Goal: Task Accomplishment & Management: Use online tool/utility

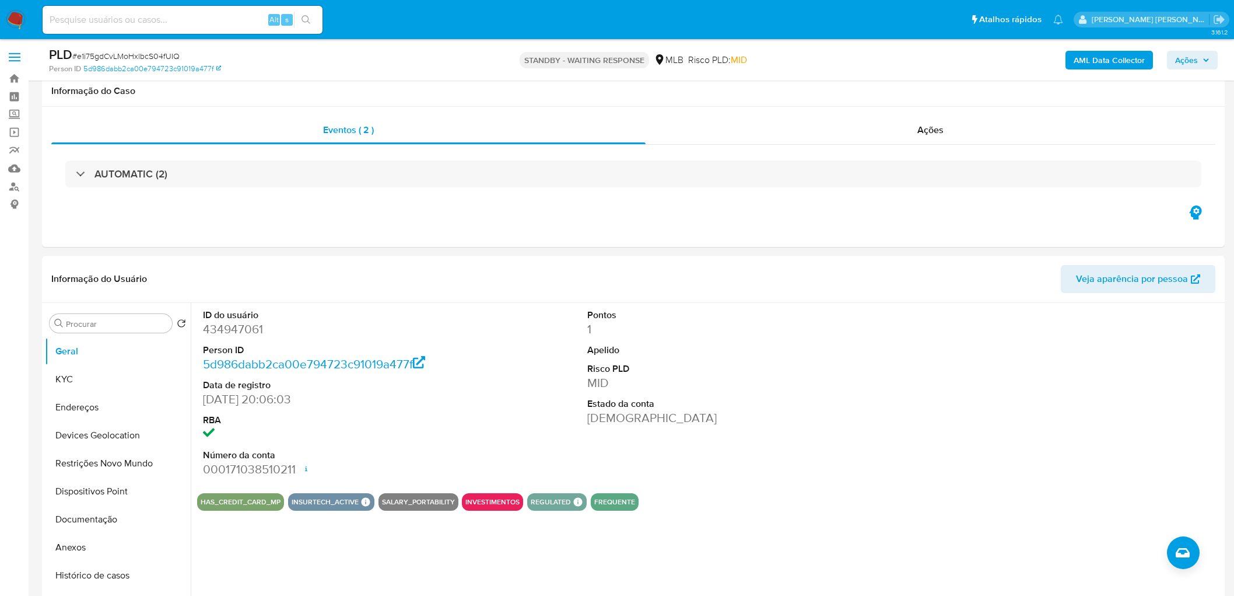
select select "10"
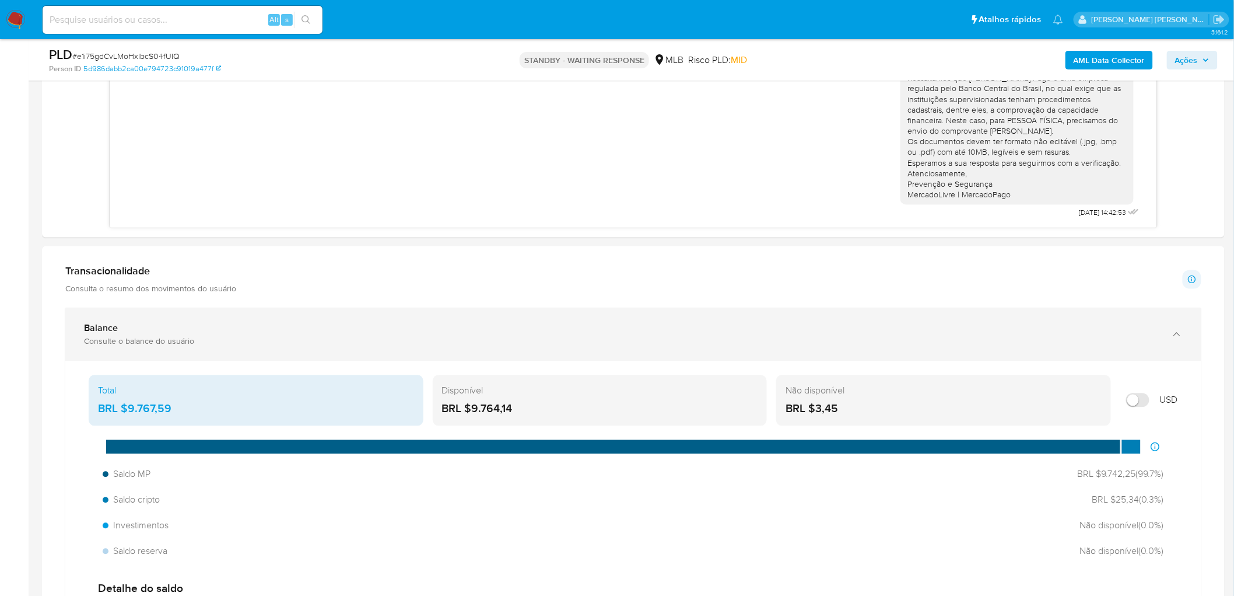
click at [1007, 314] on div "Balance Consulte o balance do usuário" at bounding box center [633, 334] width 1136 height 53
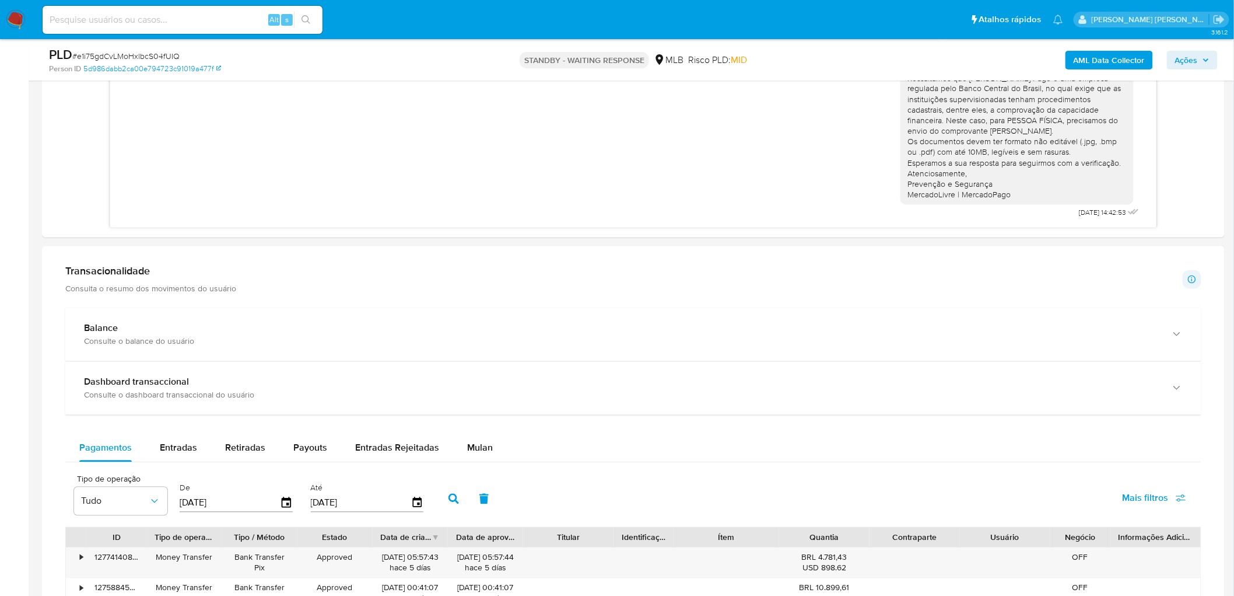
click at [123, 56] on span "# e1i75gdCvLMoHxlbcS04fUIQ" at bounding box center [125, 56] width 107 height 12
copy span "e1i75gdCvLMoHxlbcS04fUIQ"
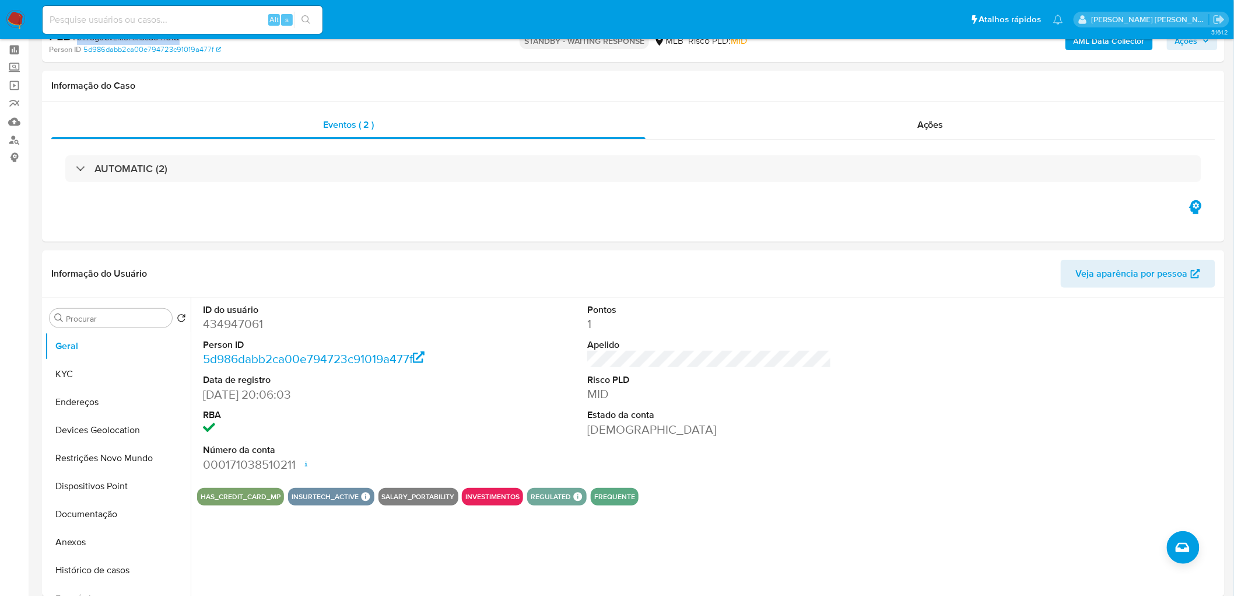
scroll to position [0, 0]
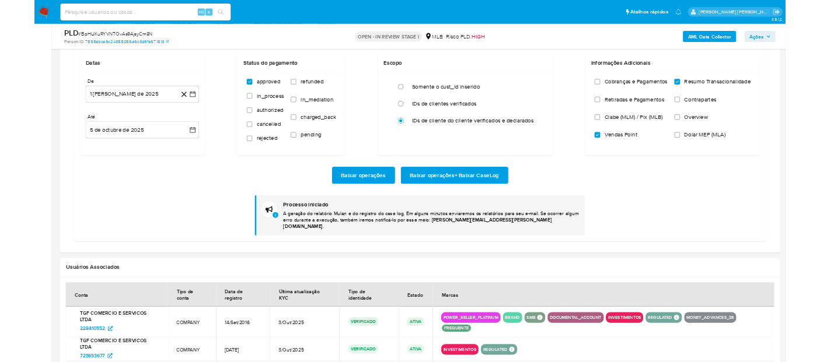
scroll to position [323, 0]
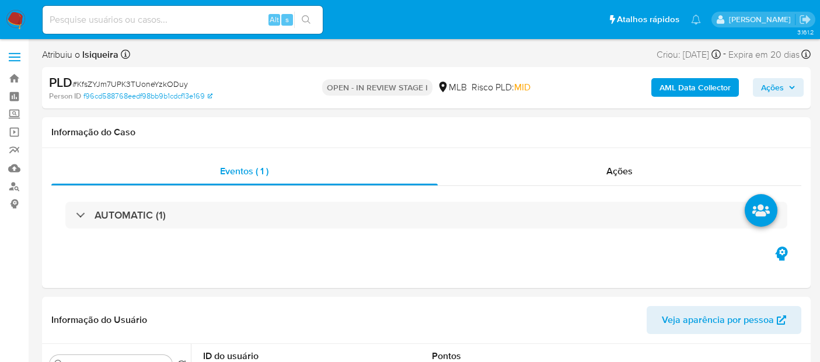
select select "10"
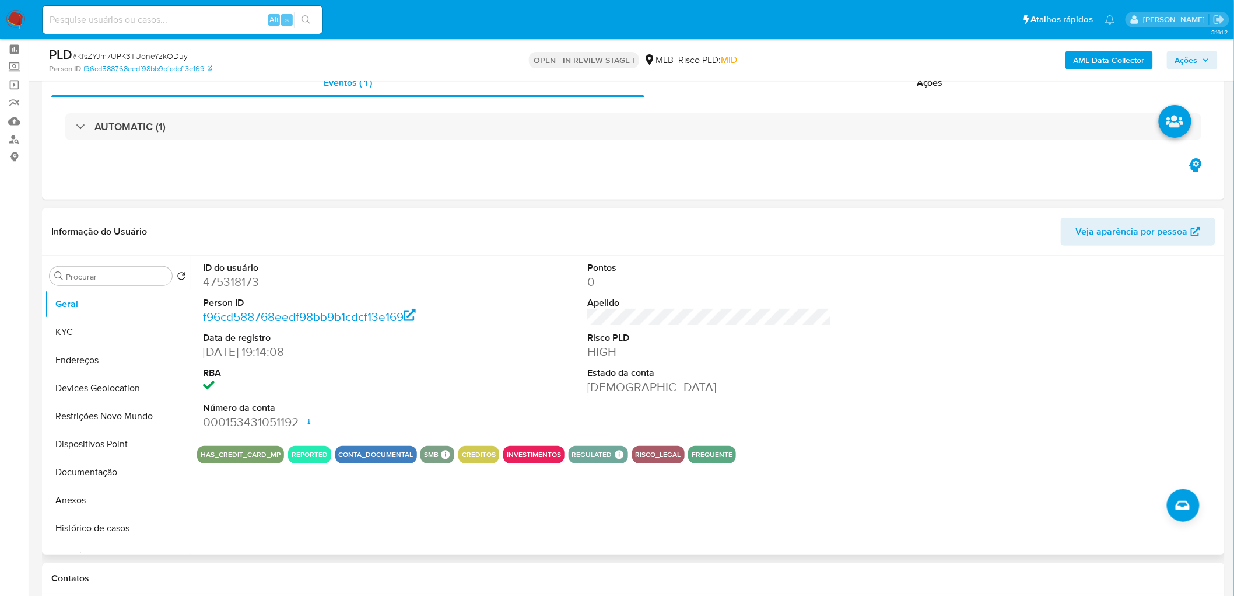
scroll to position [130, 0]
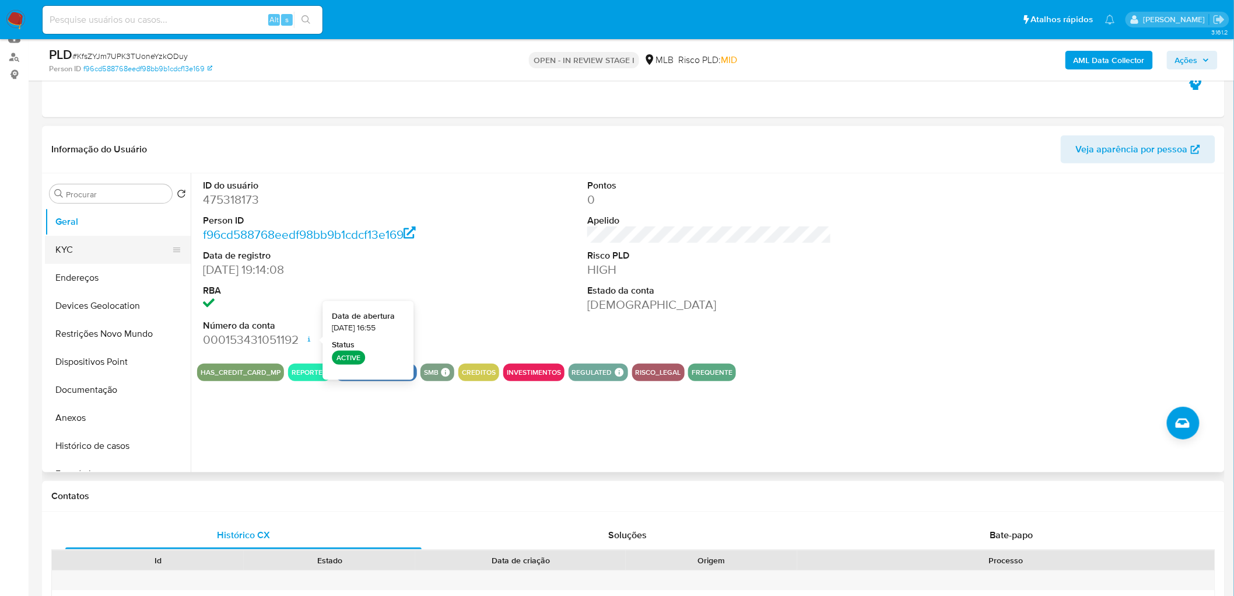
click at [115, 240] on button "KYC" at bounding box center [113, 250] width 137 height 28
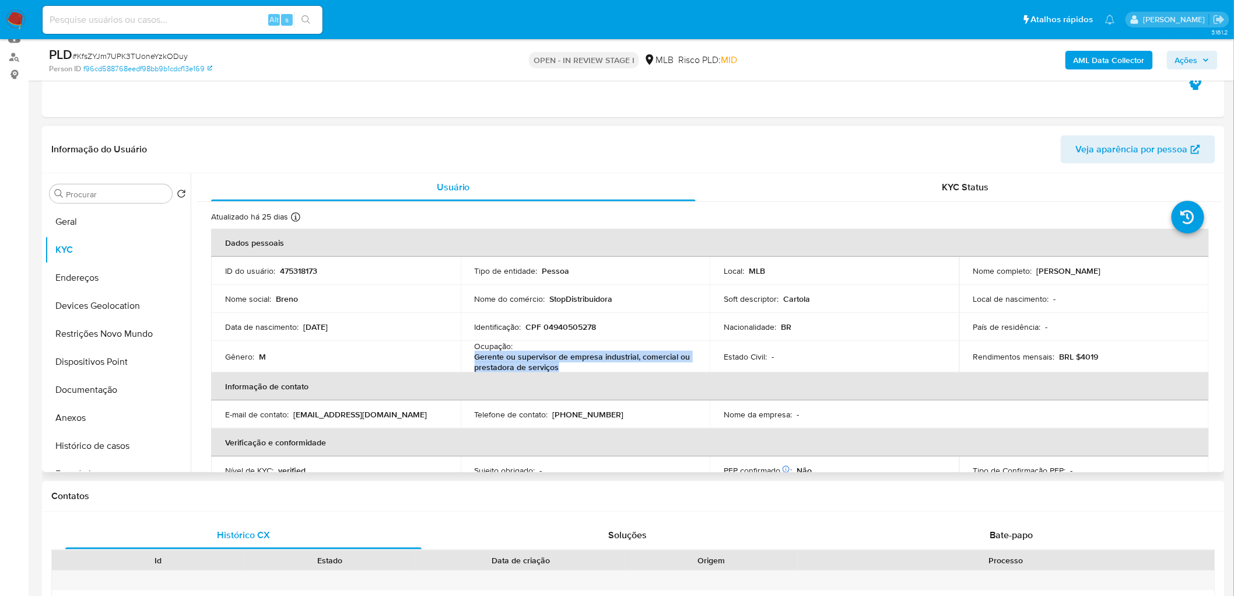
drag, startPoint x: 579, startPoint y: 369, endPoint x: 470, endPoint y: 356, distance: 109.8
click at [470, 356] on td "Ocupação : Gerente ou supervisor de empresa industrial, comercial ou prestadora…" at bounding box center [586, 357] width 250 height 32
copy p "Gerente ou supervisor de empresa industrial, comercial ou prestadora de serviços"
click at [114, 362] on button "Documentação" at bounding box center [113, 390] width 137 height 28
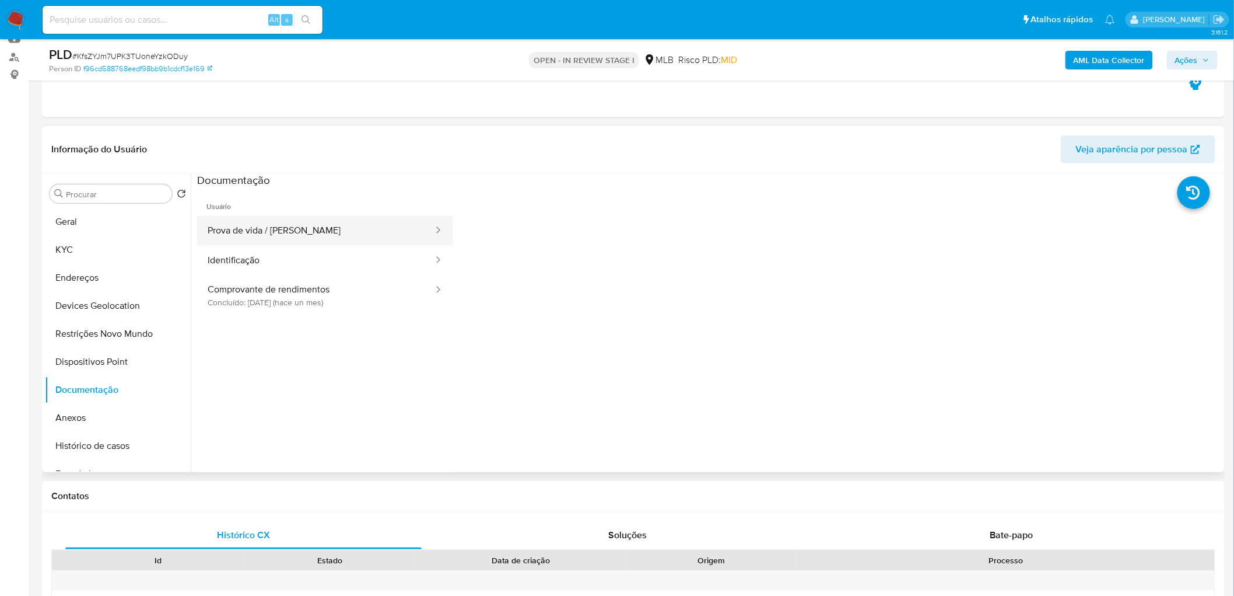
click at [286, 236] on button "Prova de vida / Selfie" at bounding box center [315, 231] width 237 height 30
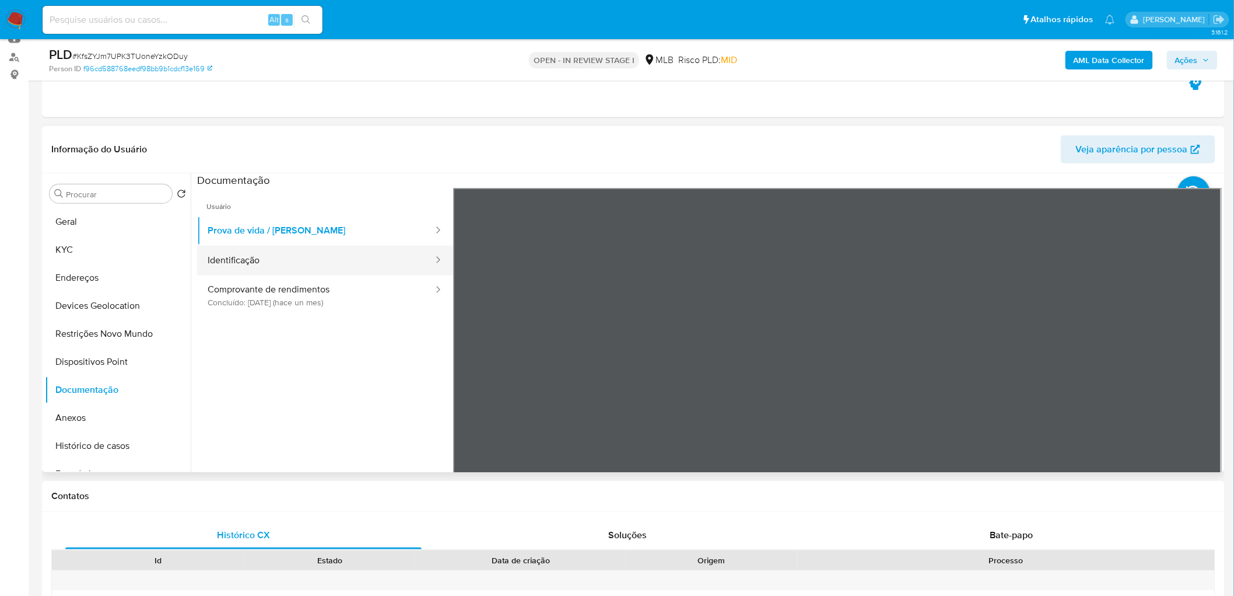
click at [286, 260] on button "Identificação" at bounding box center [315, 261] width 237 height 30
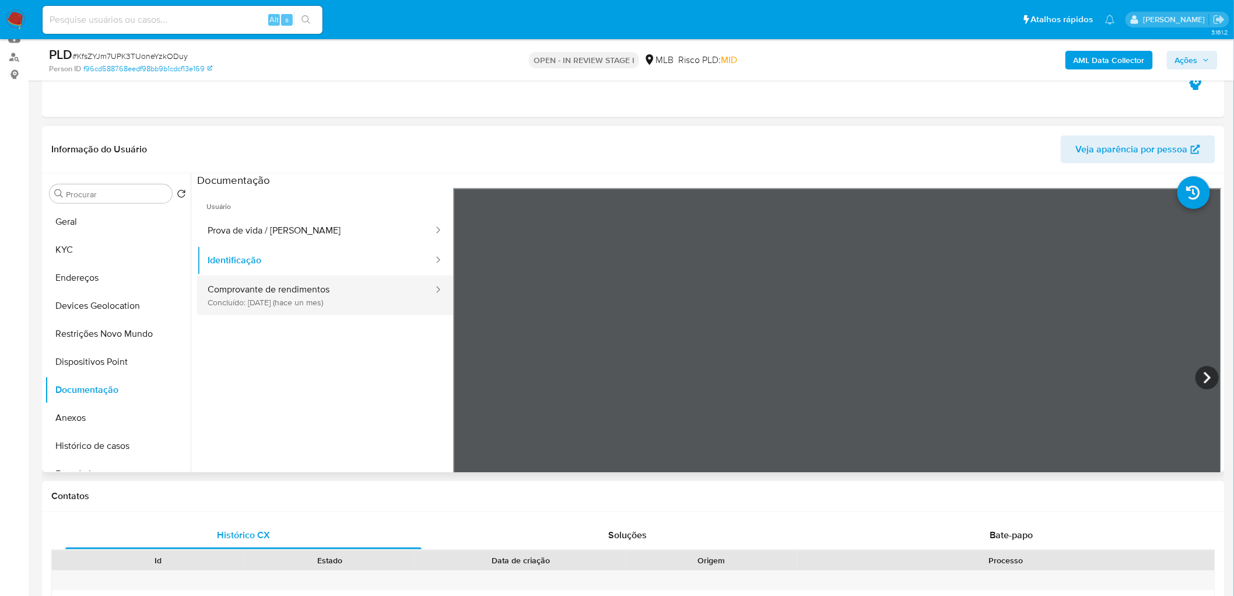
drag, startPoint x: 245, startPoint y: 301, endPoint x: 264, endPoint y: 300, distance: 19.3
click at [244, 301] on button "Comprovante de rendimentos Concluído: 09/09/2025 (hace un mes)" at bounding box center [315, 295] width 237 height 40
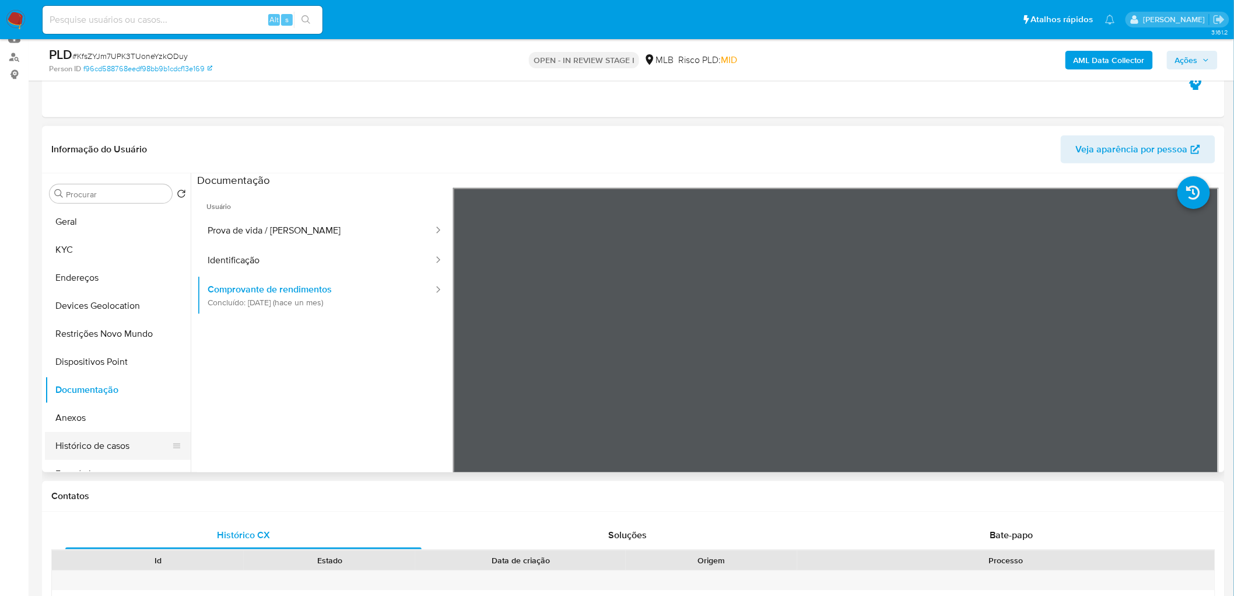
click at [95, 362] on button "Histórico de casos" at bounding box center [113, 446] width 137 height 28
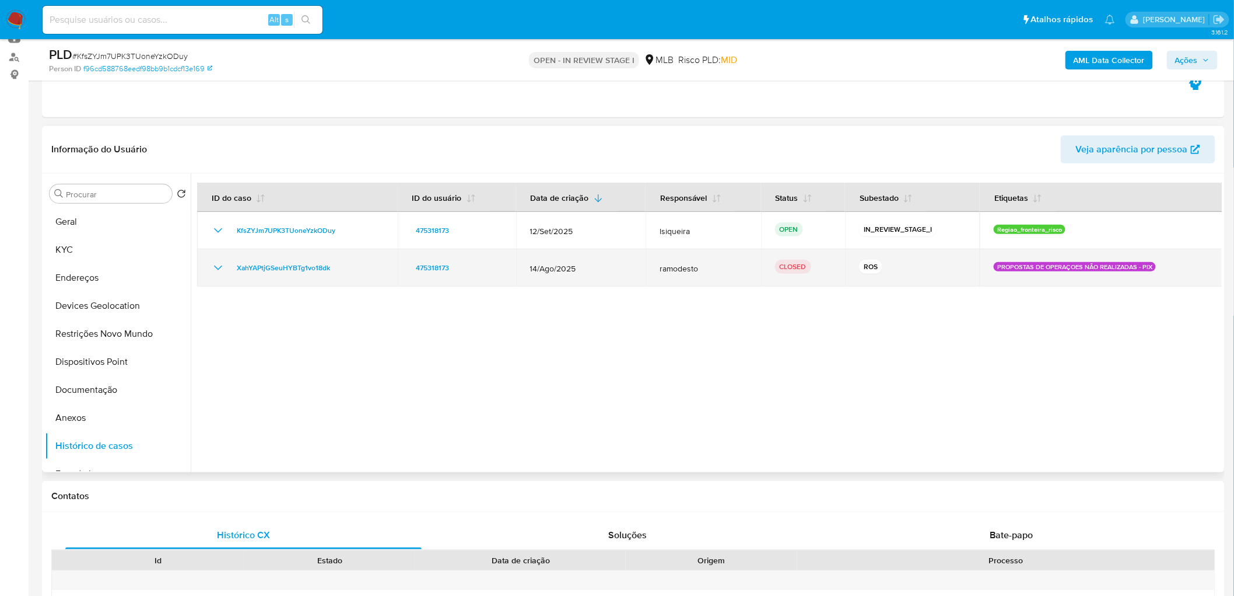
click at [217, 267] on icon "Mostrar/Ocultar" at bounding box center [218, 267] width 8 height 5
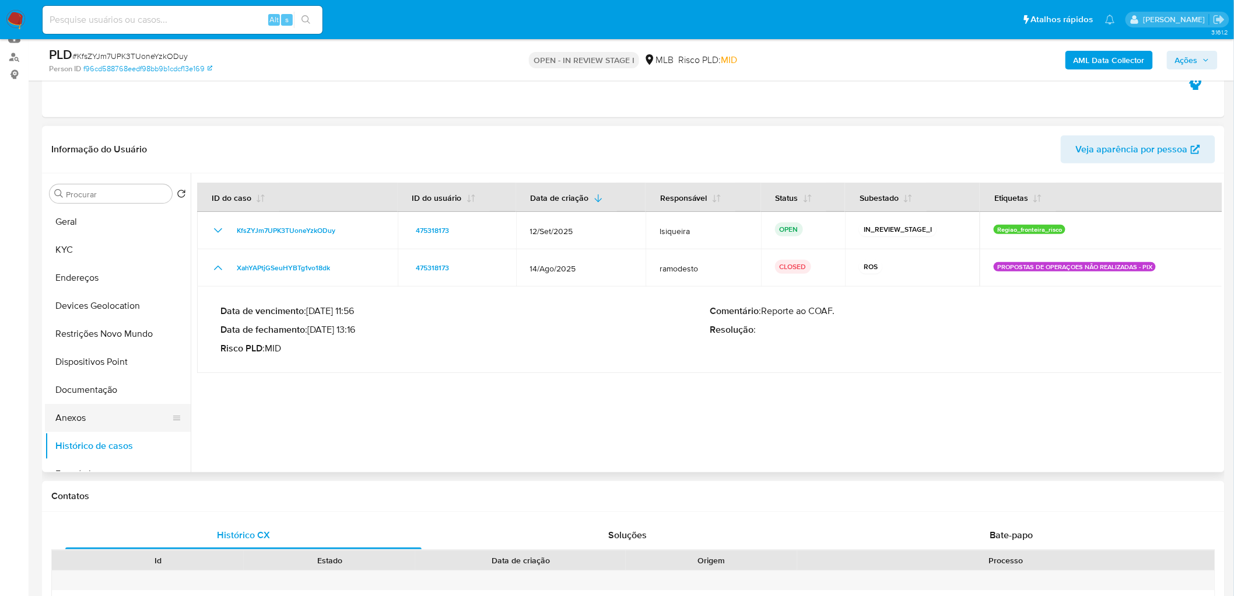
click at [111, 362] on button "Anexos" at bounding box center [113, 418] width 137 height 28
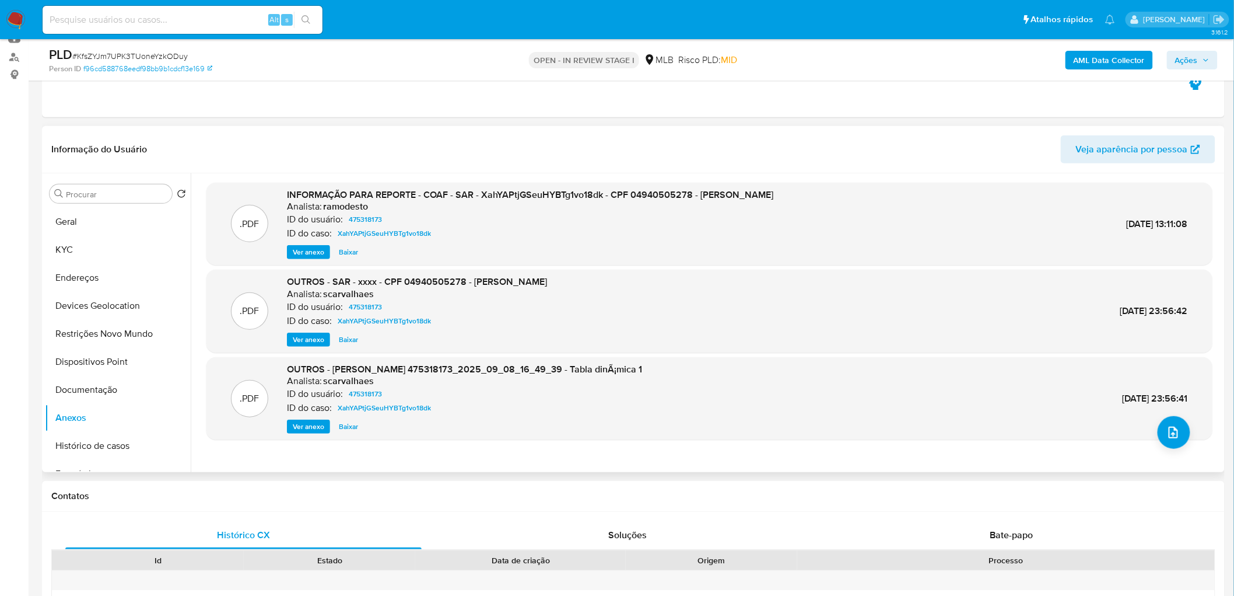
click at [313, 253] on span "Ver anexo" at bounding box center [309, 252] width 32 height 12
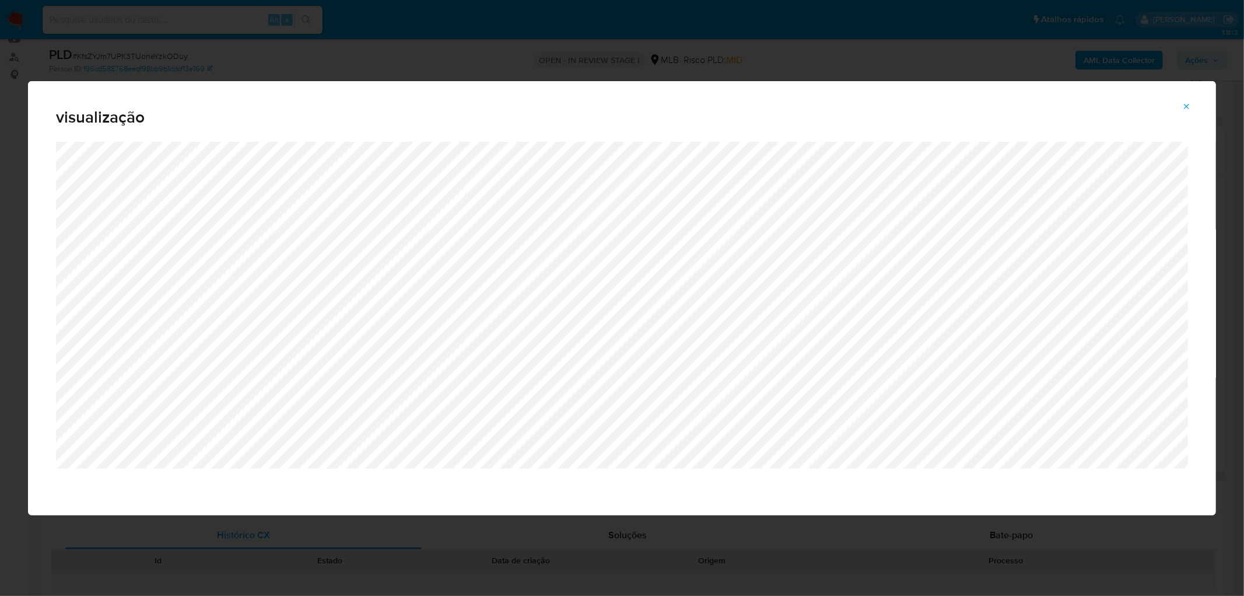
click at [819, 104] on icon "Attachment preview" at bounding box center [1187, 106] width 9 height 9
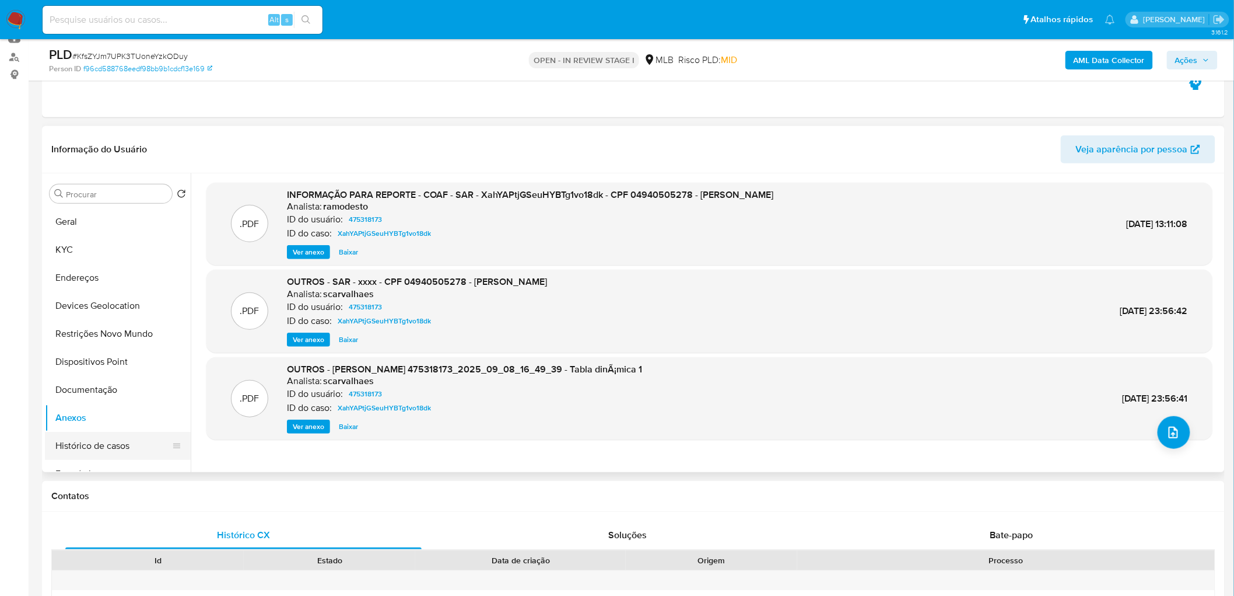
click at [102, 362] on button "Histórico de casos" at bounding box center [113, 446] width 137 height 28
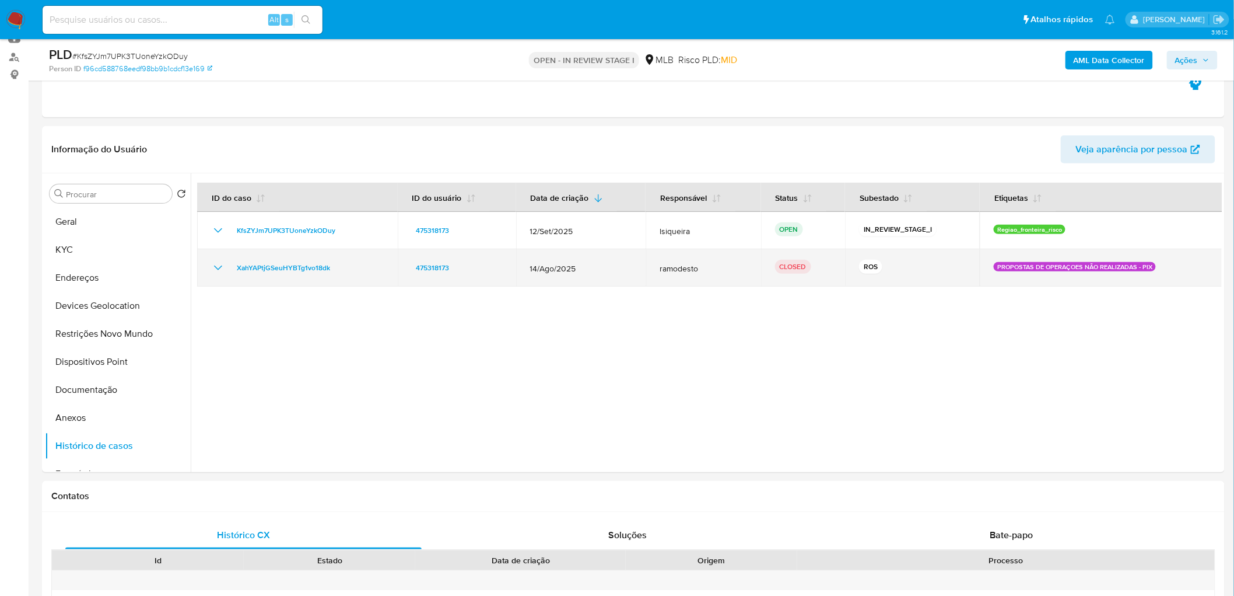
click at [213, 271] on icon "Mostrar/Ocultar" at bounding box center [218, 268] width 14 height 14
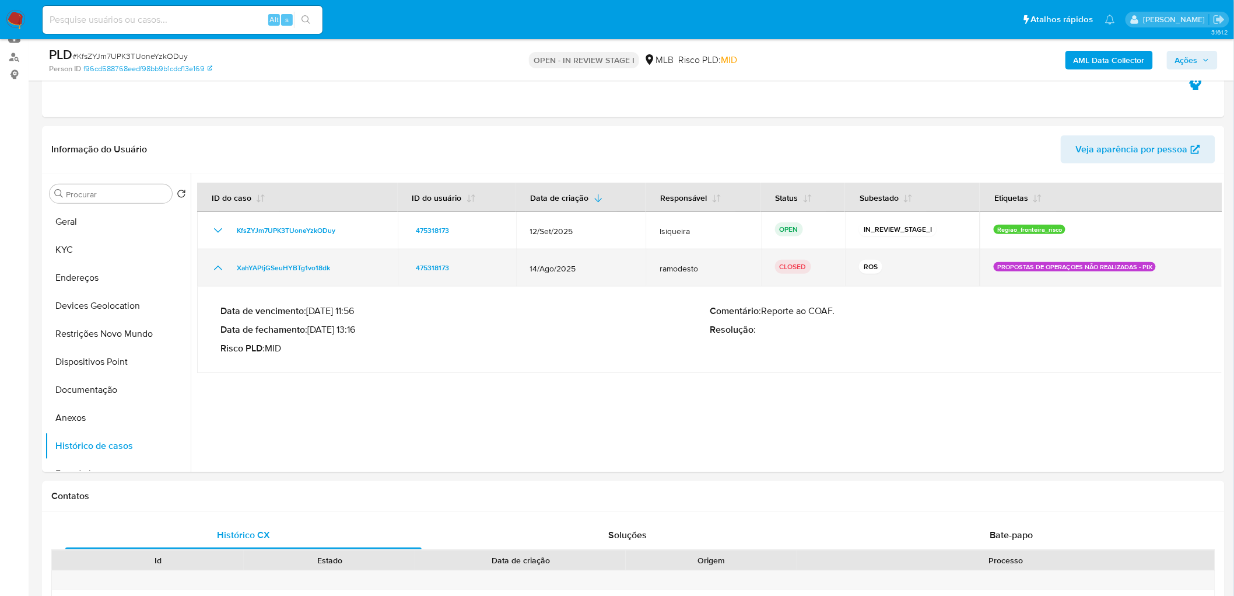
drag, startPoint x: 351, startPoint y: 269, endPoint x: 225, endPoint y: 267, distance: 126.0
click at [225, 267] on div "XahYAPtjGSeuHYBTg1vo18dk" at bounding box center [297, 268] width 173 height 14
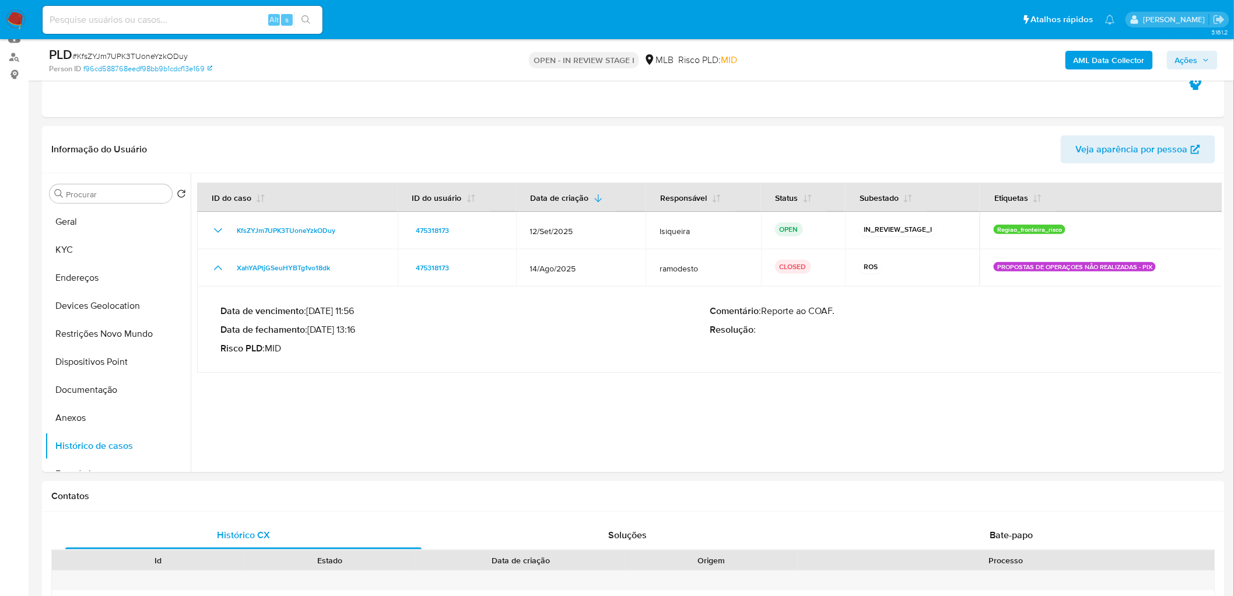
drag, startPoint x: 358, startPoint y: 330, endPoint x: 312, endPoint y: 328, distance: 46.1
click at [312, 328] on p "Data de fechamento : 12/09/2025 13:16" at bounding box center [465, 330] width 489 height 12
click at [85, 330] on button "Restrições Novo Mundo" at bounding box center [113, 334] width 137 height 28
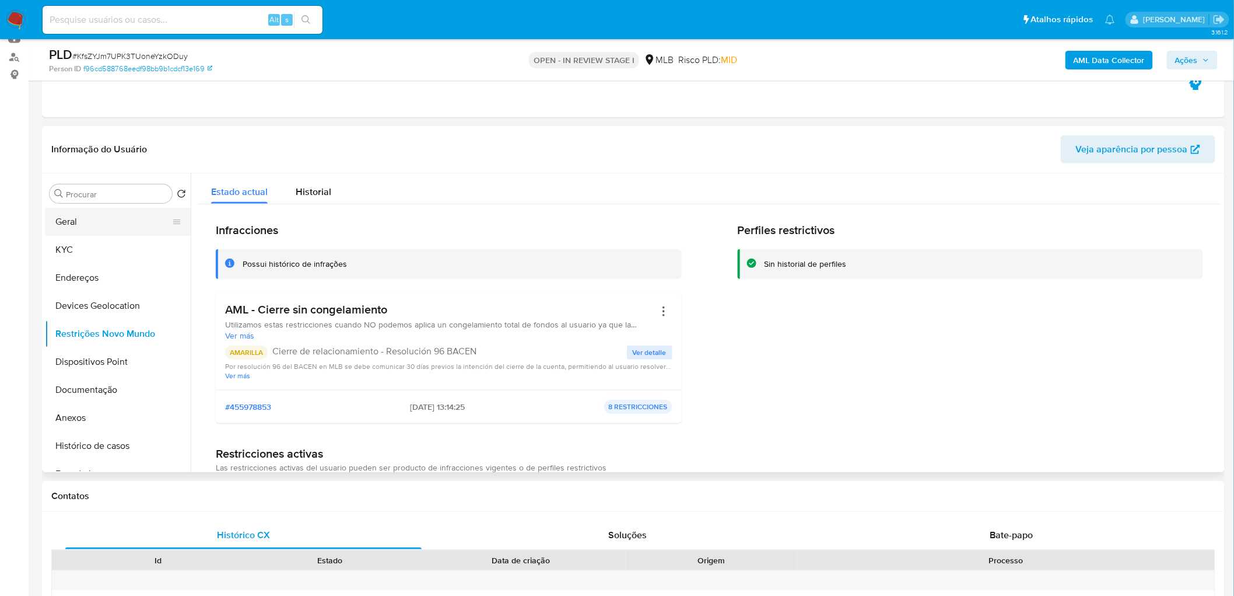
click at [84, 215] on button "Geral" at bounding box center [113, 222] width 137 height 28
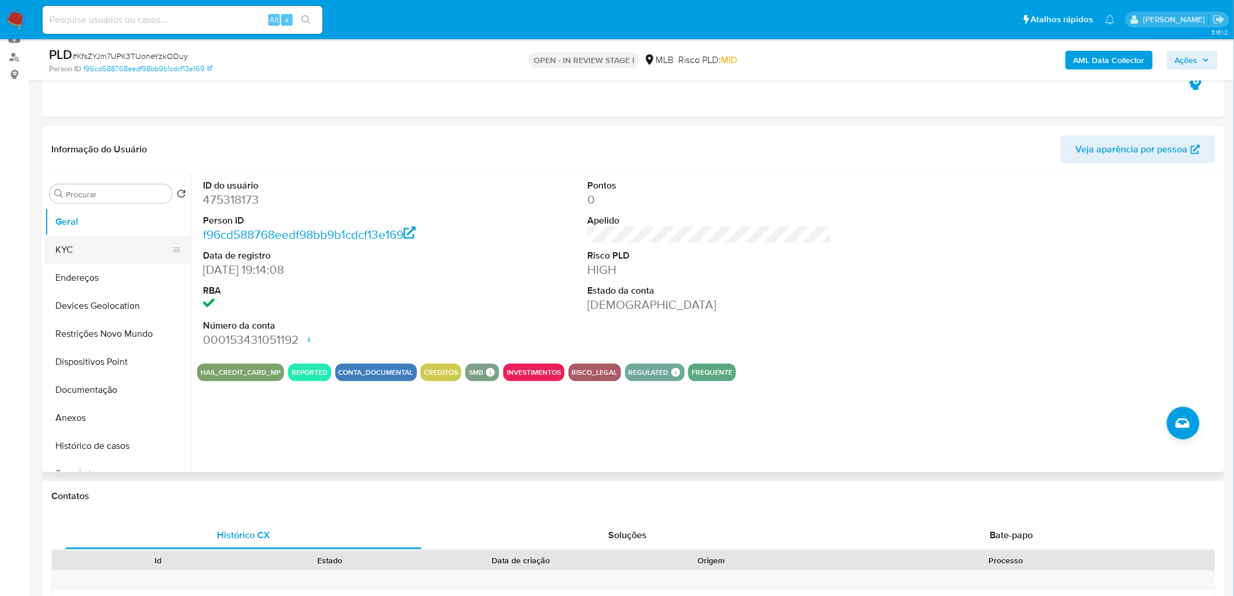
click at [79, 252] on button "KYC" at bounding box center [113, 250] width 137 height 28
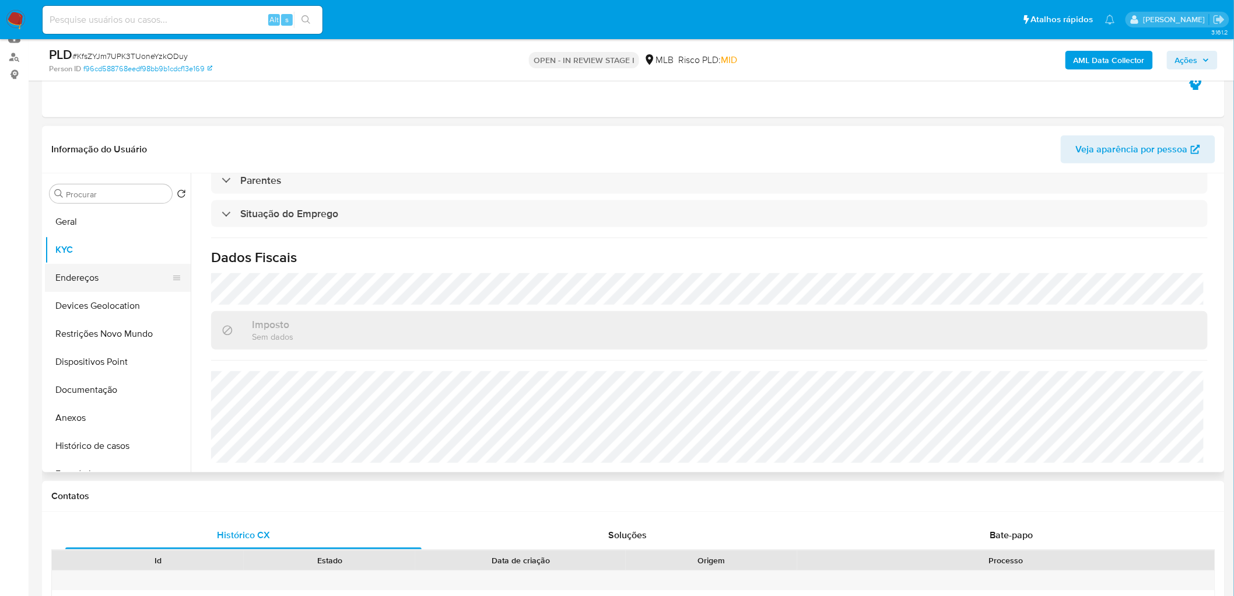
click at [99, 282] on button "Endereços" at bounding box center [113, 278] width 137 height 28
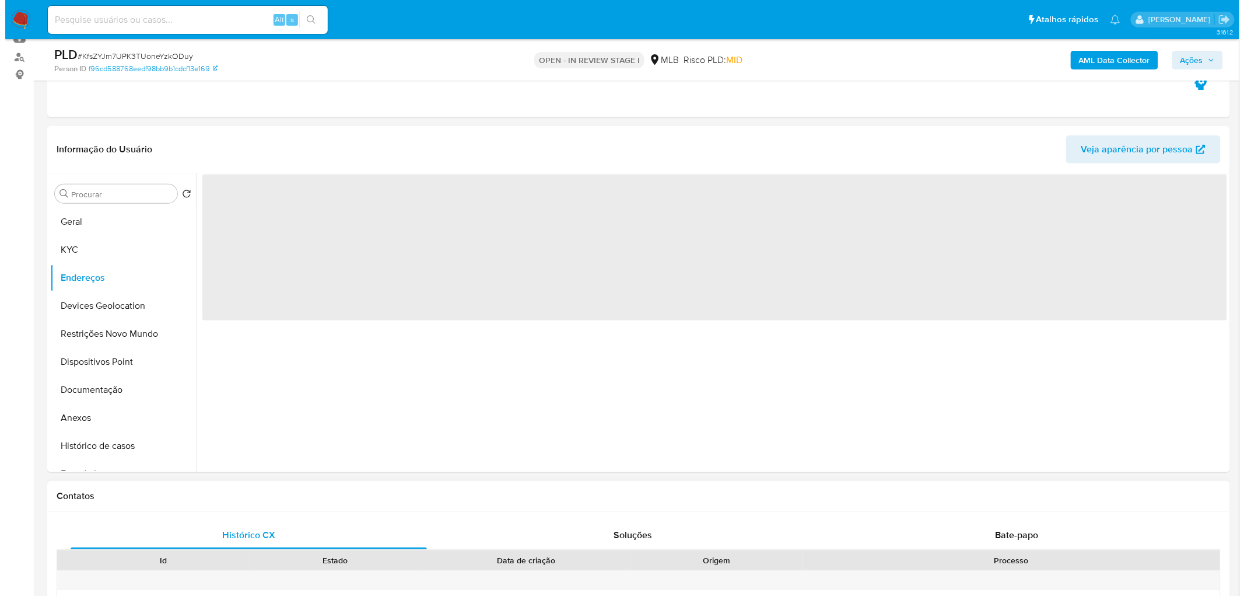
scroll to position [0, 0]
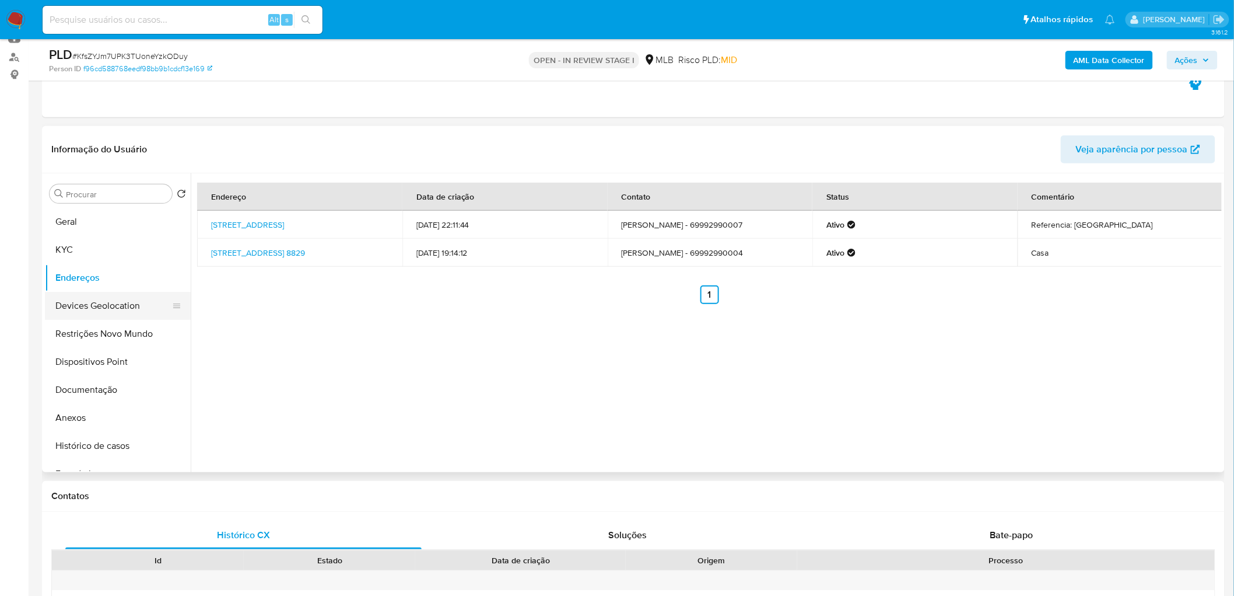
click at [75, 308] on button "Devices Geolocation" at bounding box center [113, 306] width 137 height 28
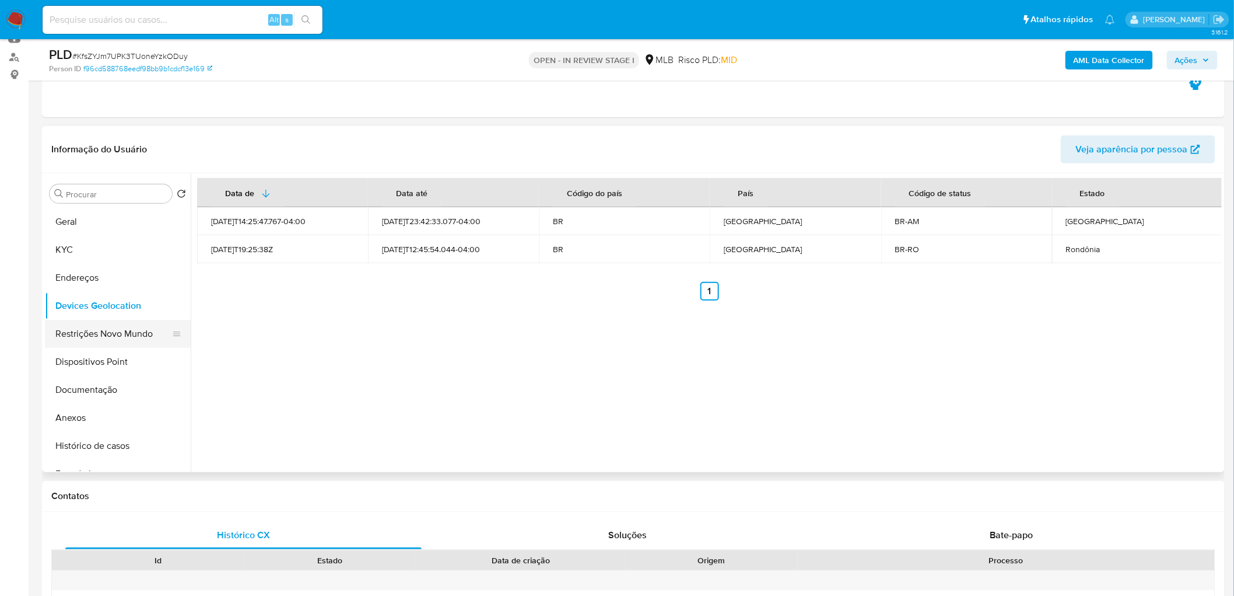
drag, startPoint x: 315, startPoint y: 333, endPoint x: 89, endPoint y: 331, distance: 225.8
click at [89, 331] on button "Restrições Novo Mundo" at bounding box center [113, 334] width 137 height 28
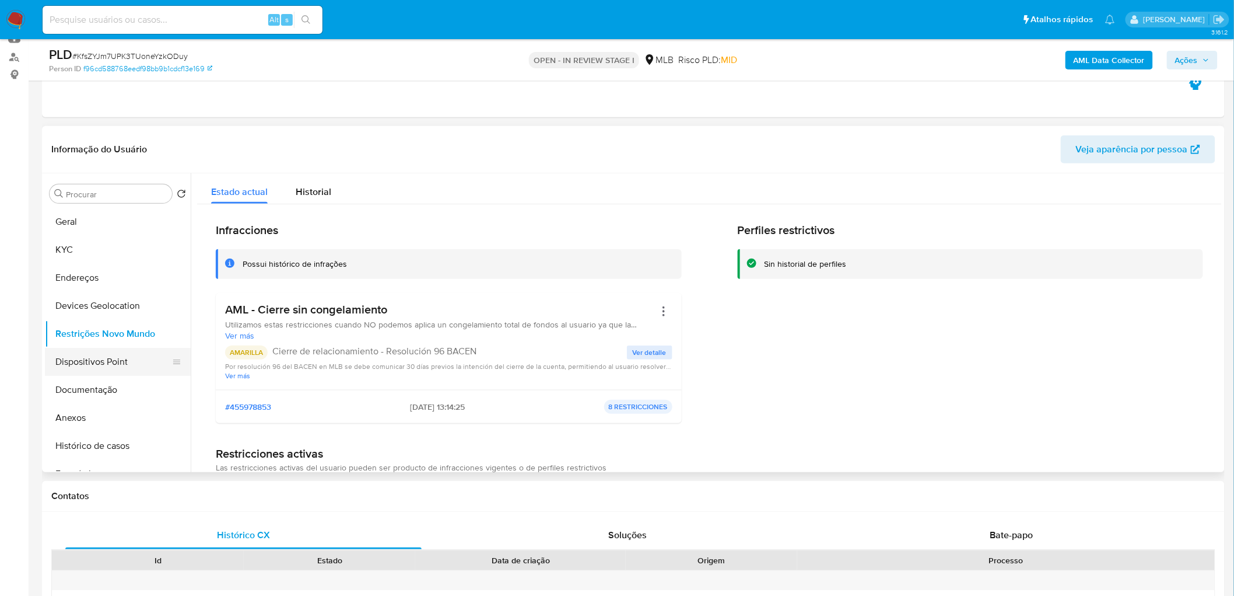
click at [106, 362] on button "Dispositivos Point" at bounding box center [113, 362] width 137 height 28
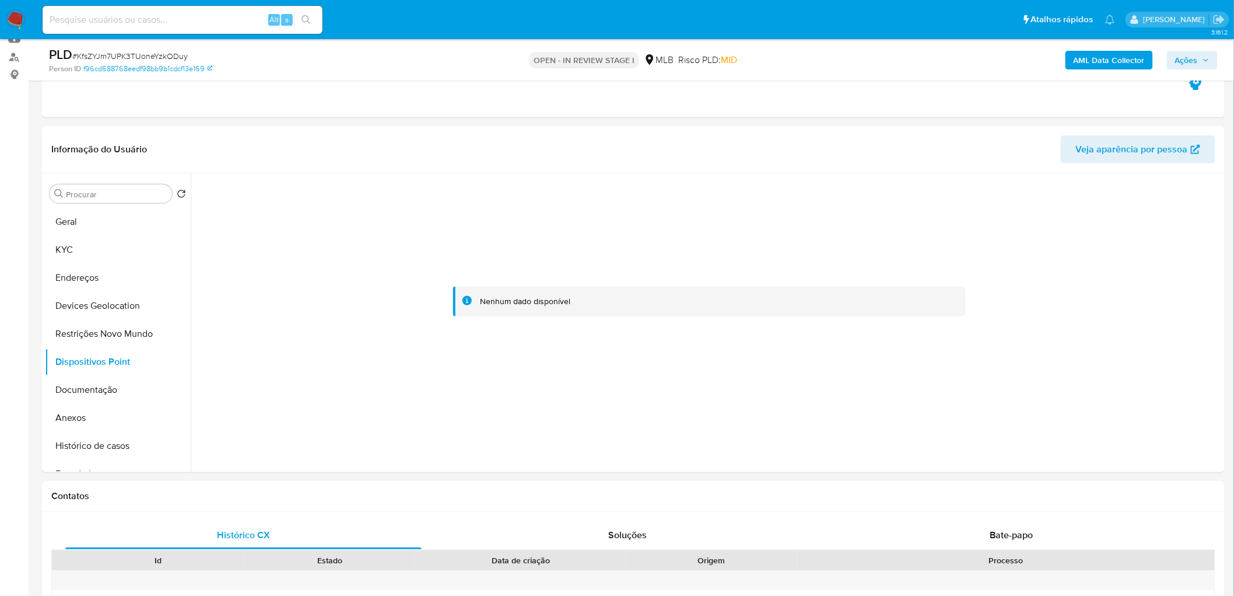
drag, startPoint x: 786, startPoint y: 109, endPoint x: 789, endPoint y: 120, distance: 11.5
click at [786, 112] on div "Eventos ( 1 ) Ações AUTOMATIC (1)" at bounding box center [633, 47] width 1183 height 140
click at [819, 59] on b "AML Data Collector" at bounding box center [1109, 60] width 71 height 19
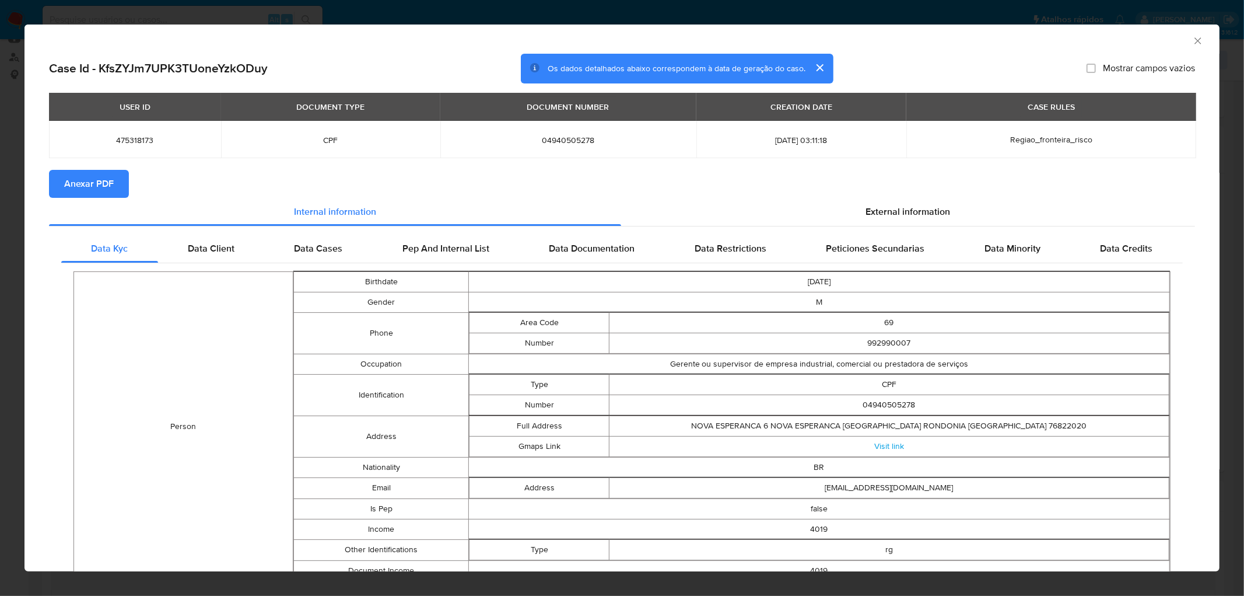
click at [86, 188] on span "Anexar PDF" at bounding box center [89, 184] width 50 height 26
click at [819, 43] on icon "Fechar a janela" at bounding box center [1198, 41] width 12 height 12
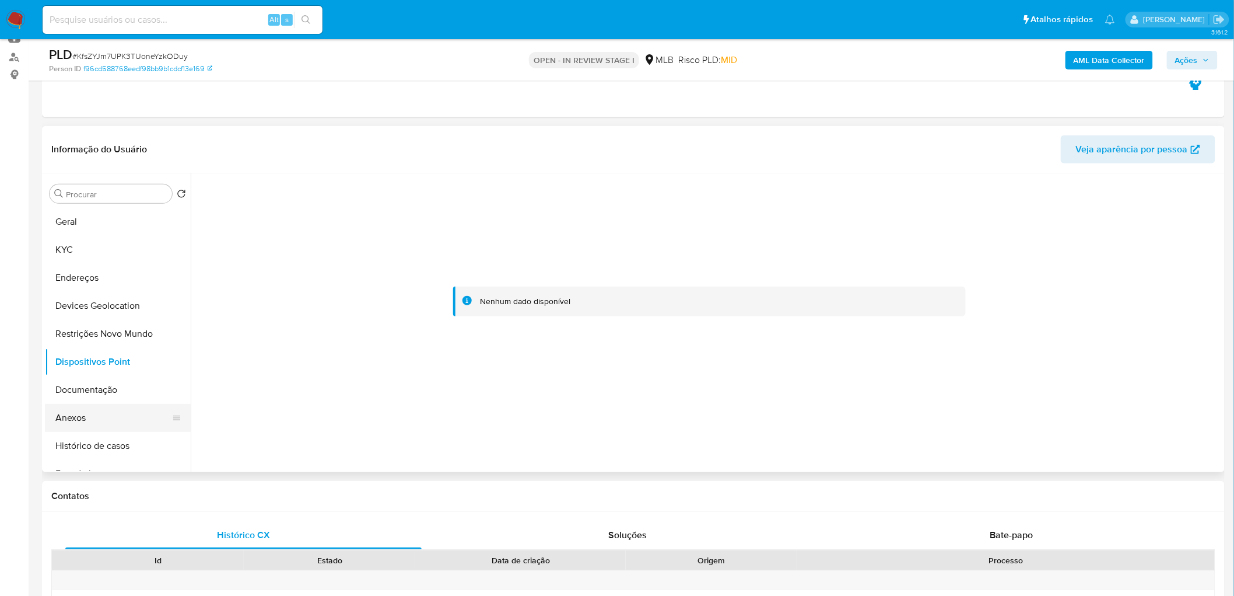
click at [97, 362] on button "Anexos" at bounding box center [113, 418] width 137 height 28
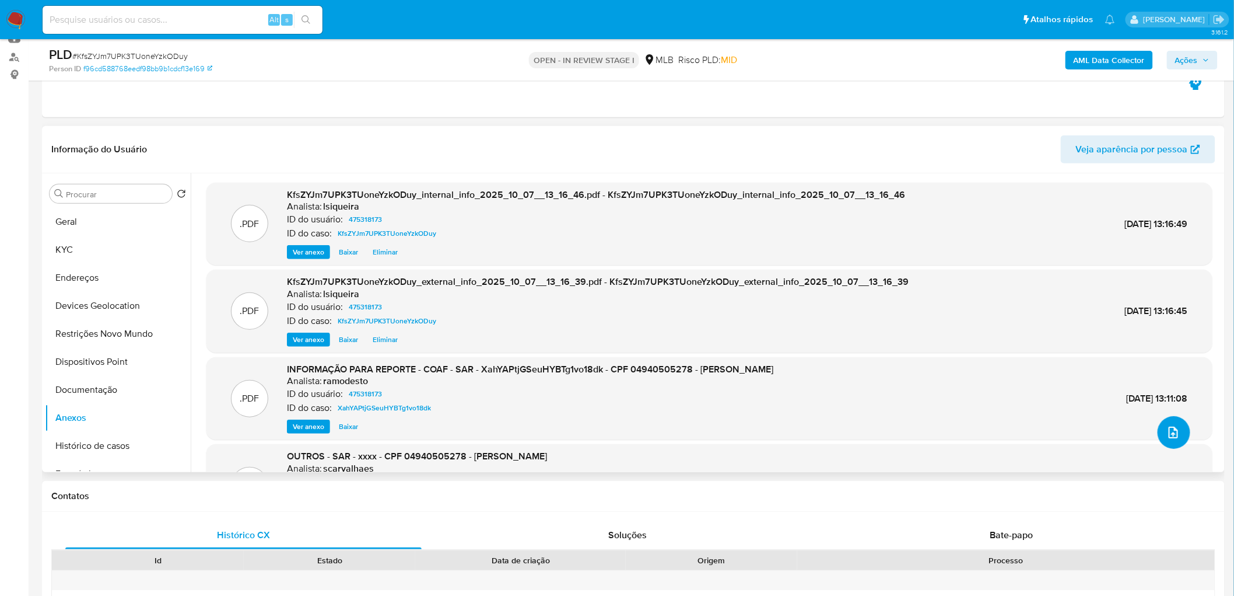
click at [819, 362] on span "upload-file" at bounding box center [1174, 432] width 14 height 14
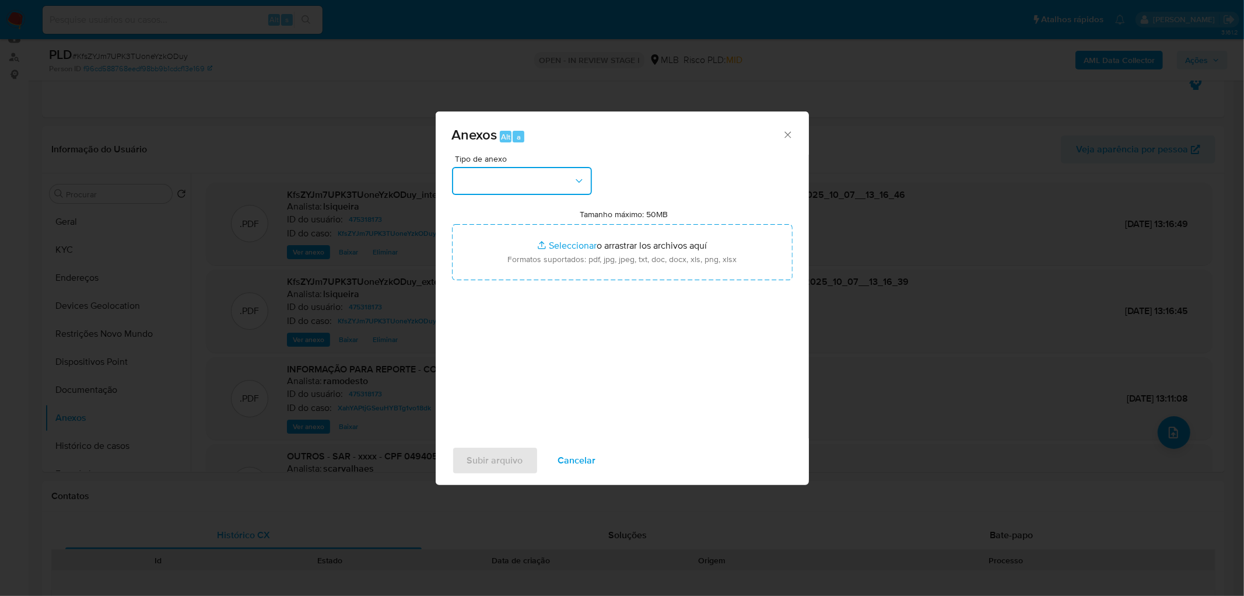
click at [490, 172] on button "button" at bounding box center [522, 181] width 140 height 28
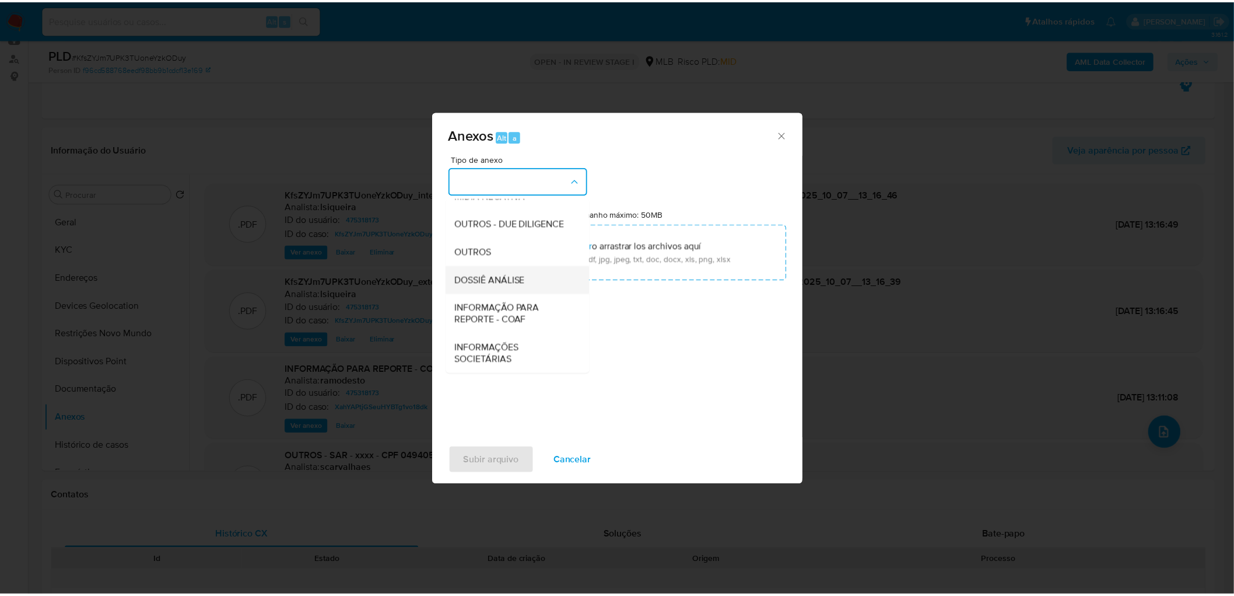
scroll to position [179, 0]
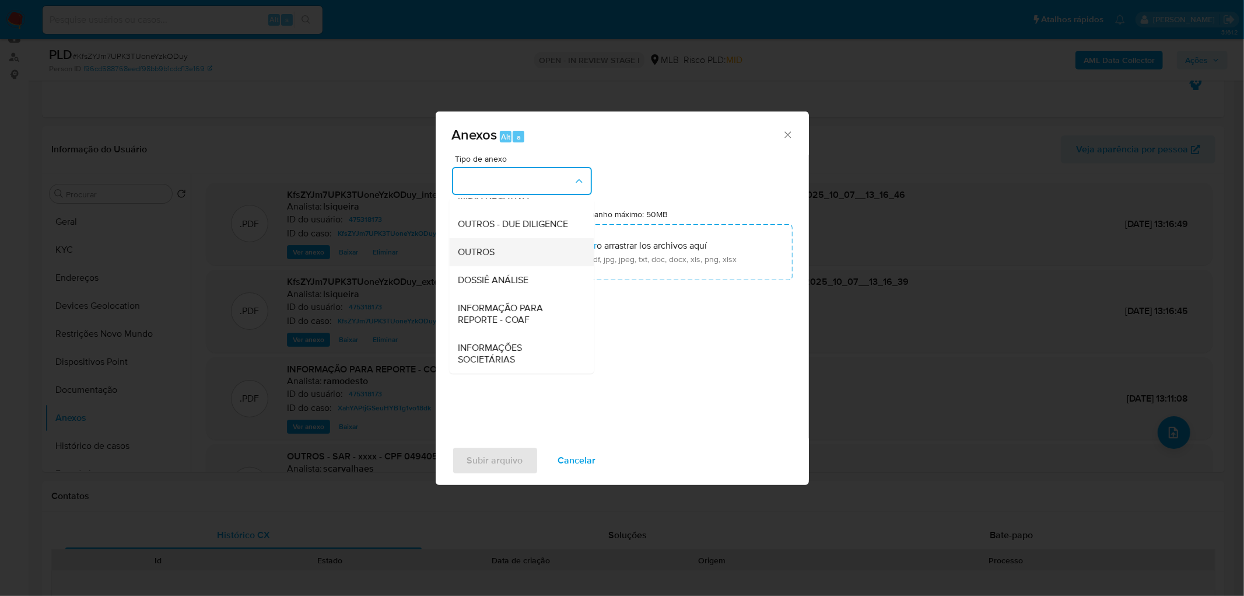
click at [494, 243] on div "OUTROS" at bounding box center [518, 252] width 119 height 28
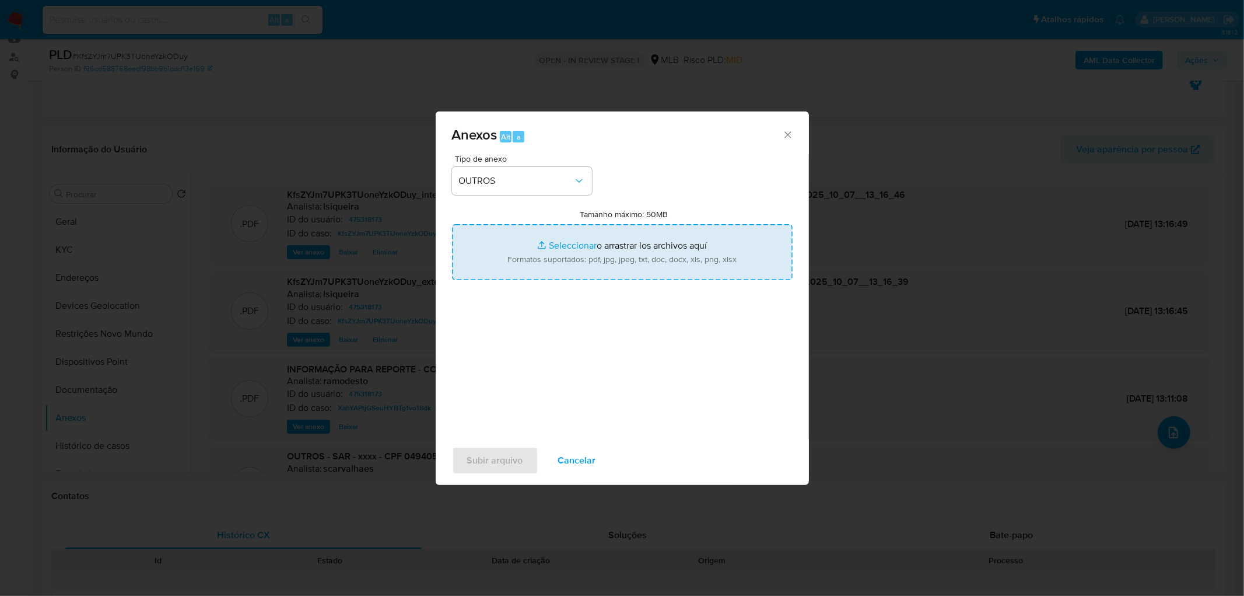
click at [593, 243] on input "Tamanho máximo: 50MB Seleccionar archivos" at bounding box center [622, 252] width 341 height 56
type input "C:\fakepath\Mulan 475318173_2025_10_06_17_23_24.xlsx"
click at [488, 362] on span "Subir arquivo" at bounding box center [495, 460] width 56 height 26
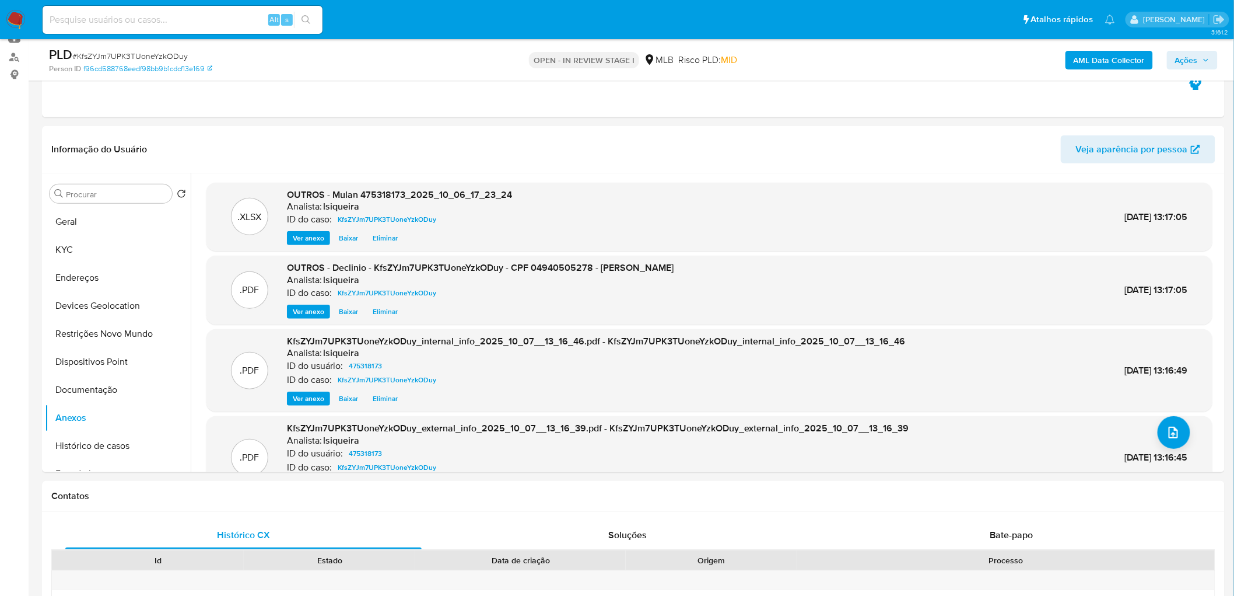
click at [819, 54] on span "Ações" at bounding box center [1193, 60] width 34 height 16
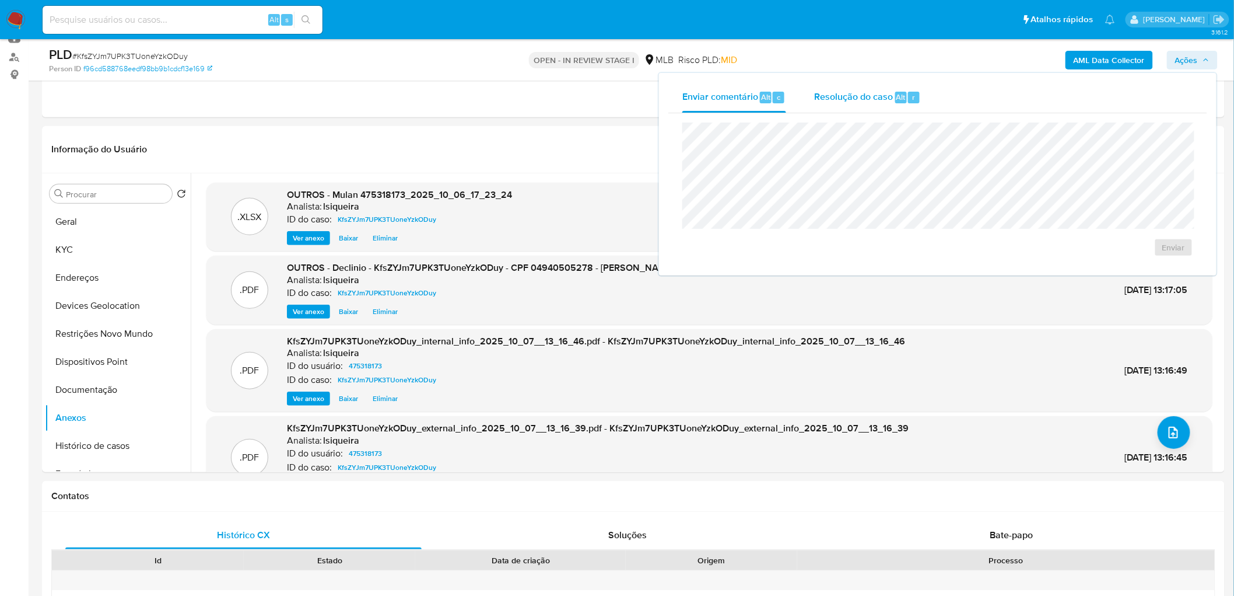
click at [819, 96] on span "Resolução do caso" at bounding box center [853, 96] width 79 height 13
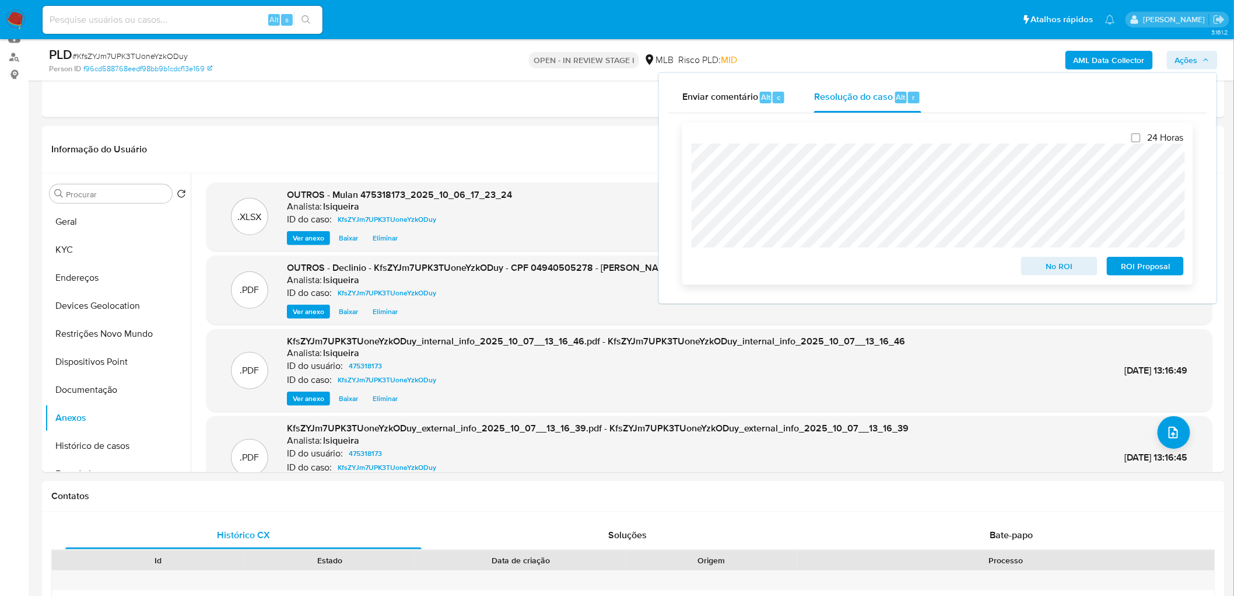
click at [819, 264] on span "No ROI" at bounding box center [1060, 266] width 61 height 16
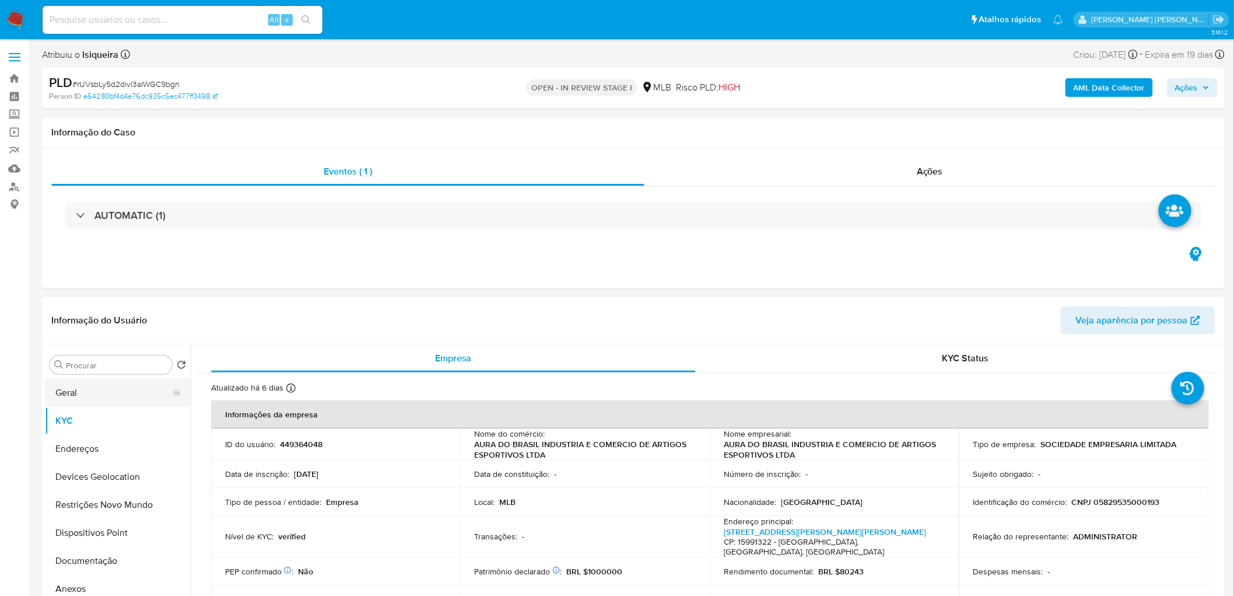
click at [89, 362] on button "Geral" at bounding box center [113, 393] width 137 height 28
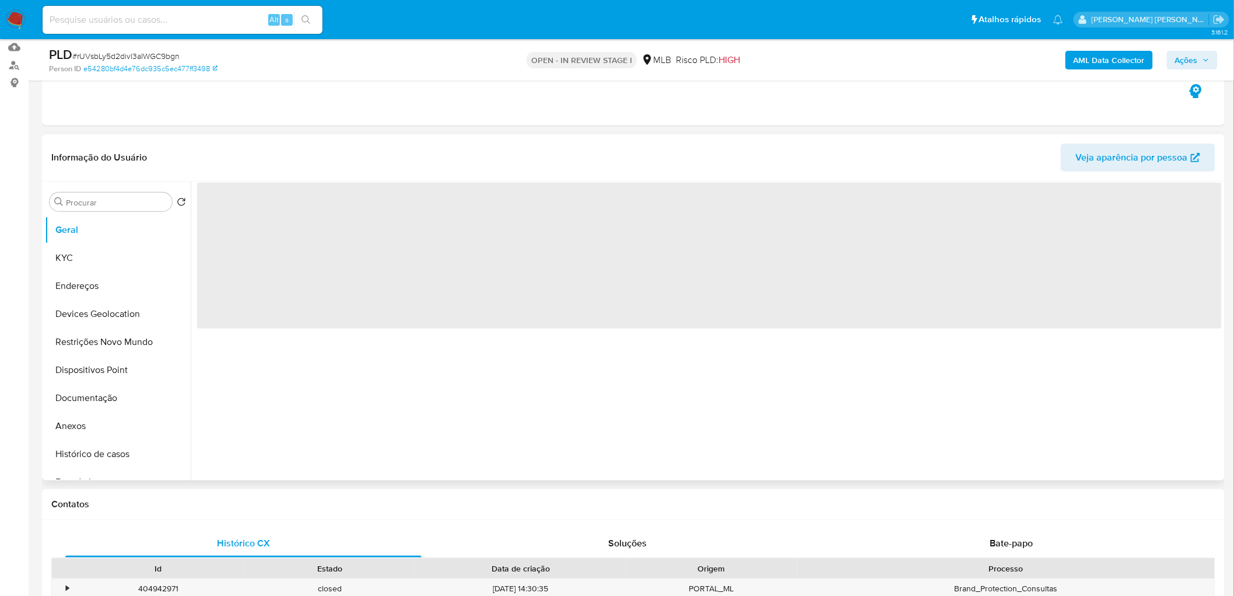
scroll to position [130, 0]
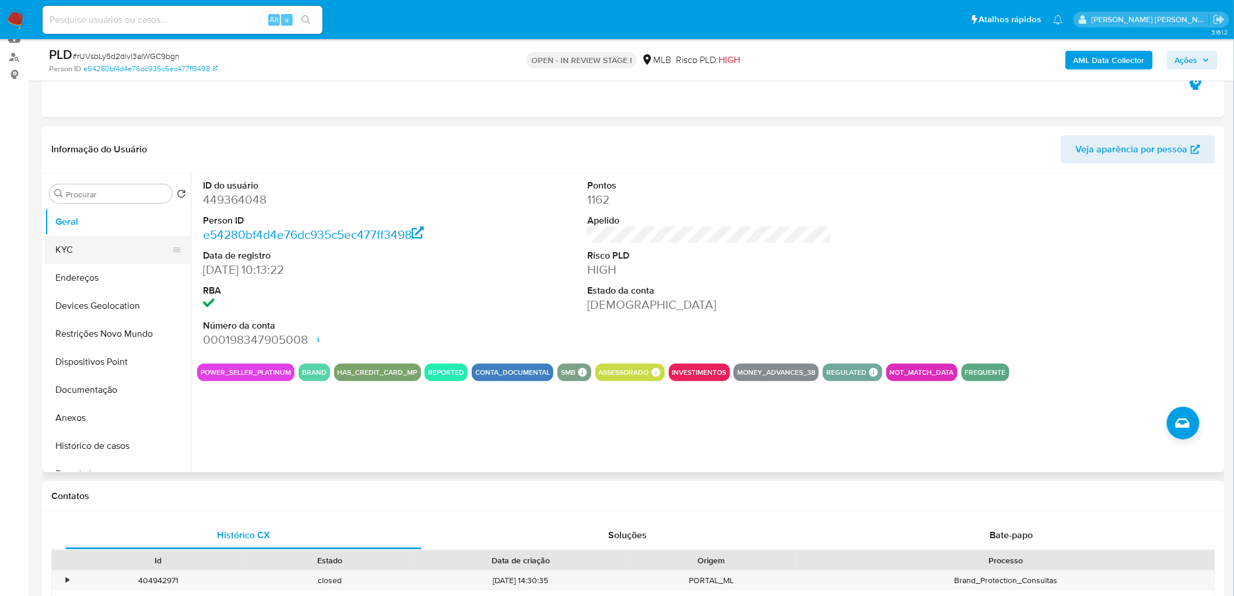
click at [79, 242] on button "KYC" at bounding box center [113, 250] width 137 height 28
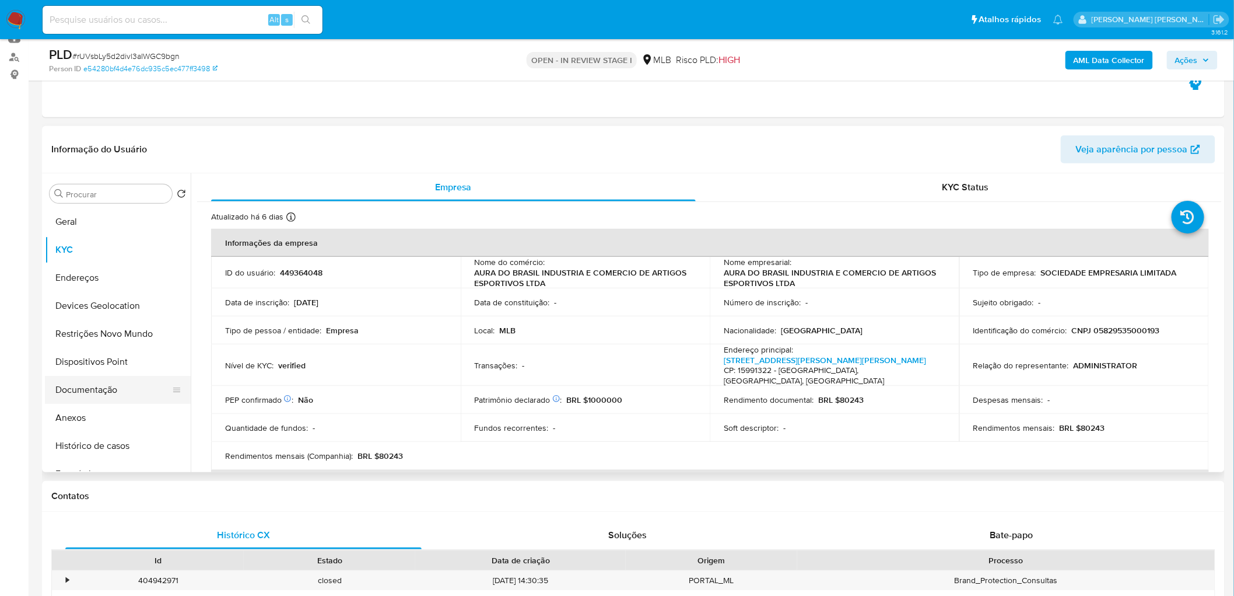
click at [97, 362] on button "Documentação" at bounding box center [113, 390] width 137 height 28
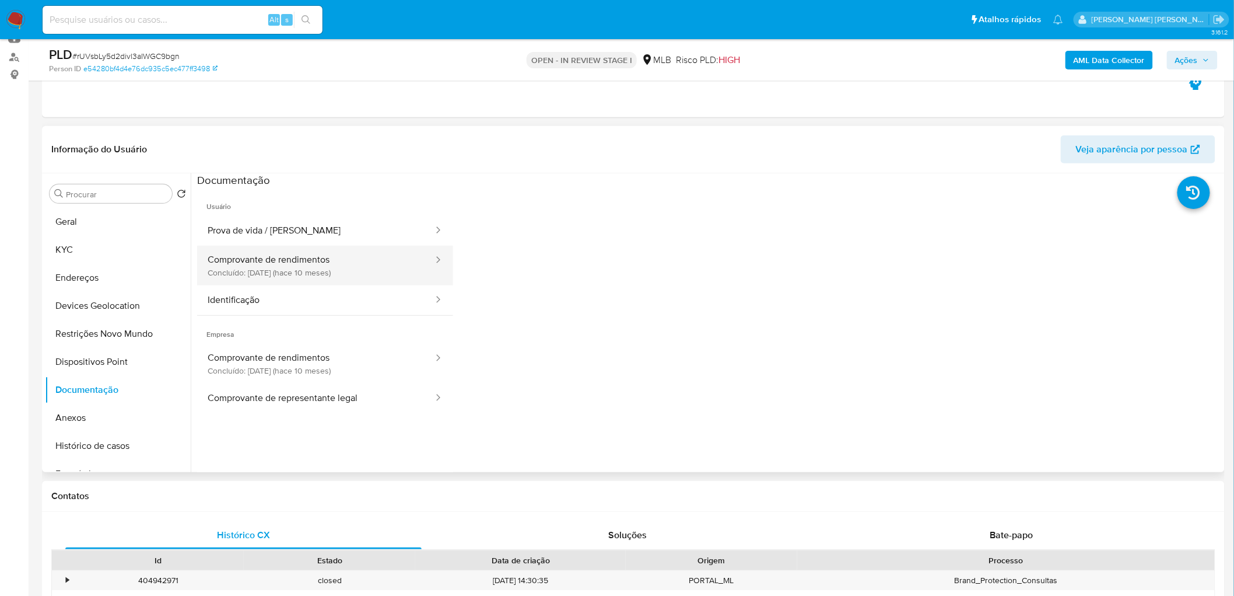
click at [299, 272] on button "Comprovante de rendimentos Concluído: 03/12/2024 (hace 10 meses)" at bounding box center [315, 266] width 237 height 40
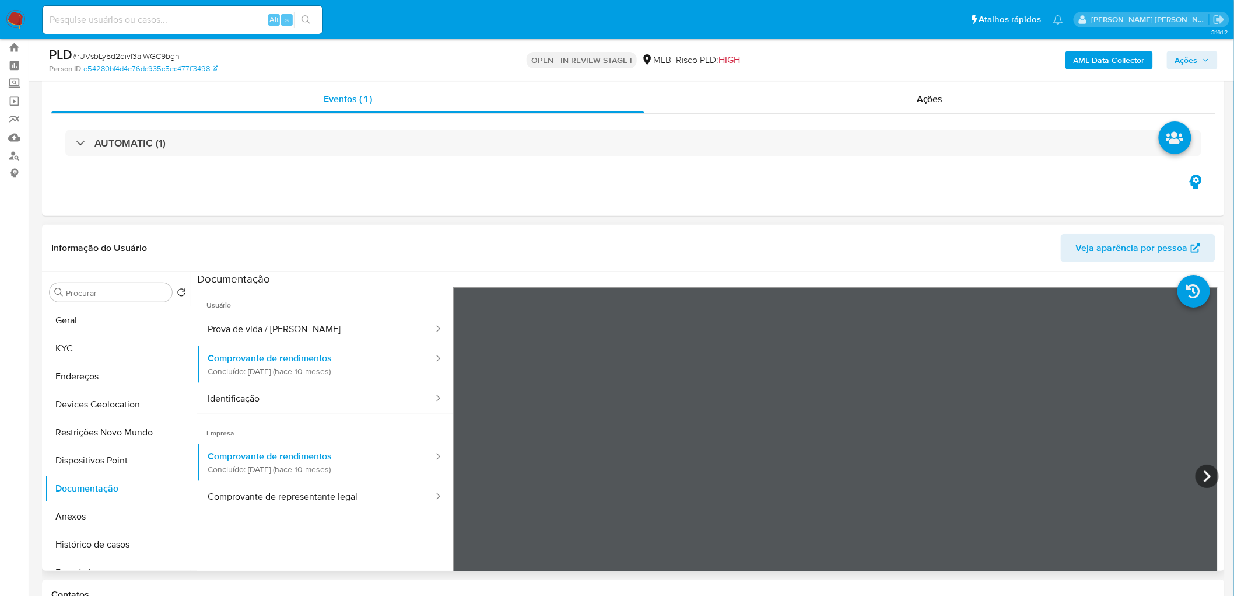
scroll to position [0, 0]
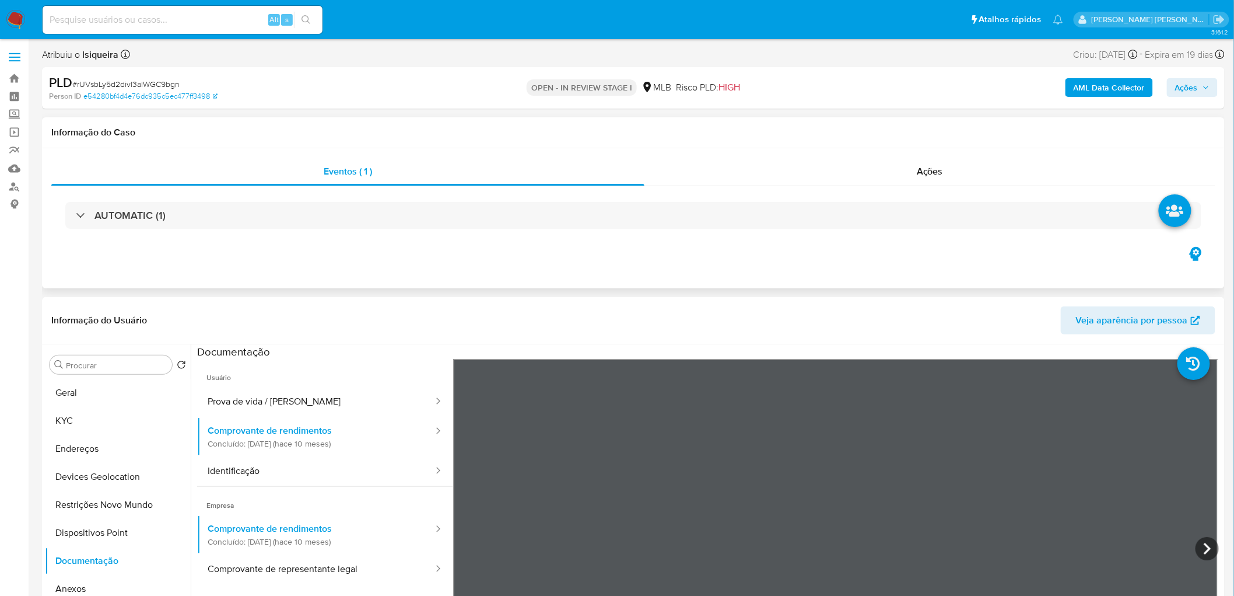
drag, startPoint x: 572, startPoint y: 255, endPoint x: 546, endPoint y: 269, distance: 29.8
click at [572, 255] on div "Eventos ( 1 ) Ações AUTOMATIC (1)" at bounding box center [633, 218] width 1183 height 140
click at [253, 362] on button "Identificação" at bounding box center [315, 471] width 237 height 30
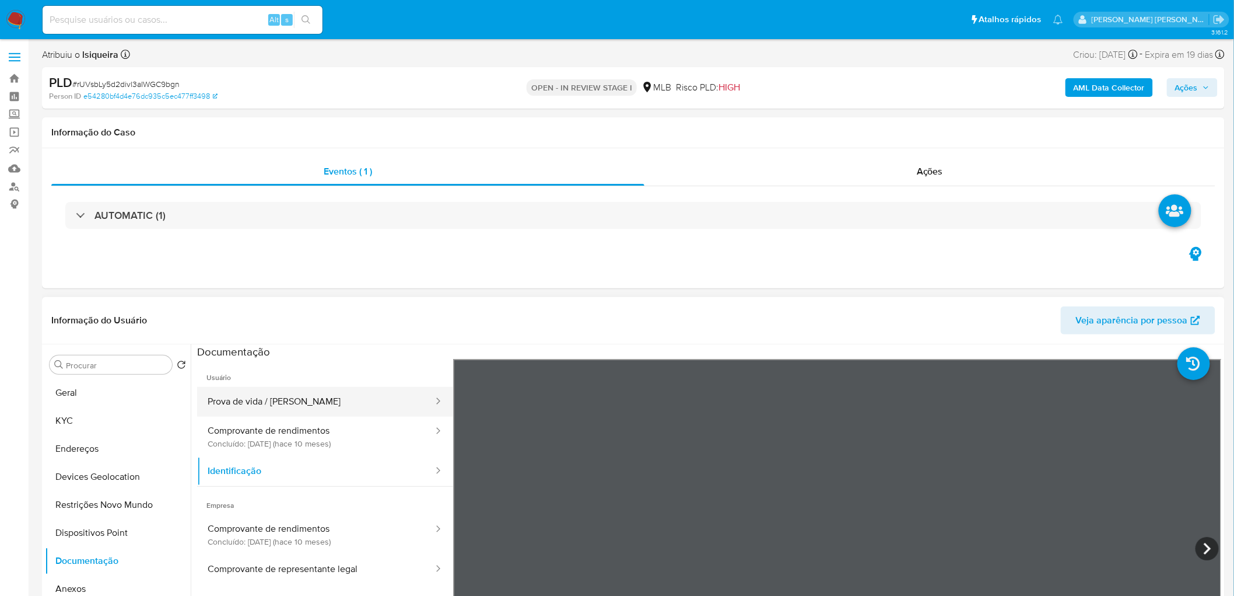
click at [281, 362] on button "Prova de vida / Selfie" at bounding box center [315, 402] width 237 height 30
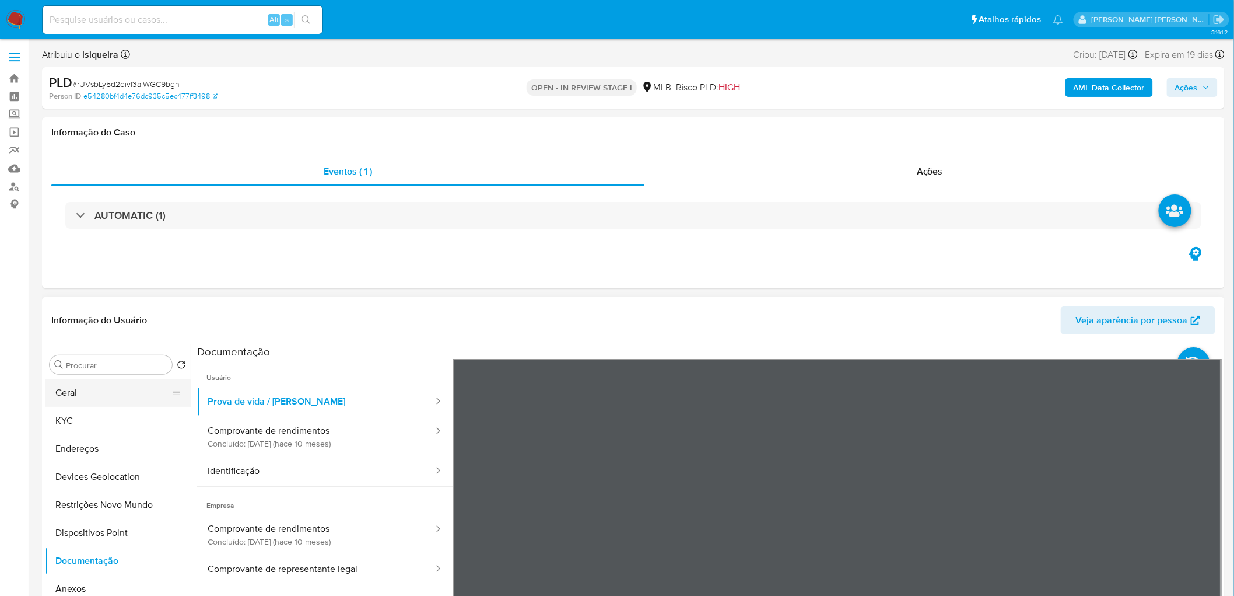
click at [113, 362] on button "Geral" at bounding box center [113, 393] width 137 height 28
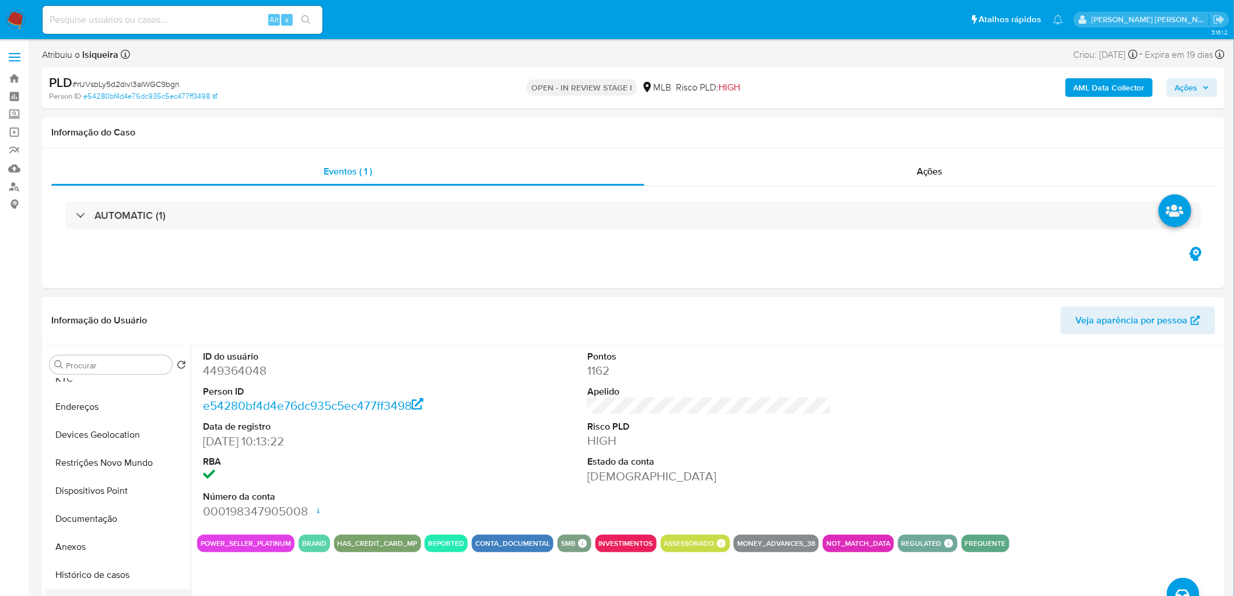
scroll to position [65, 0]
click at [112, 362] on button "Histórico de casos" at bounding box center [113, 552] width 137 height 28
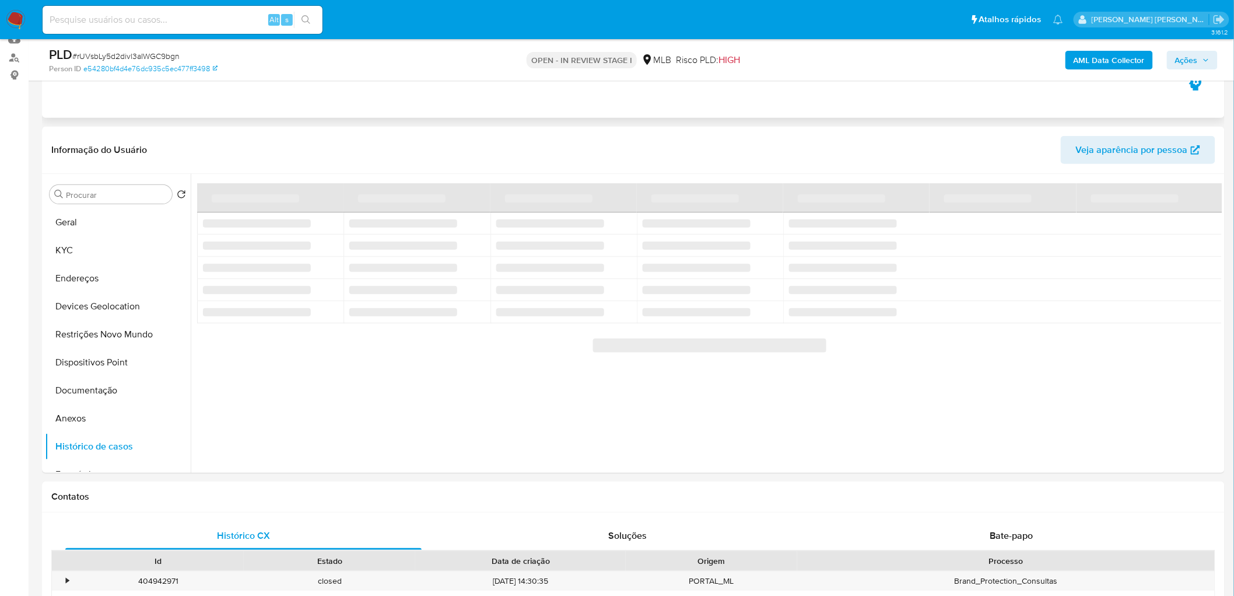
scroll to position [130, 0]
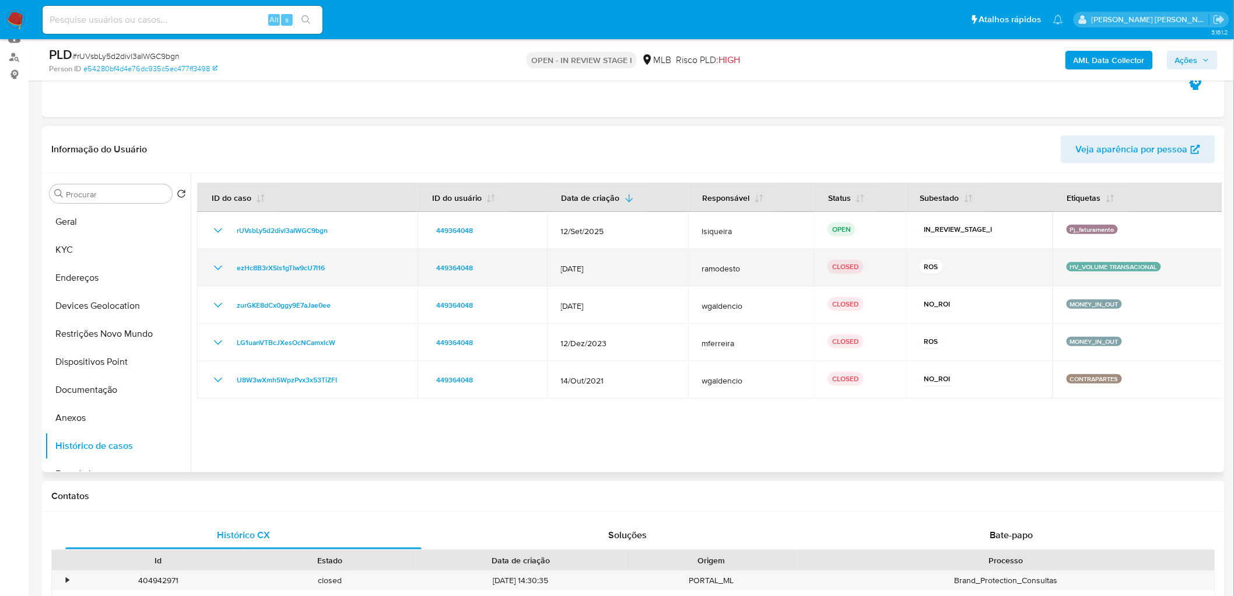
click at [214, 269] on icon "Mostrar/Ocultar" at bounding box center [218, 268] width 14 height 14
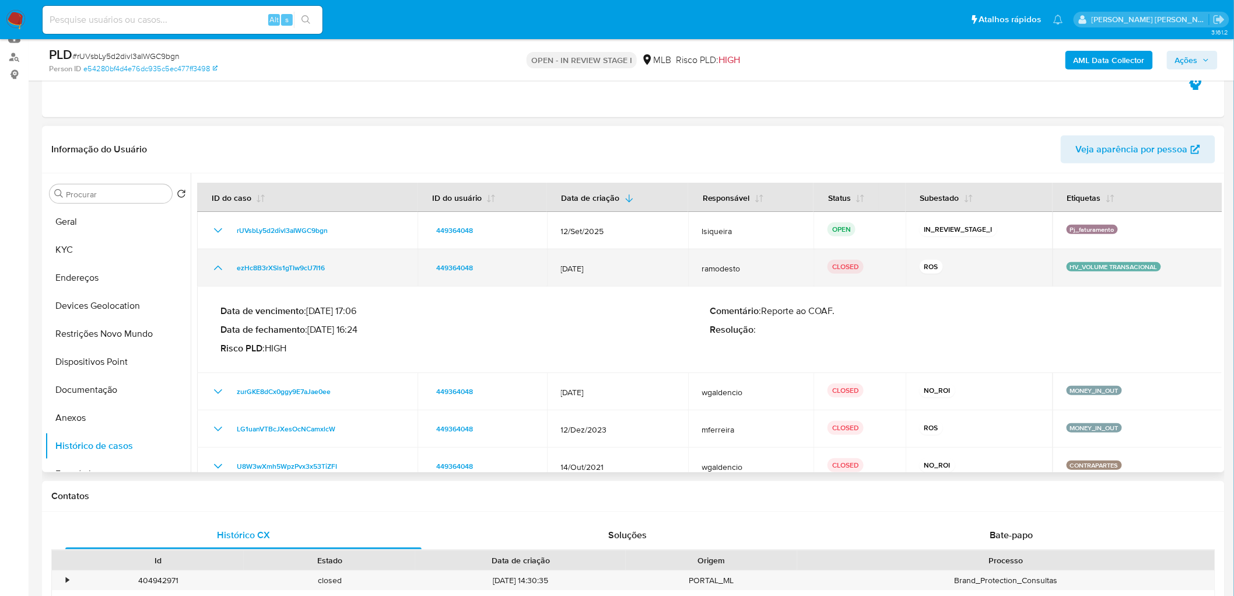
click at [212, 270] on icon "Mostrar/Ocultar" at bounding box center [218, 268] width 14 height 14
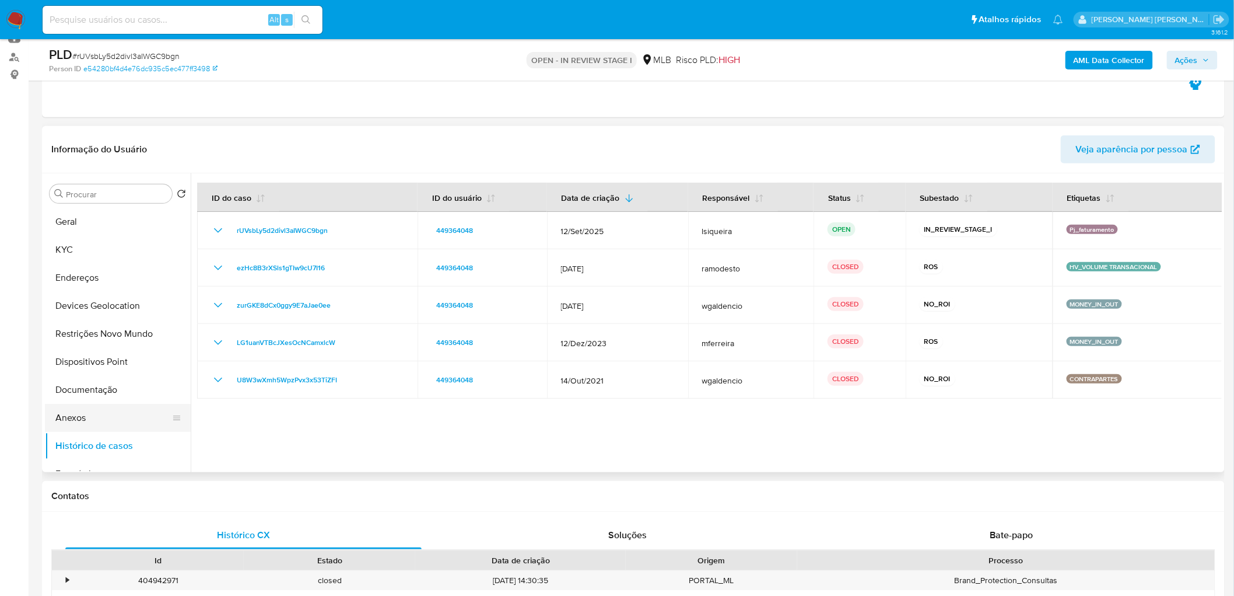
click at [108, 362] on button "Anexos" at bounding box center [113, 418] width 137 height 28
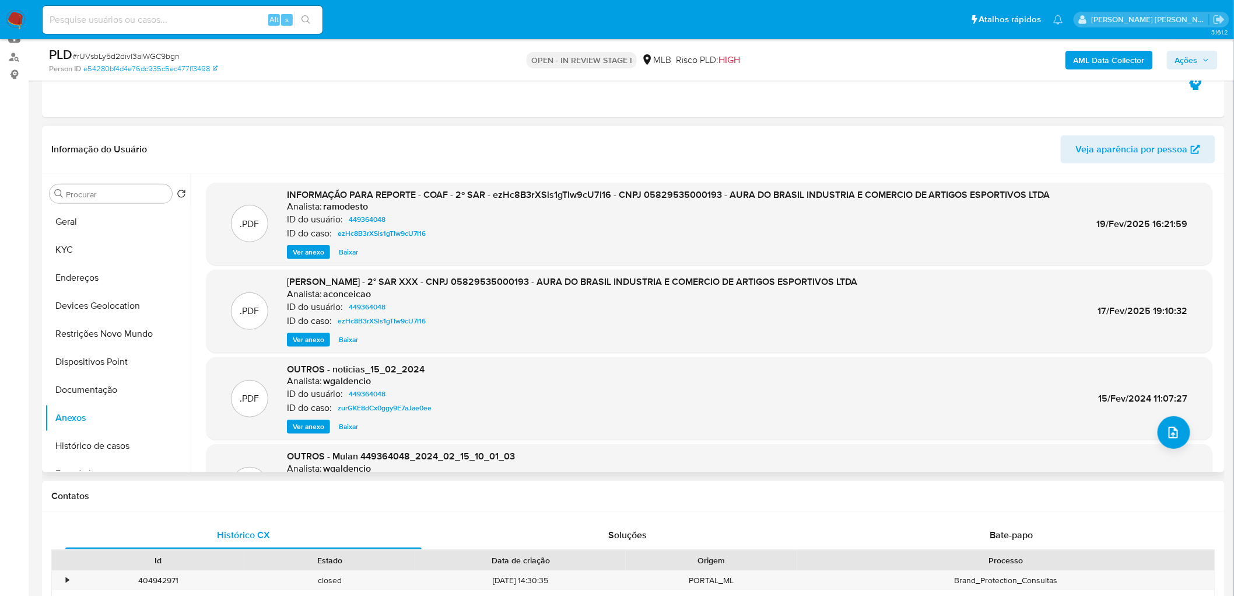
click at [306, 254] on span "Ver anexo" at bounding box center [309, 252] width 32 height 12
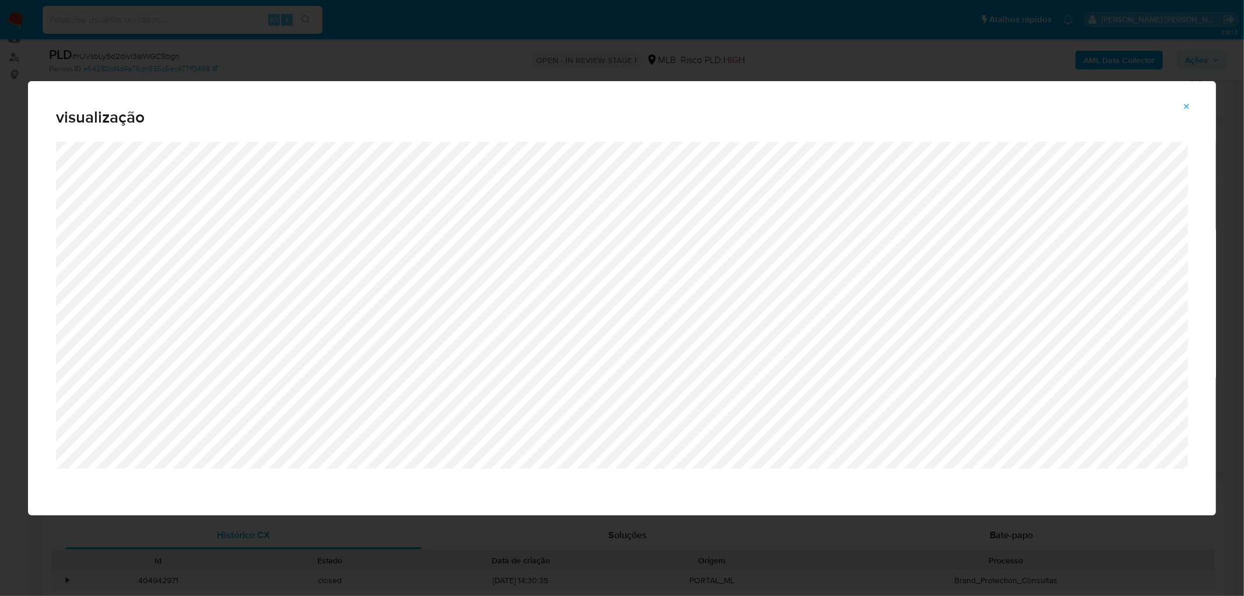
click at [819, 100] on span "Attachment preview" at bounding box center [1187, 107] width 9 height 16
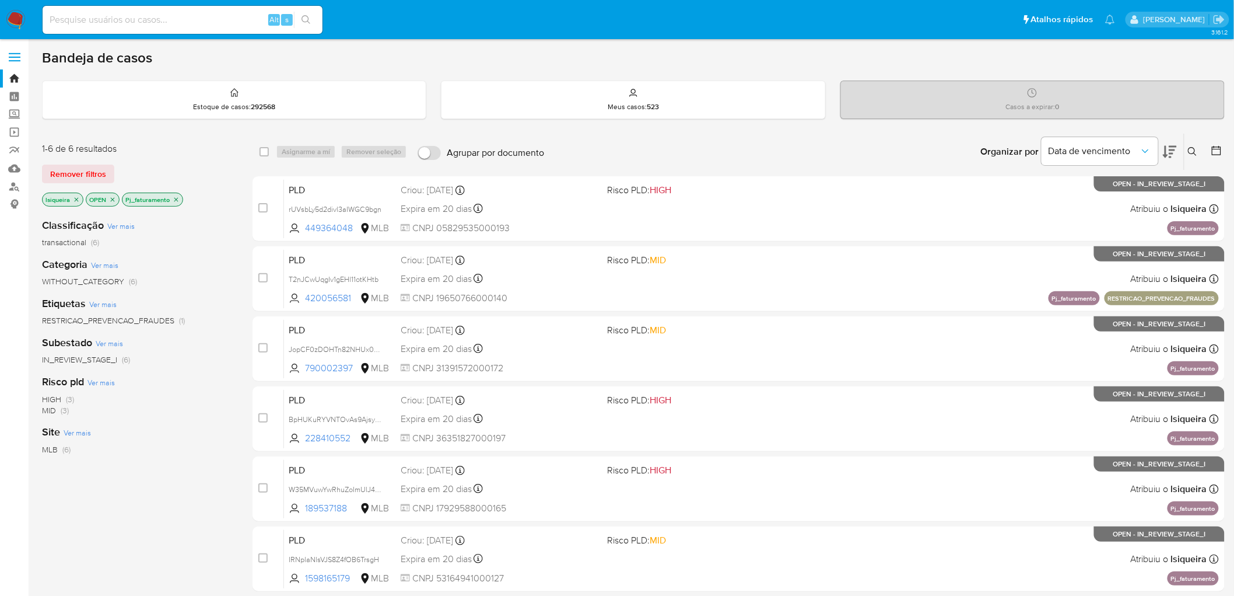
click at [13, 8] on nav "Alt s Atalhos rápidos Presiona las siguientes teclas para acceder a algunas de …" at bounding box center [617, 19] width 1234 height 39
click at [18, 18] on img at bounding box center [16, 20] width 20 height 20
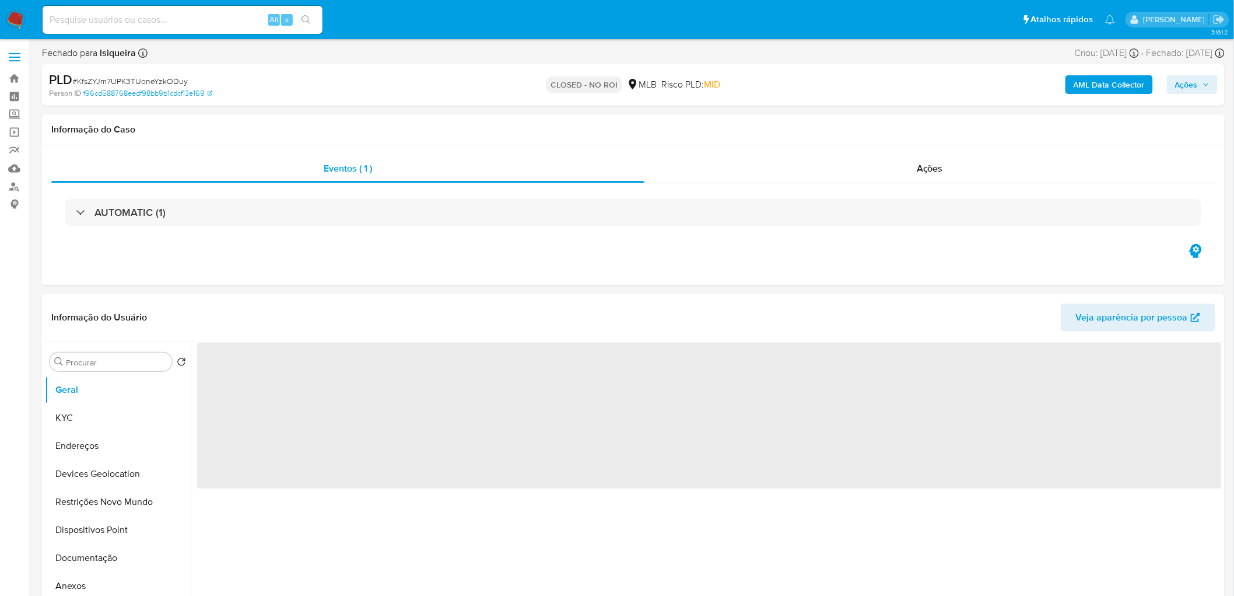
select select "10"
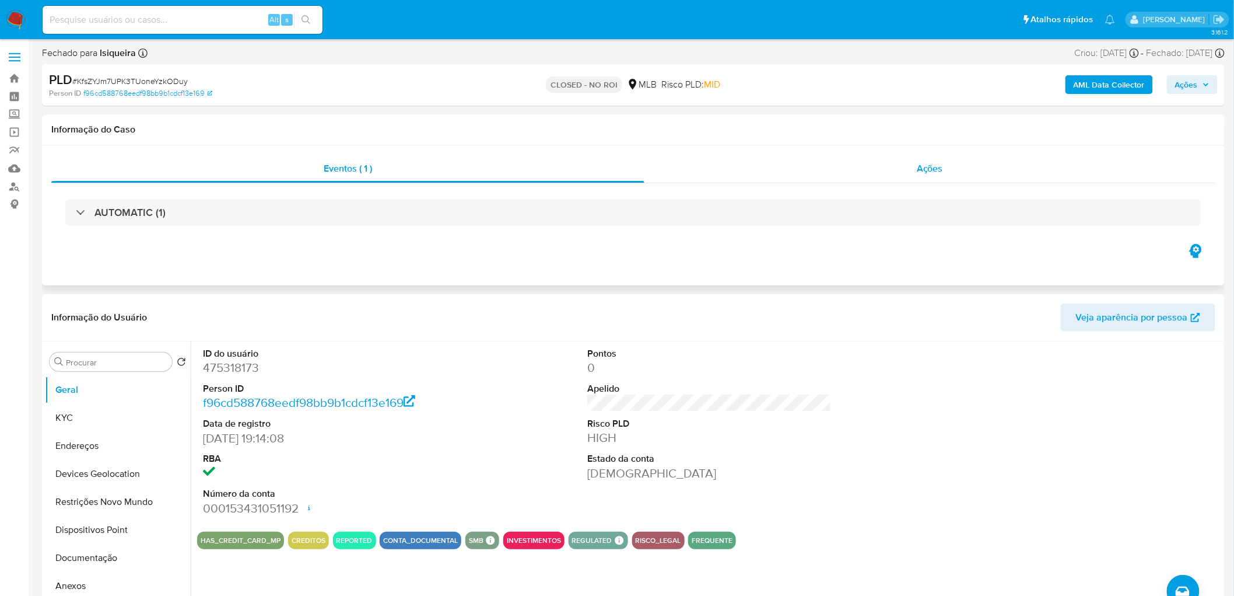
click at [964, 168] on div "Ações" at bounding box center [930, 169] width 571 height 28
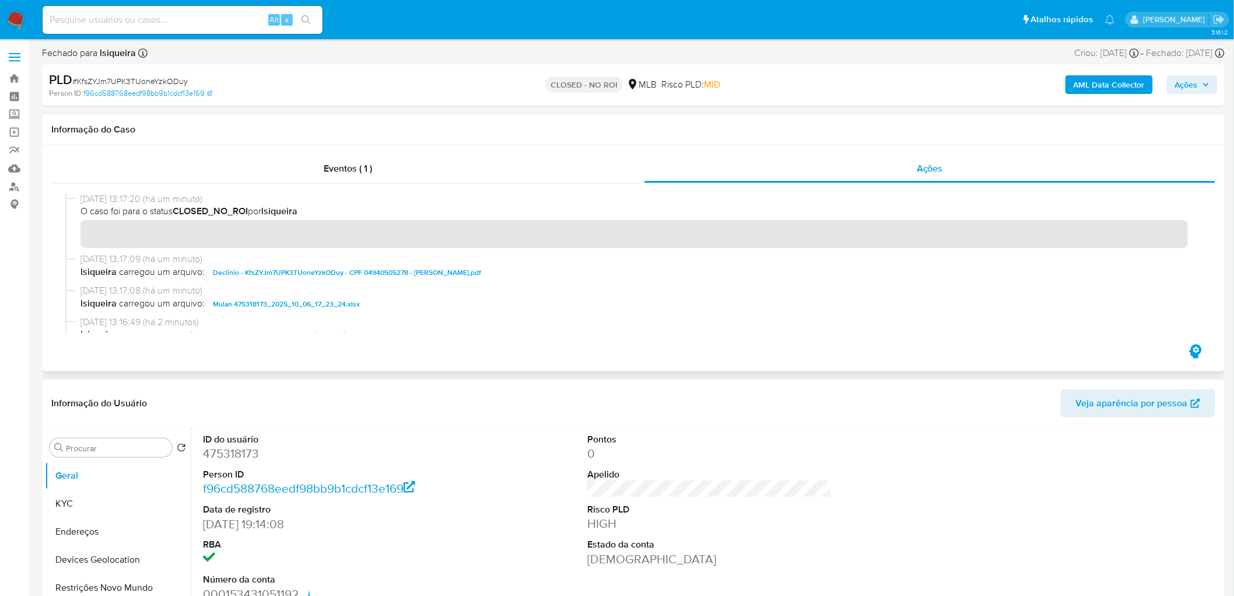
scroll to position [130, 0]
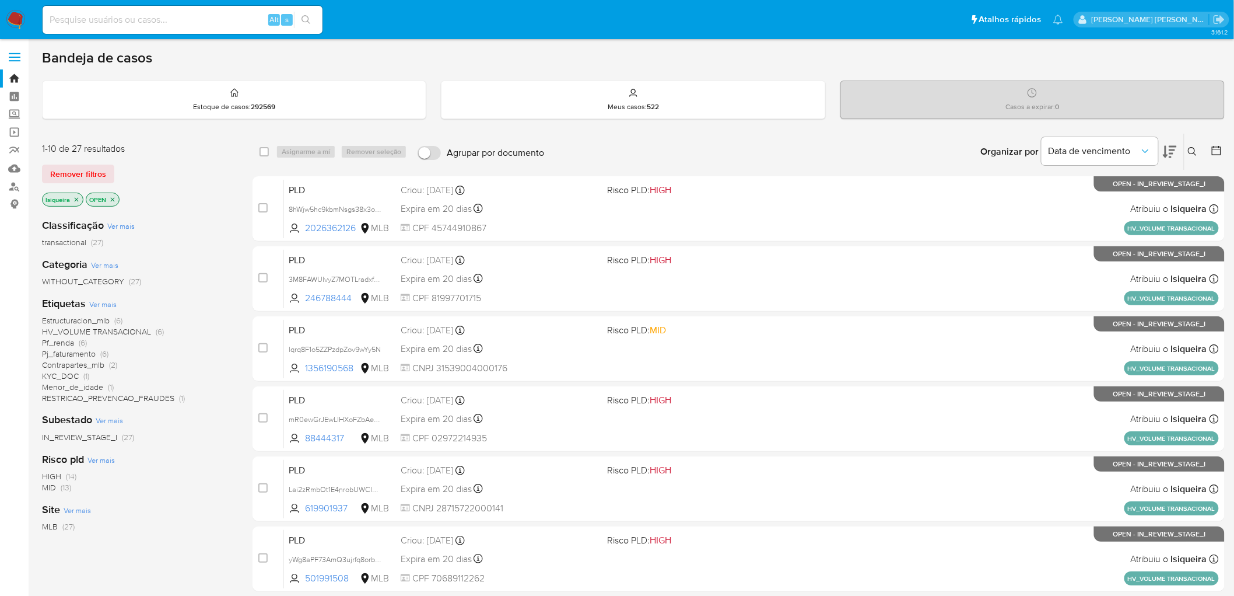
click at [67, 353] on span "Pj_faturamento" at bounding box center [69, 354] width 54 height 12
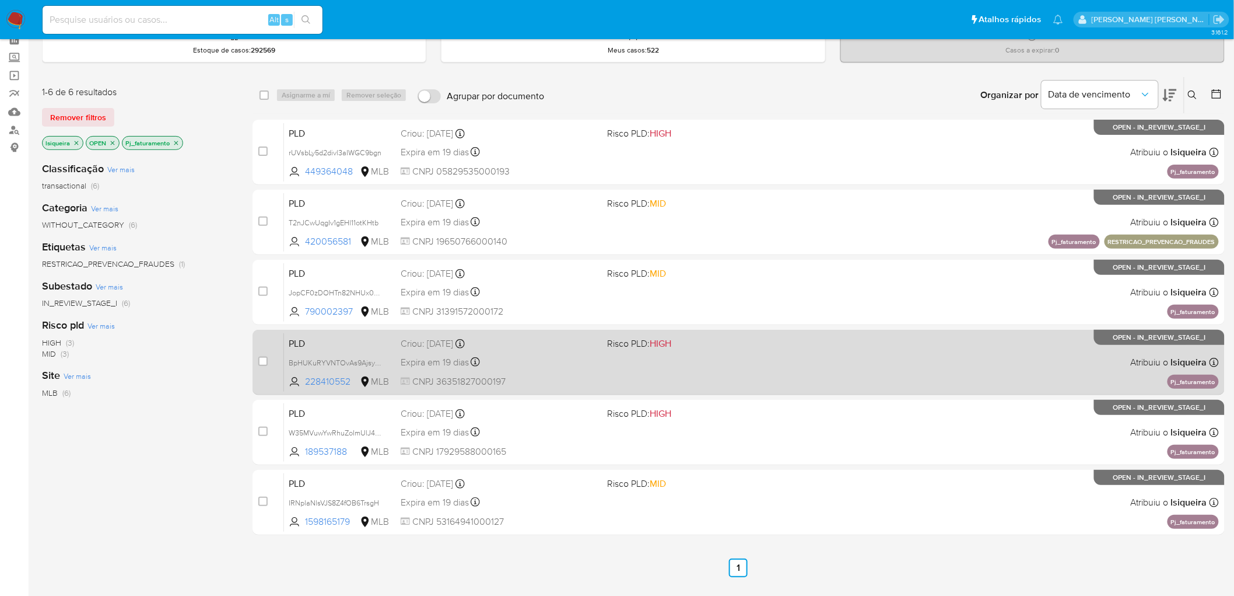
scroll to position [114, 0]
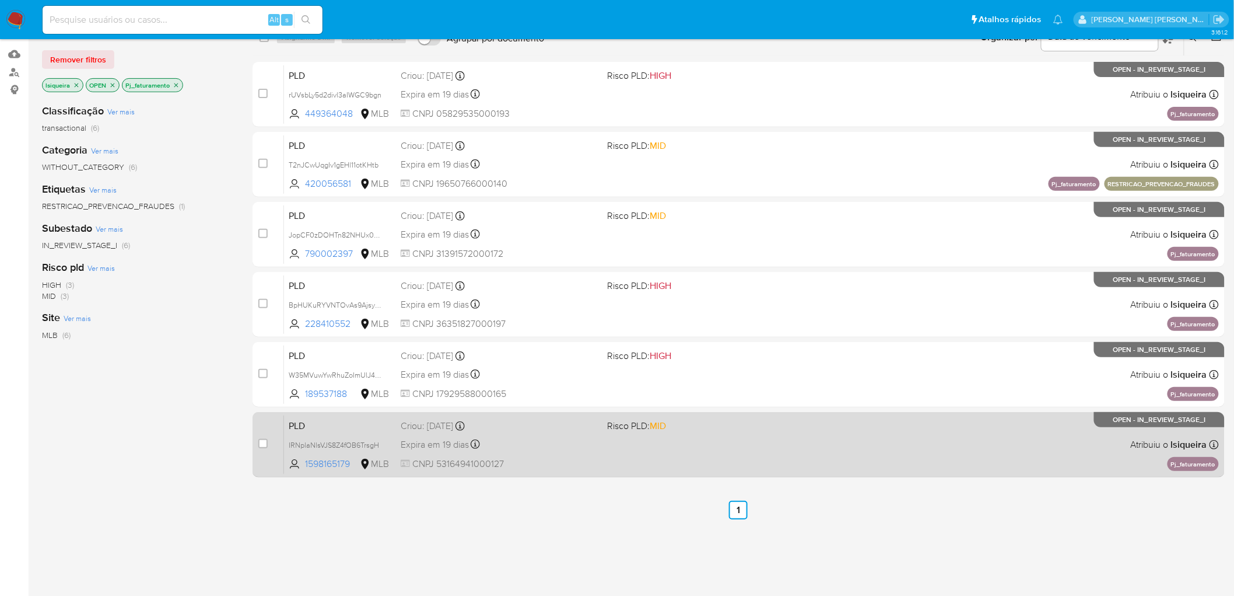
click at [657, 467] on div "PLD IRNplaNlsVJS8Z4fOB6TrsgH 1598165179 MLB Risco PLD: MID Criou: [DATE] Criou:…" at bounding box center [751, 444] width 935 height 59
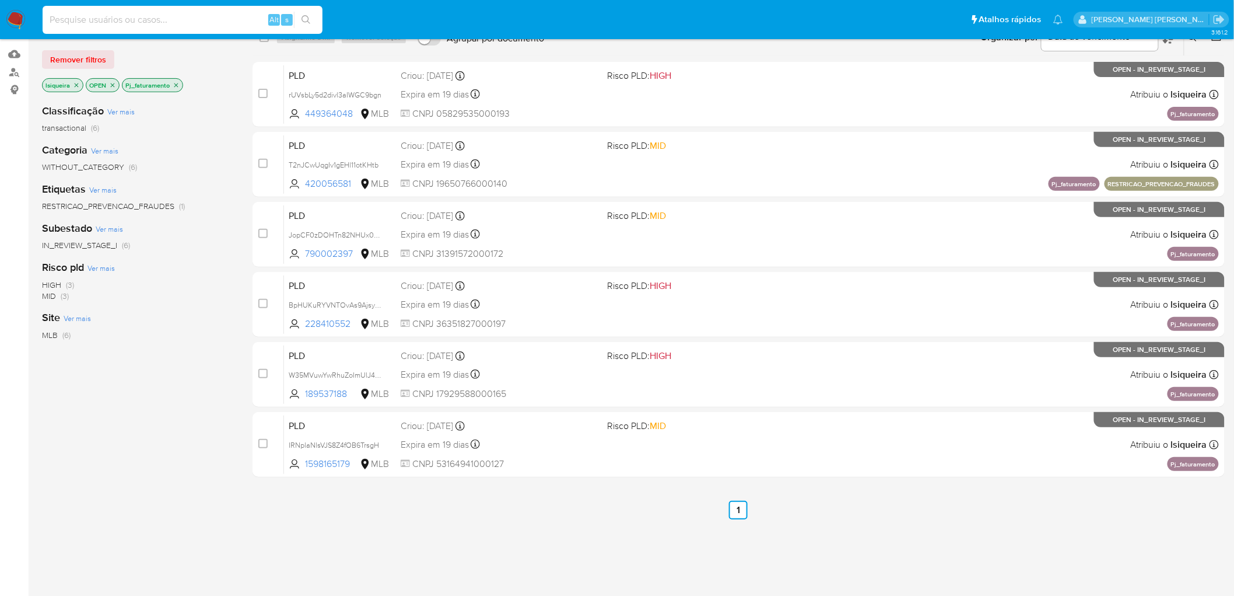
click at [164, 16] on input at bounding box center [183, 19] width 280 height 15
paste input "655117651"
type input "655117651"
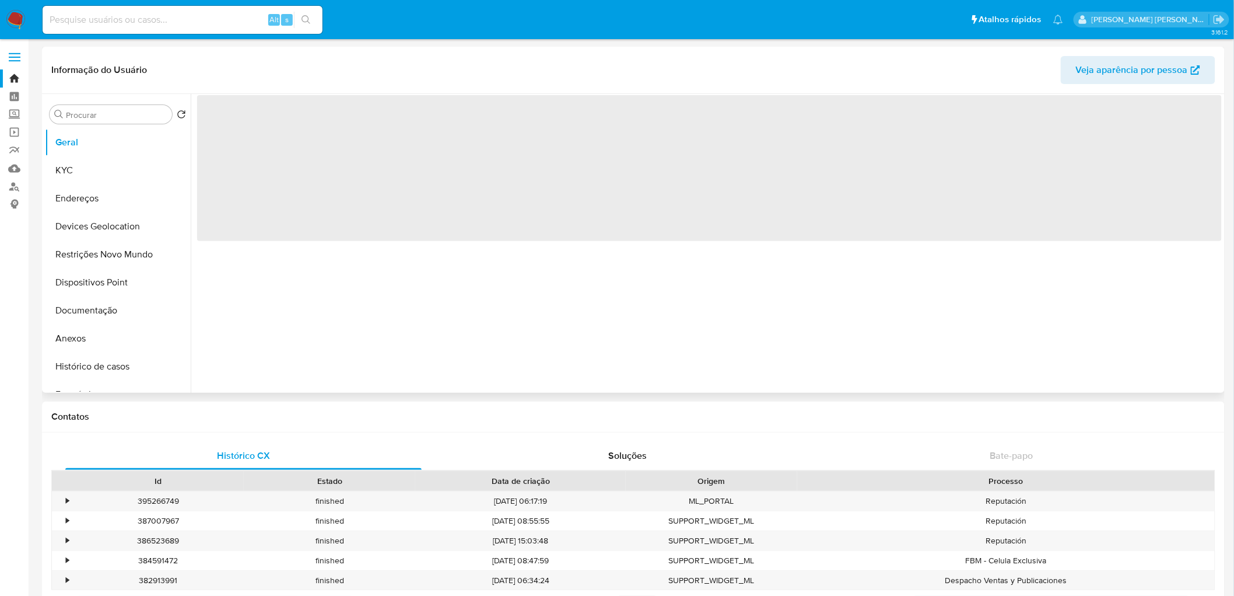
select select "10"
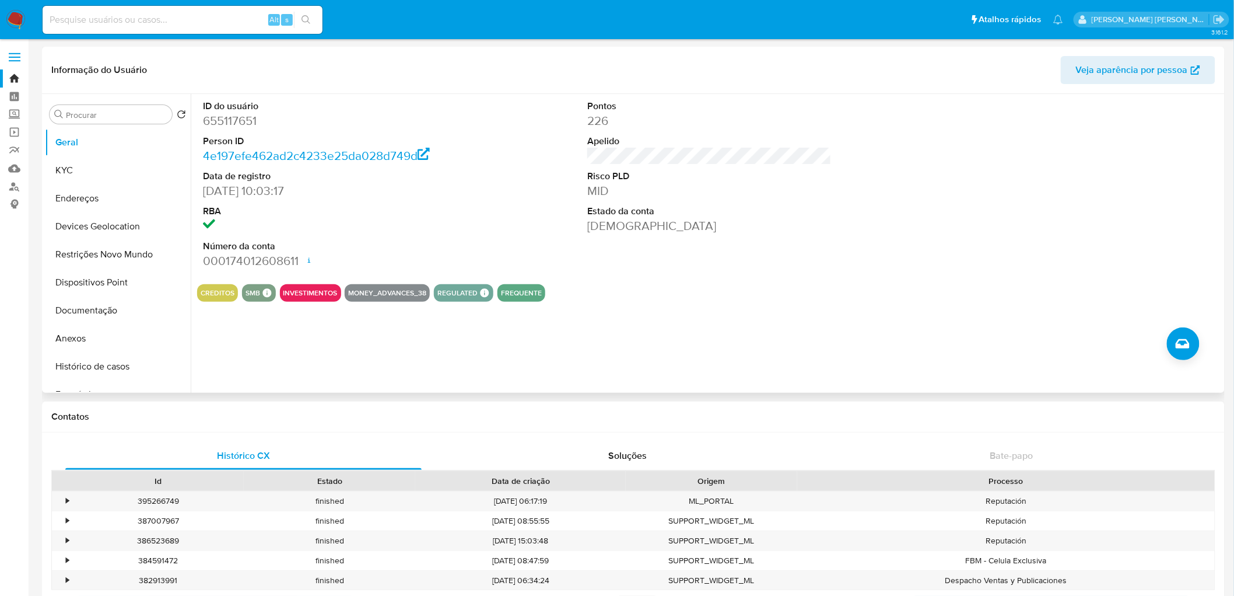
click at [380, 219] on dd at bounding box center [325, 226] width 244 height 16
click at [82, 312] on button "Documentação" at bounding box center [113, 310] width 137 height 28
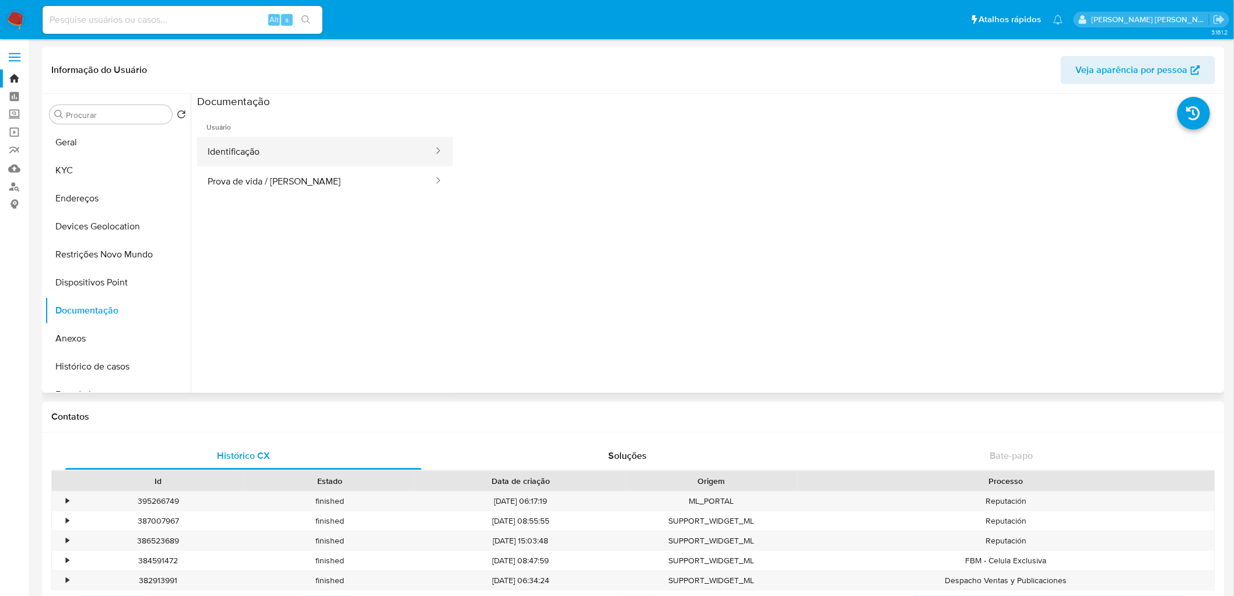
click at [253, 150] on button "Identificação" at bounding box center [315, 152] width 237 height 30
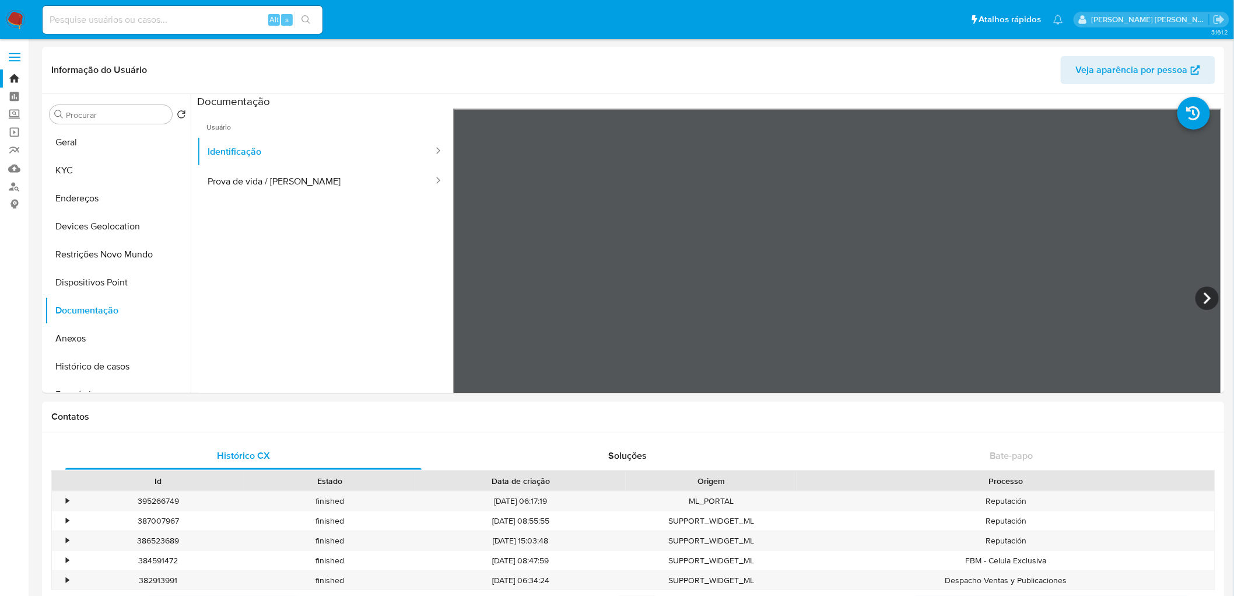
click at [13, 18] on img at bounding box center [16, 20] width 20 height 20
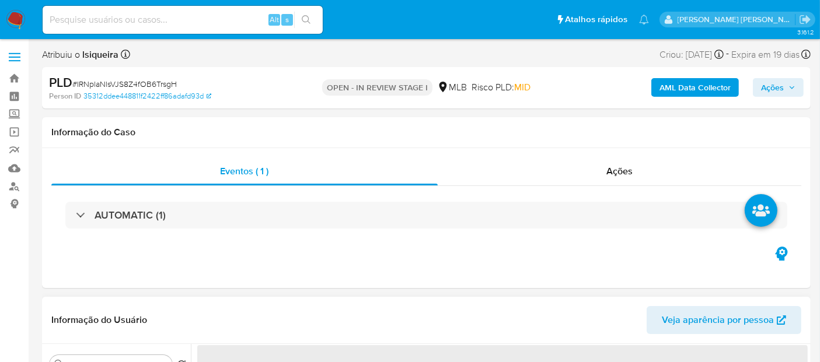
select select "10"
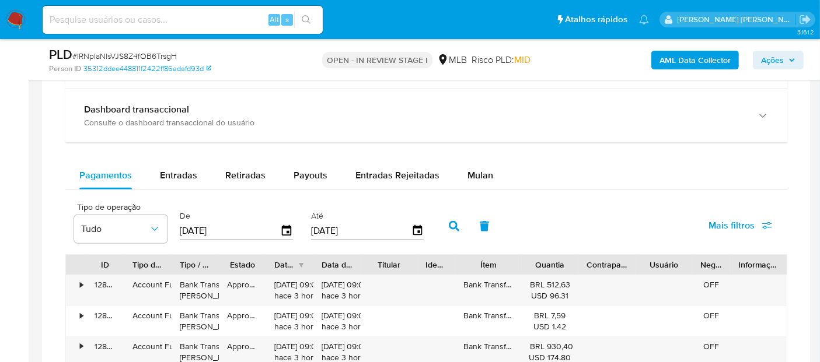
scroll to position [842, 0]
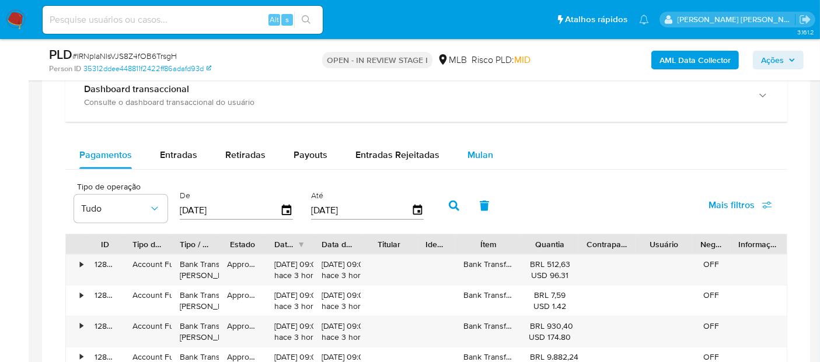
click at [481, 160] on div "Mulan" at bounding box center [480, 155] width 26 height 28
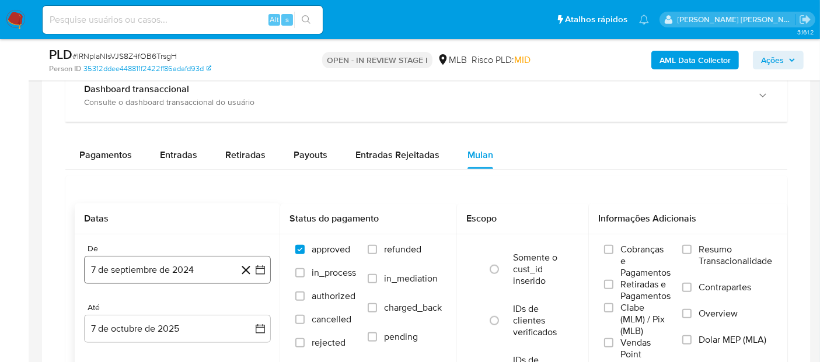
click at [111, 274] on button "7 de septiembre de 2024" at bounding box center [177, 270] width 187 height 28
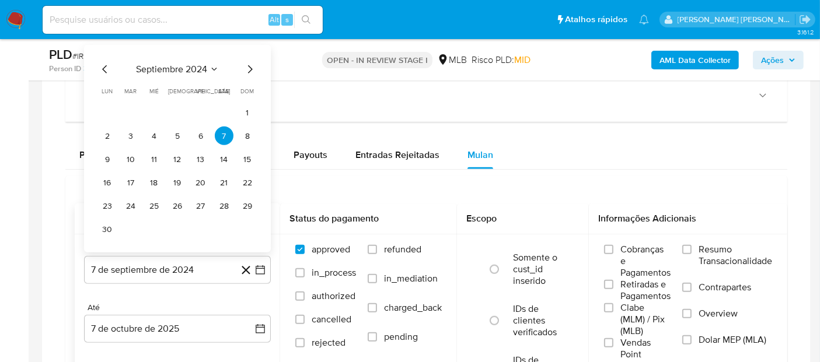
click at [170, 67] on span "septiembre 2024" at bounding box center [171, 70] width 71 height 12
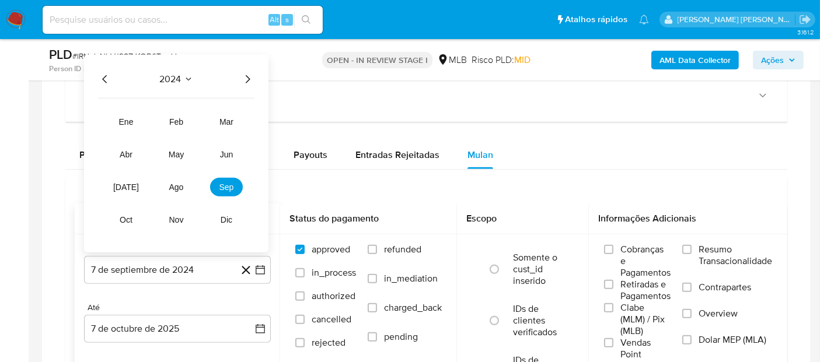
click at [244, 79] on icon "Año siguiente" at bounding box center [247, 79] width 14 height 14
click at [177, 186] on span "ago" at bounding box center [176, 187] width 15 height 9
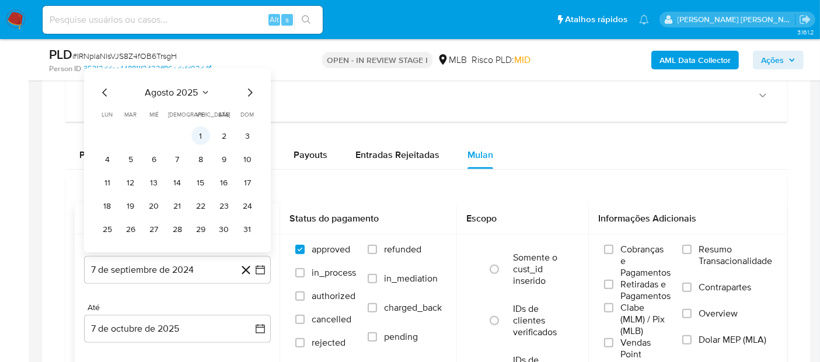
click at [198, 131] on button "1" at bounding box center [200, 136] width 19 height 19
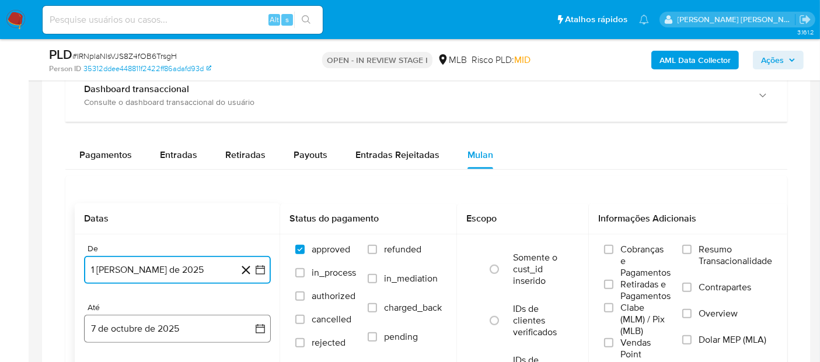
click at [137, 330] on button "7 de octubre de 2025" at bounding box center [177, 329] width 187 height 28
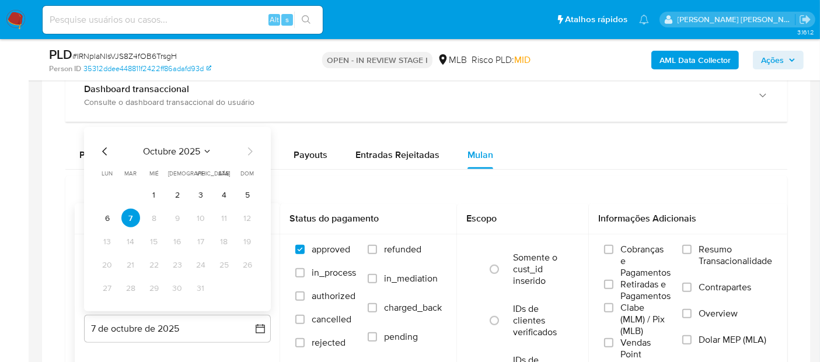
click at [263, 189] on div "octubre 2025 octubre 2025 lun lunes mar martes mié miércoles jue jueves vie vie…" at bounding box center [177, 219] width 187 height 184
click at [247, 189] on button "5" at bounding box center [247, 195] width 19 height 19
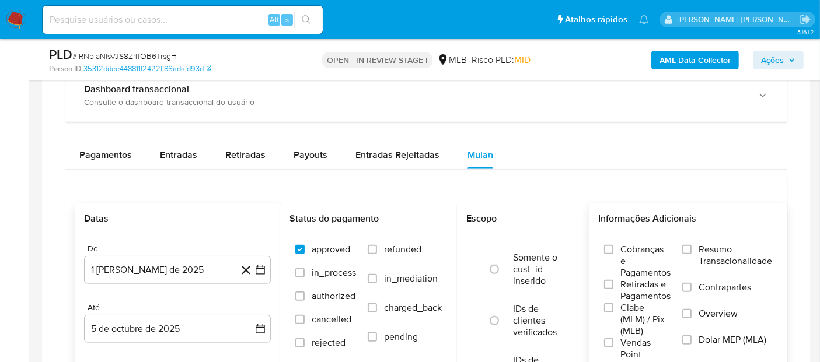
click at [697, 254] on label "Resumo Transacionalidade" at bounding box center [727, 263] width 90 height 38
click at [691, 254] on input "Resumo Transacionalidade" at bounding box center [686, 249] width 9 height 9
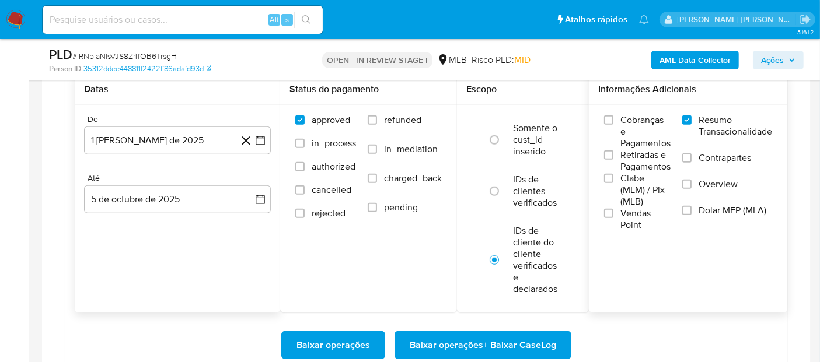
click at [639, 216] on span "Vendas Point" at bounding box center [645, 219] width 50 height 23
click at [613, 216] on input "Vendas Point" at bounding box center [608, 213] width 9 height 9
click at [505, 344] on span "Baixar operações + Baixar CaseLog" at bounding box center [483, 346] width 146 height 26
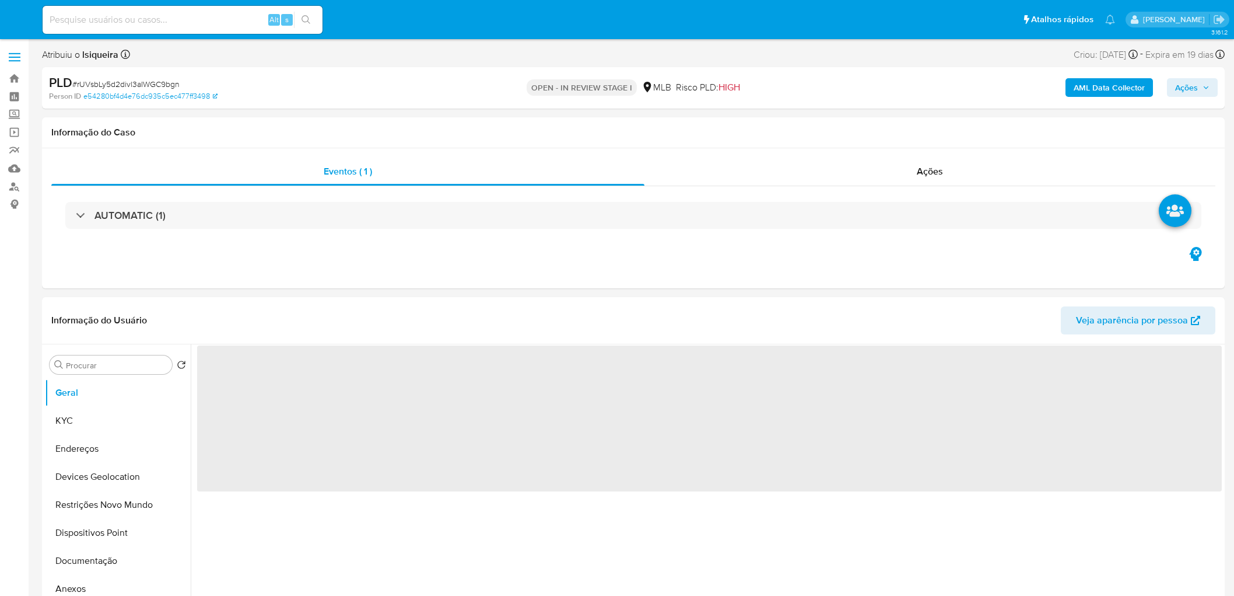
select select "10"
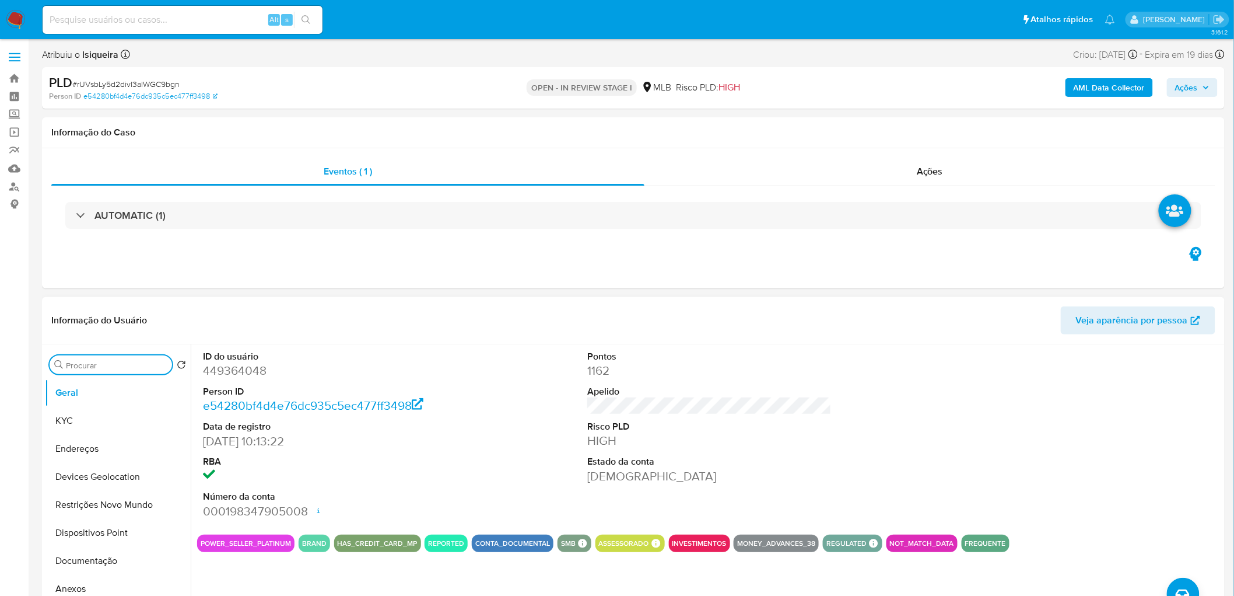
click at [138, 368] on input "Procurar" at bounding box center [117, 365] width 102 height 11
type input "ite"
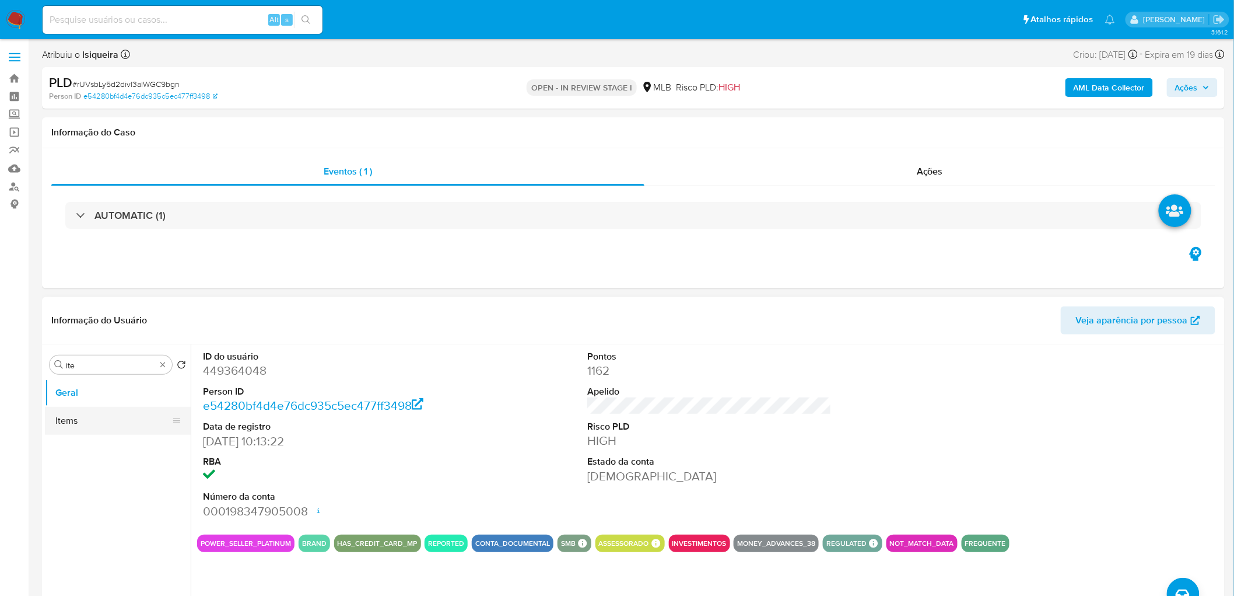
click at [56, 427] on button "Items" at bounding box center [113, 421] width 137 height 28
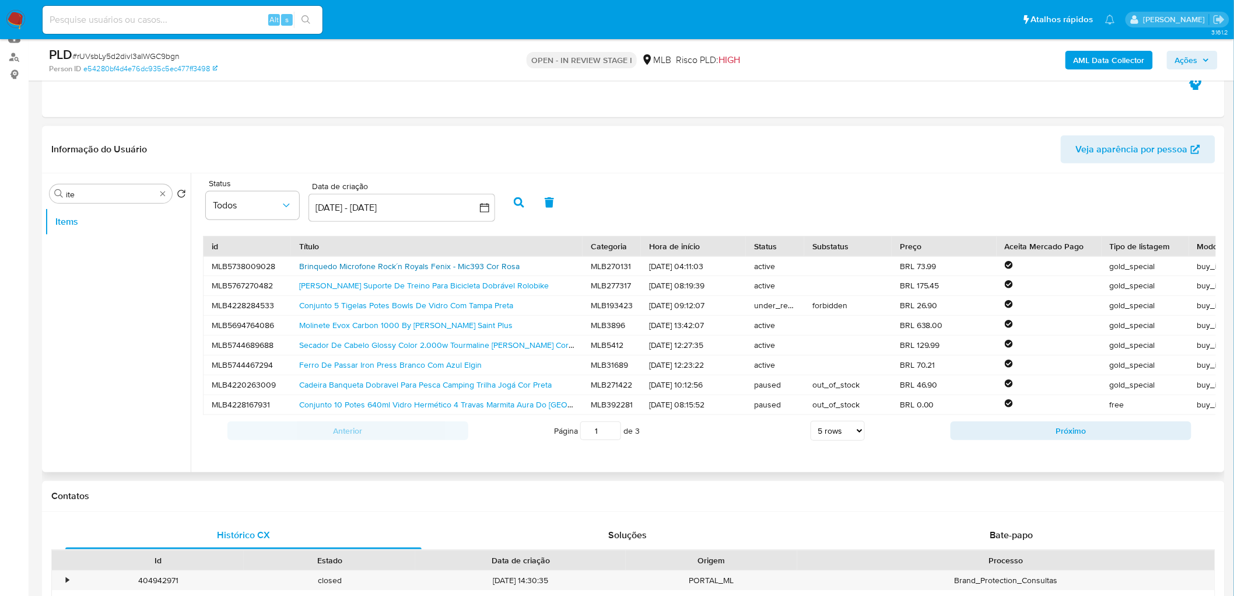
click at [429, 266] on link "Brinquedo Microfone Rock´n Royals Fenix - Mic393 Cor Rosa" at bounding box center [409, 266] width 221 height 12
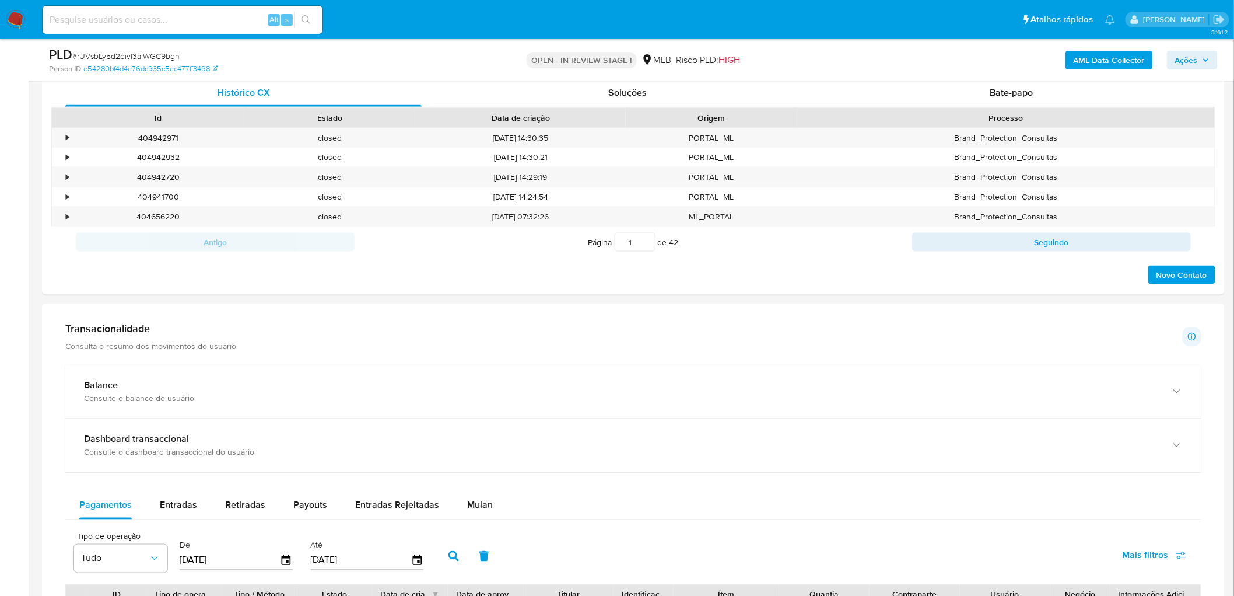
scroll to position [583, 0]
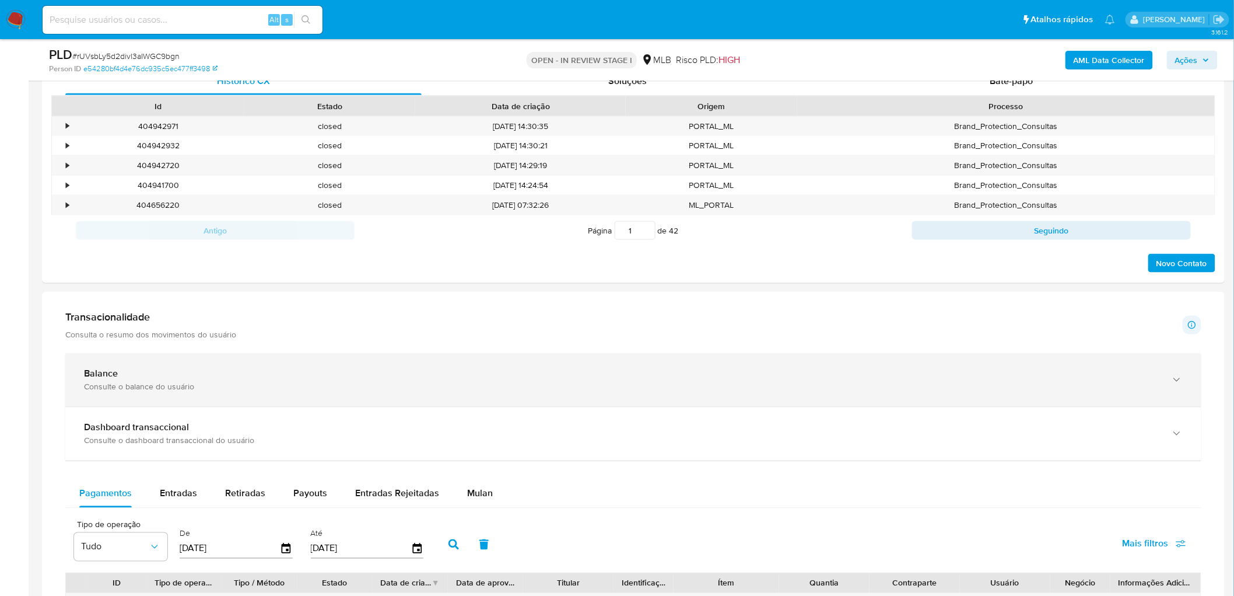
click at [254, 391] on div "Consulte o balance do usuário" at bounding box center [622, 387] width 1076 height 11
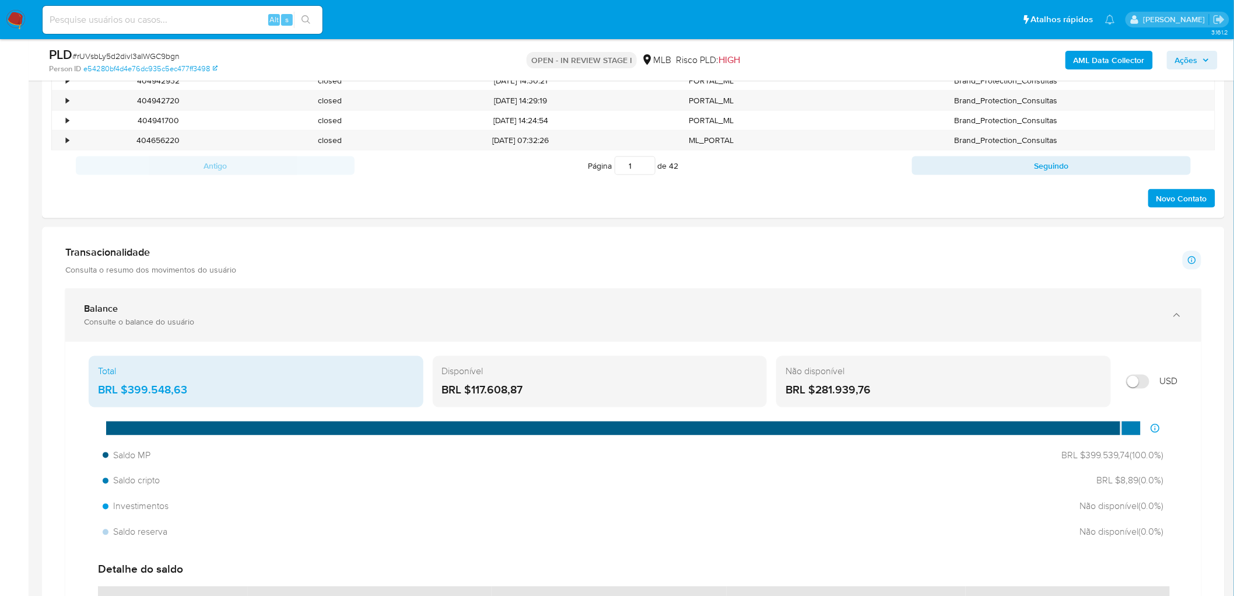
scroll to position [713, 0]
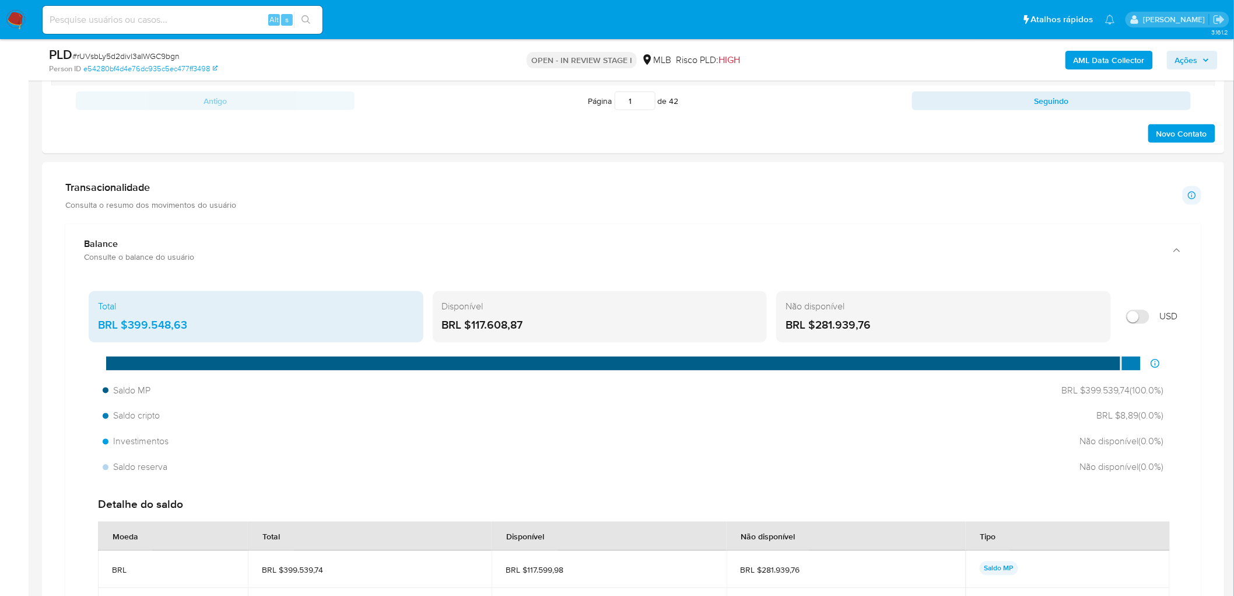
drag, startPoint x: 538, startPoint y: 327, endPoint x: 473, endPoint y: 324, distance: 65.4
click at [473, 324] on div "BRL $117.608,87" at bounding box center [600, 325] width 316 height 15
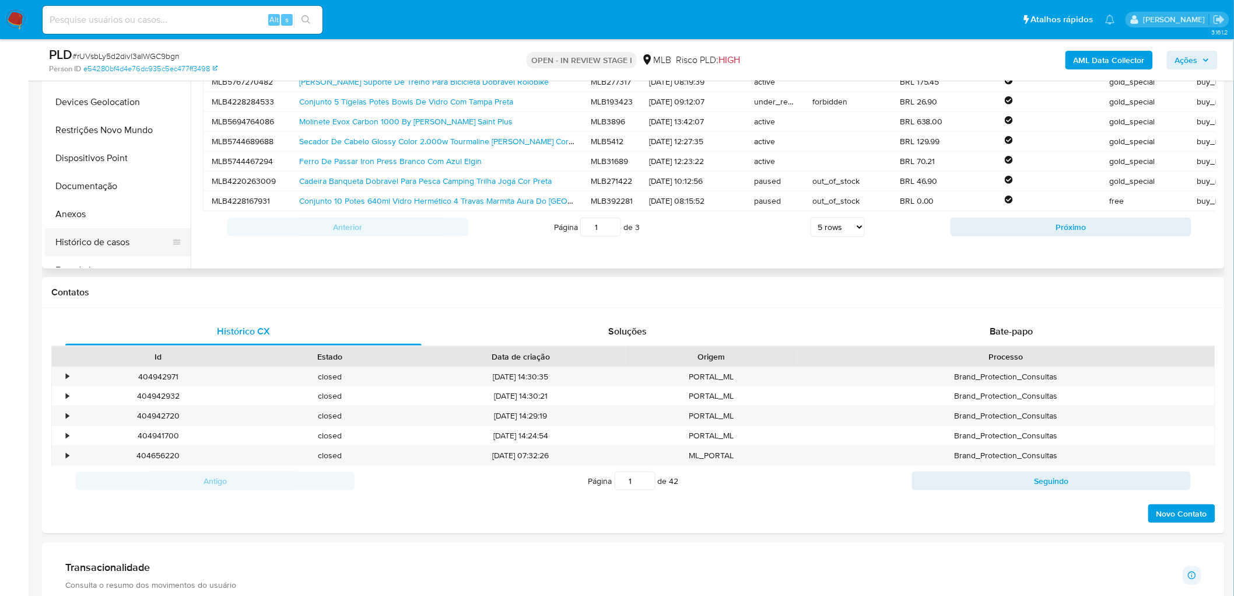
scroll to position [324, 0]
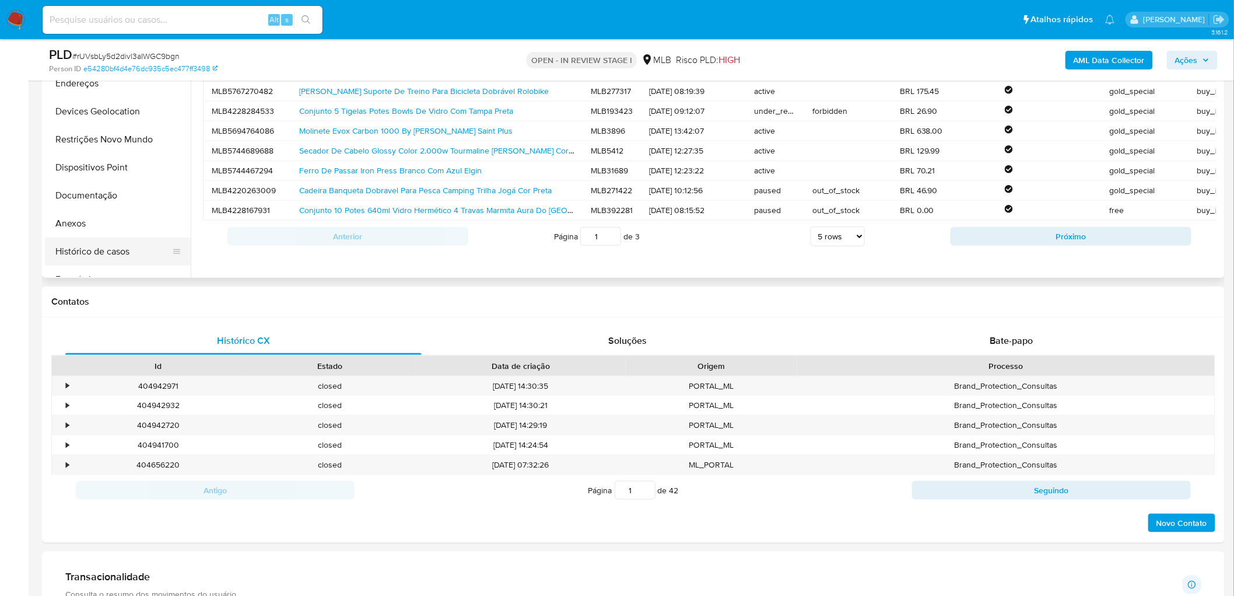
click at [94, 246] on button "Histórico de casos" at bounding box center [113, 251] width 137 height 28
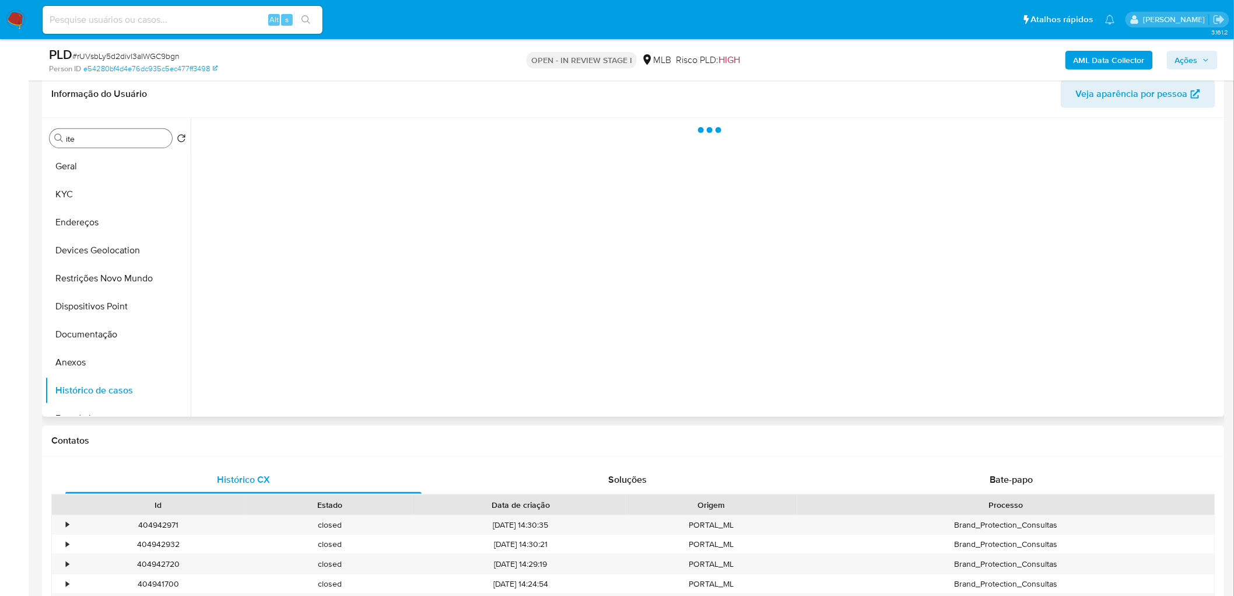
scroll to position [130, 0]
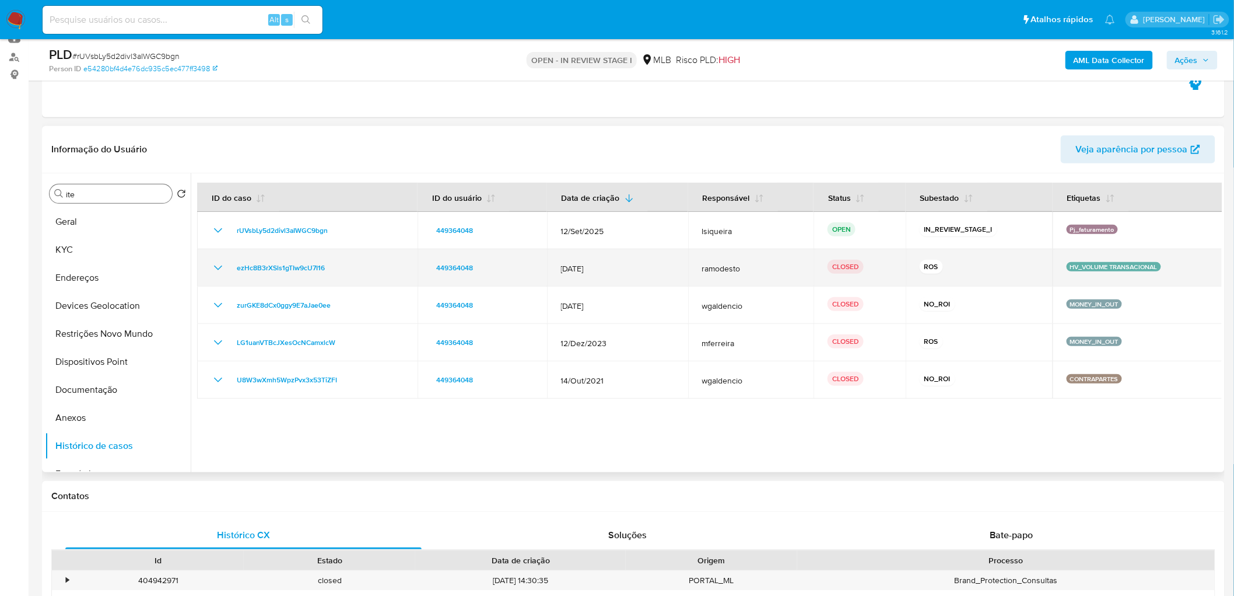
click at [216, 264] on icon "Mostrar/Ocultar" at bounding box center [218, 268] width 14 height 14
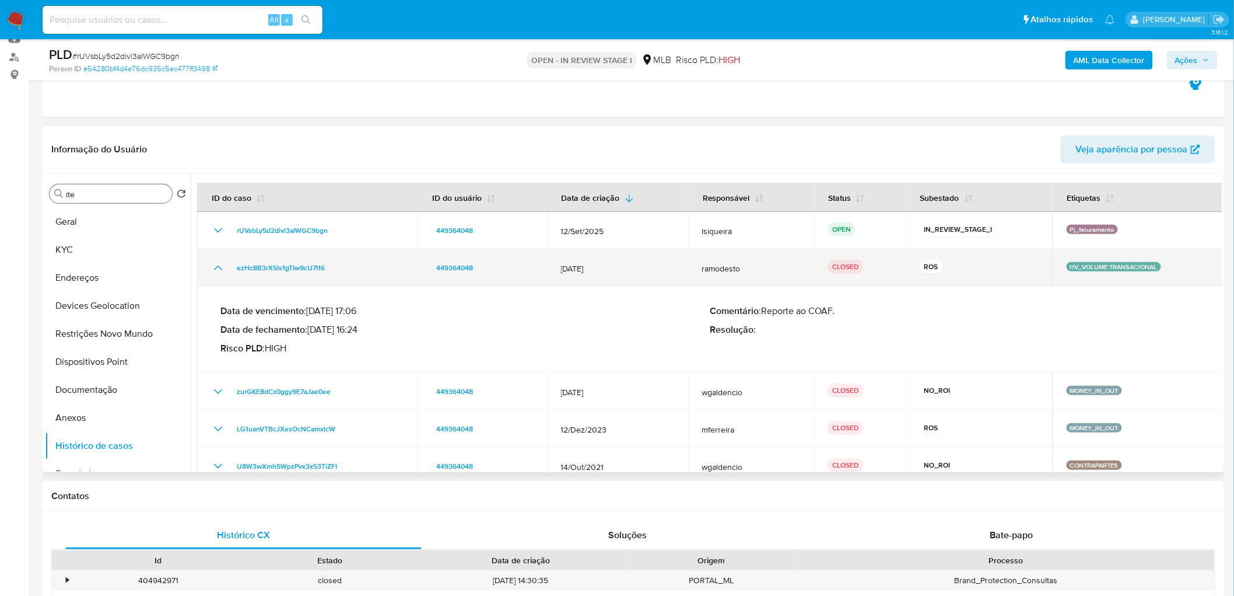
click at [215, 264] on icon "Mostrar/Ocultar" at bounding box center [218, 268] width 14 height 14
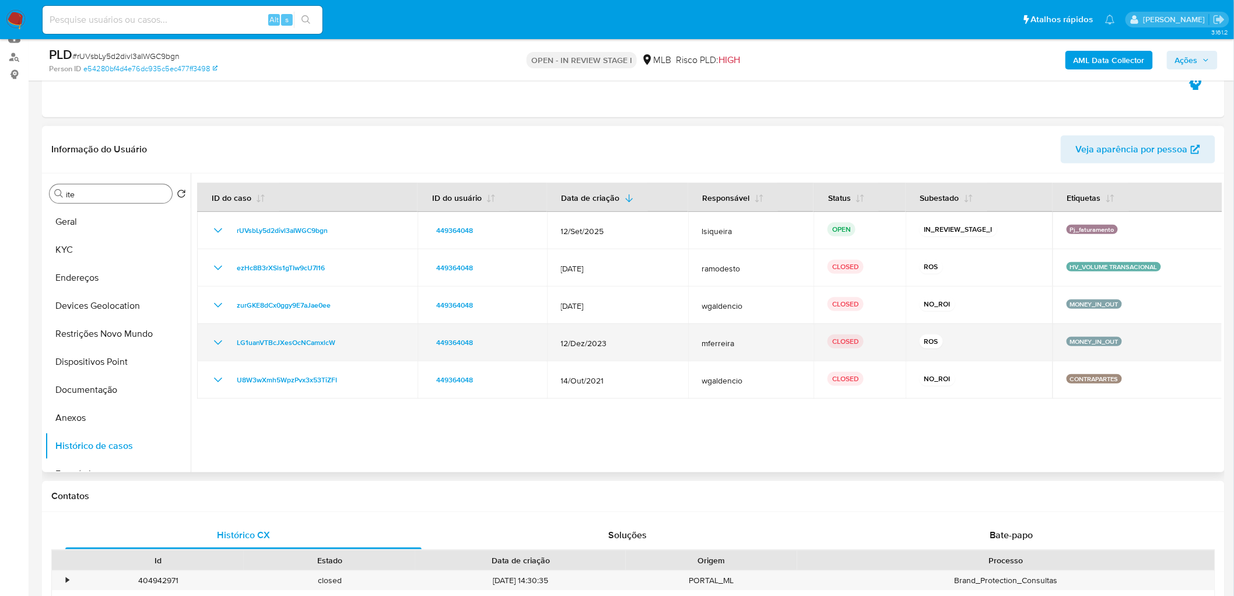
click at [222, 338] on icon "Mostrar/Ocultar" at bounding box center [218, 342] width 14 height 14
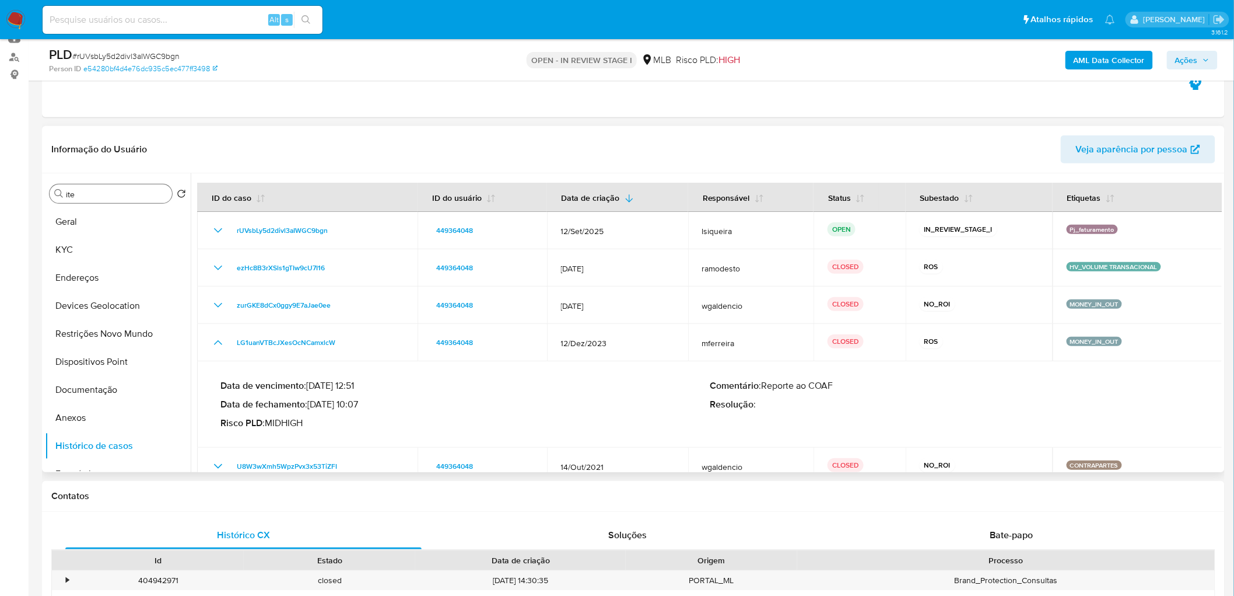
drag, startPoint x: 358, startPoint y: 403, endPoint x: 313, endPoint y: 400, distance: 45.0
click at [313, 400] on p "Data de fechamento : 24/01/2024 10:07" at bounding box center [465, 404] width 489 height 12
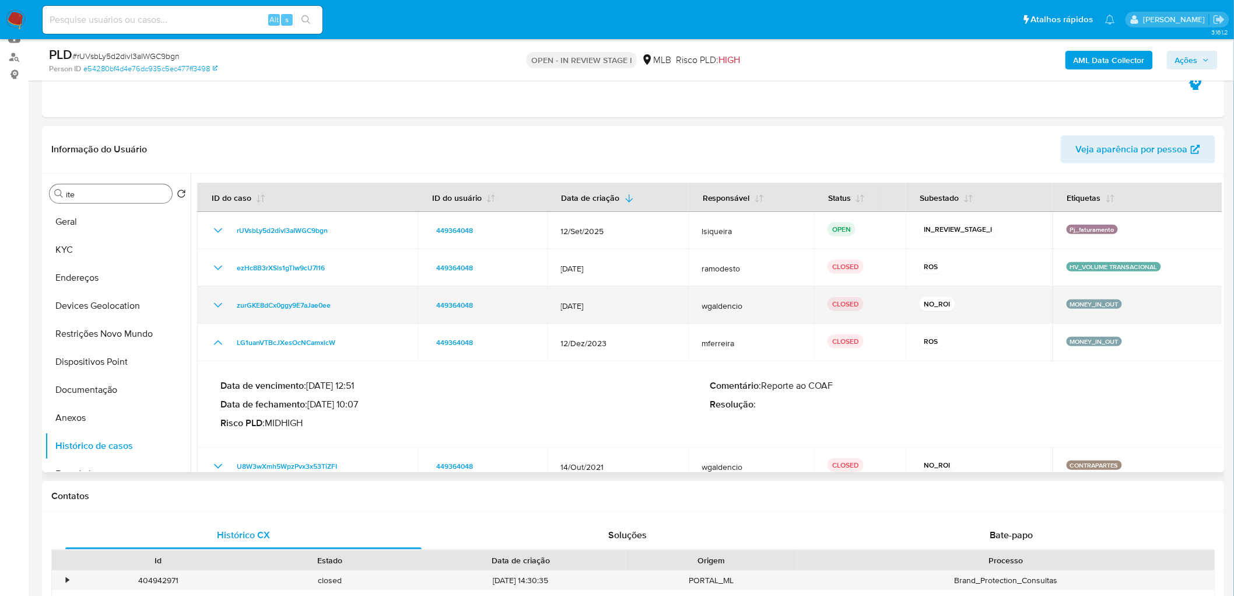
drag, startPoint x: 216, startPoint y: 345, endPoint x: 221, endPoint y: 316, distance: 29.5
click at [216, 341] on icon "Mostrar/Ocultar" at bounding box center [218, 342] width 14 height 14
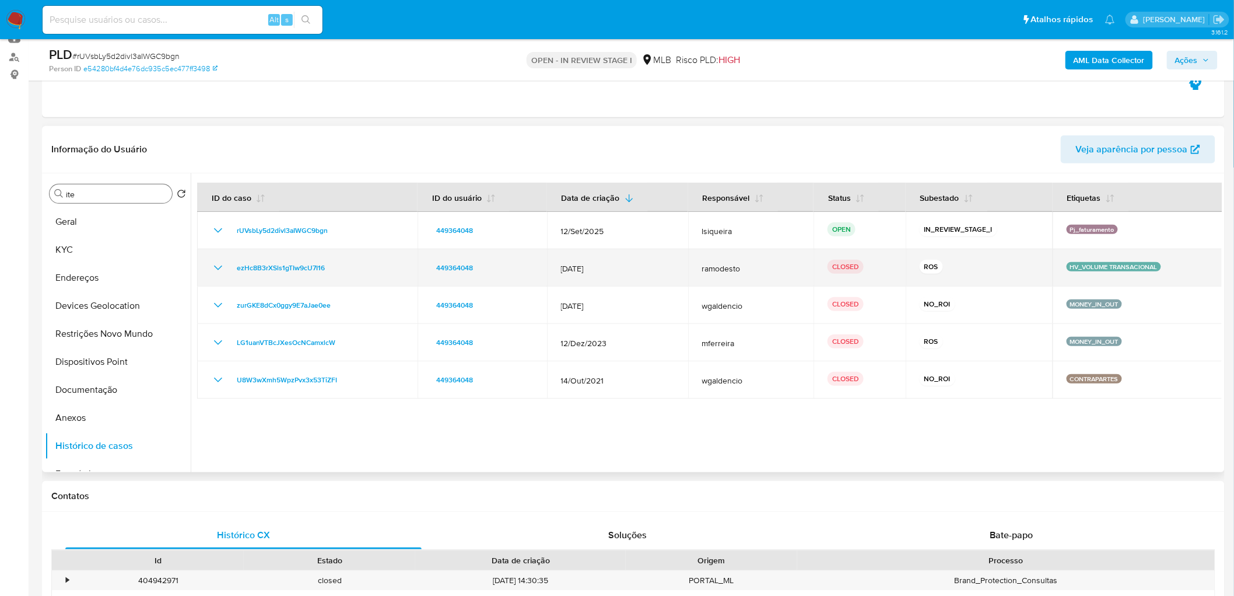
click at [223, 270] on icon "Mostrar/Ocultar" at bounding box center [218, 268] width 14 height 14
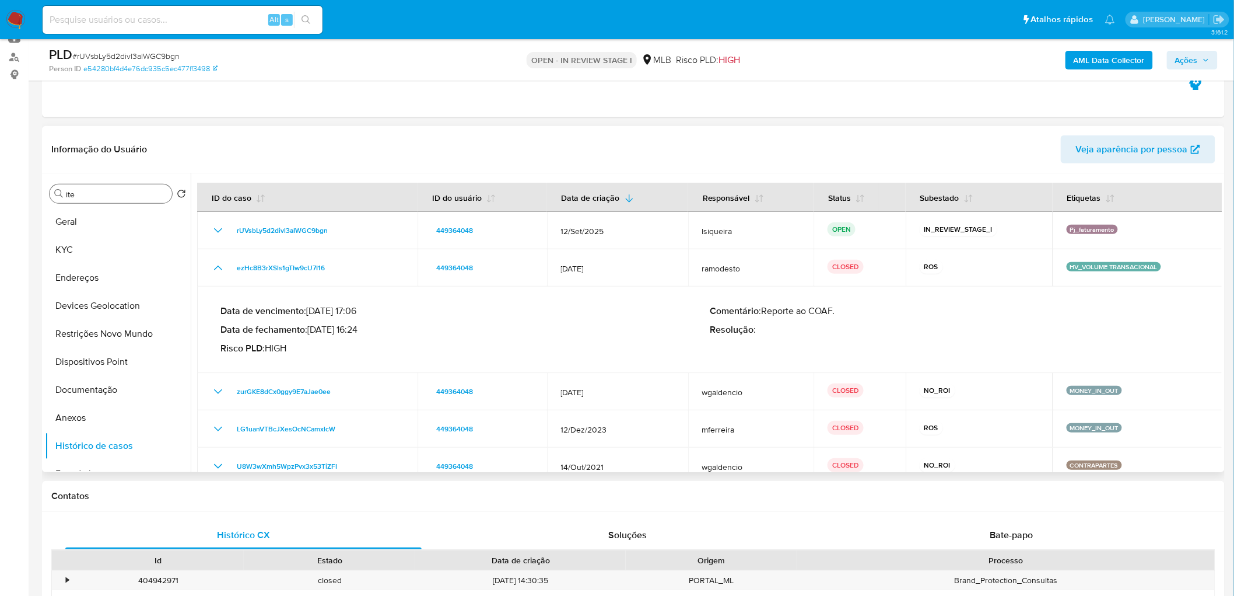
drag, startPoint x: 359, startPoint y: 328, endPoint x: 313, endPoint y: 328, distance: 46.1
click at [312, 327] on p "Data de fechamento : 19/02/2025 16:24" at bounding box center [465, 330] width 489 height 12
click at [103, 393] on button "Documentação" at bounding box center [113, 390] width 137 height 28
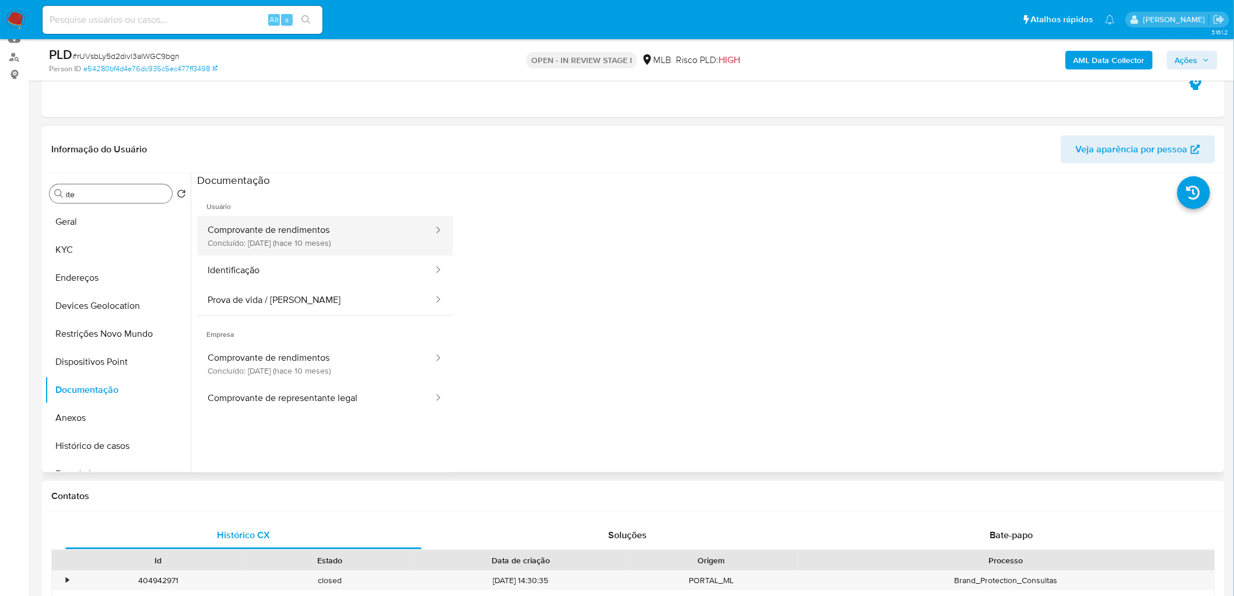
click at [282, 246] on button "Comprovante de rendimentos Concluído: 03/12/2024 (hace 10 meses)" at bounding box center [315, 236] width 237 height 40
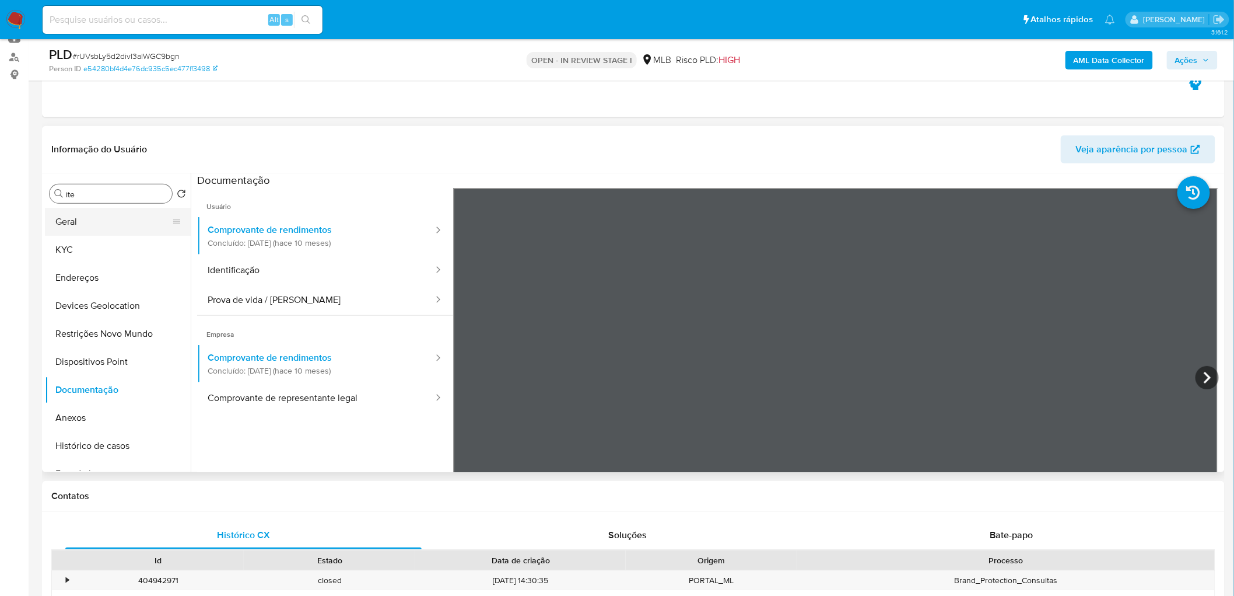
click at [91, 229] on button "Geral" at bounding box center [113, 222] width 137 height 28
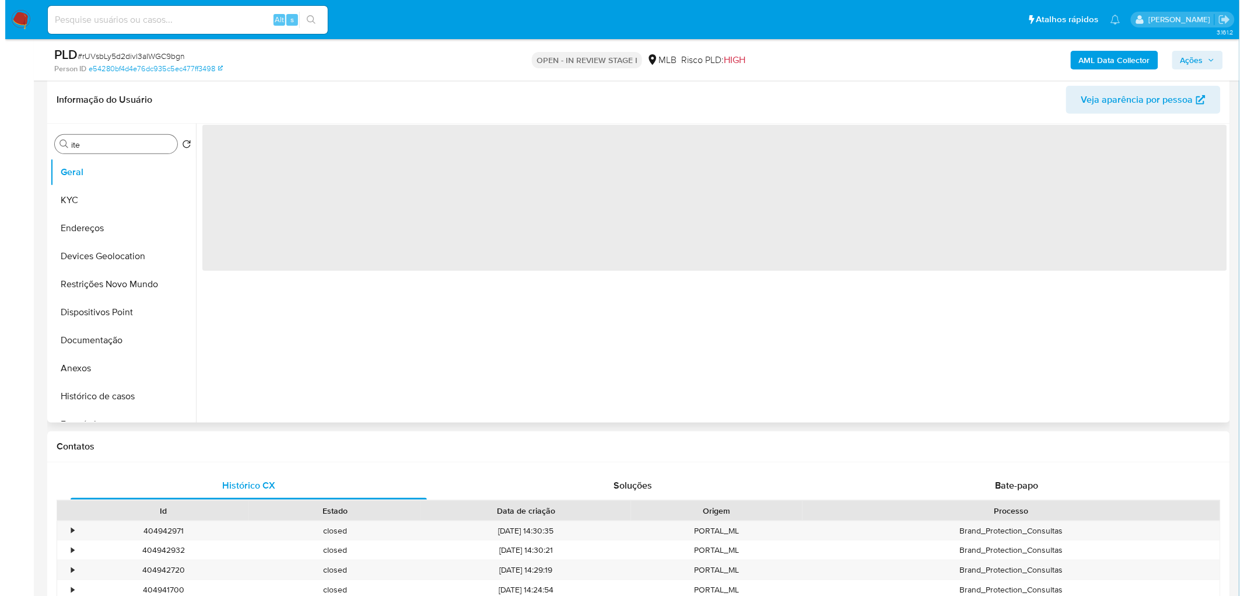
scroll to position [194, 0]
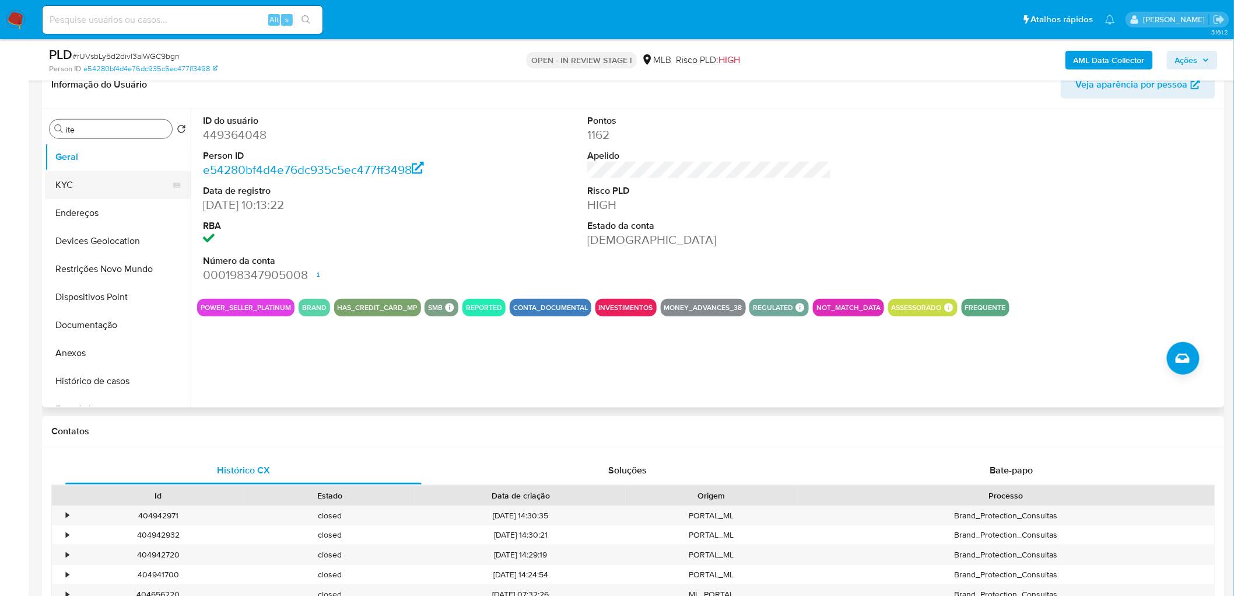
click at [88, 188] on button "KYC" at bounding box center [113, 185] width 137 height 28
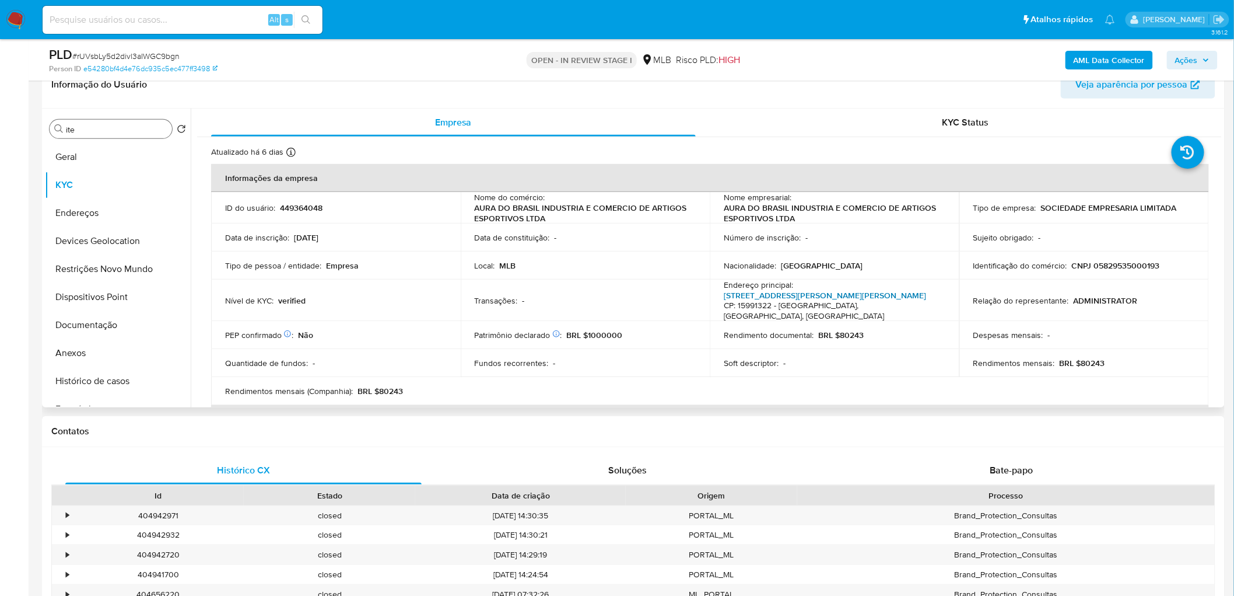
click at [837, 299] on link "Avenida Antonio Benfatti 331, Distrito Industrial Adolfo Baldan" at bounding box center [825, 295] width 202 height 12
click at [96, 202] on button "Endereços" at bounding box center [113, 213] width 137 height 28
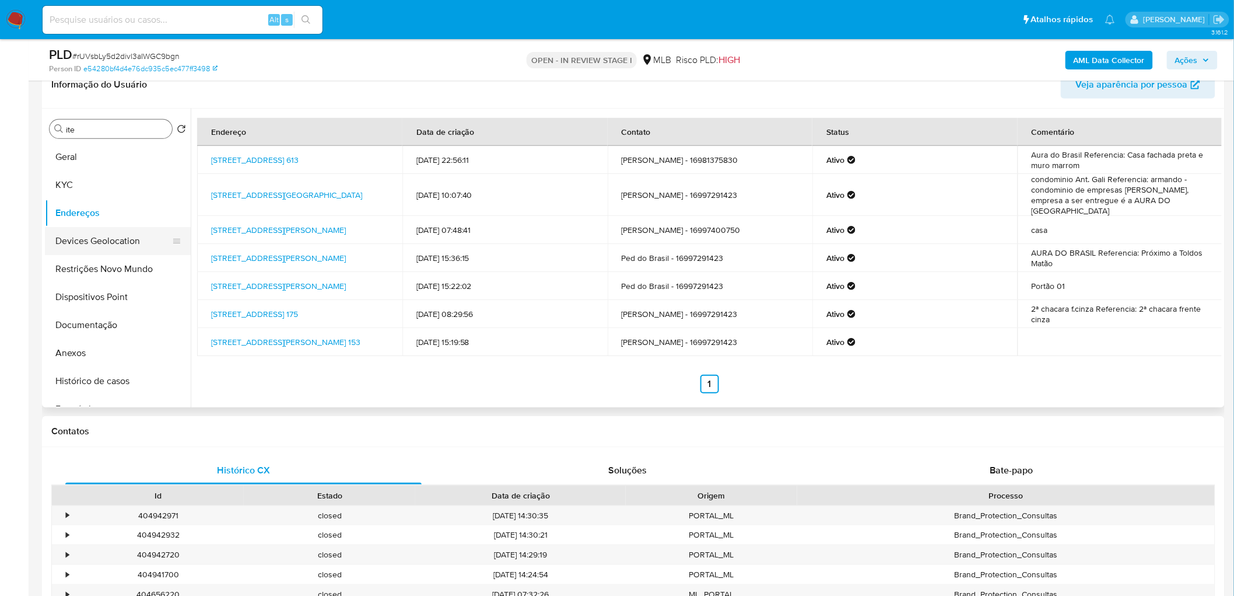
drag, startPoint x: 498, startPoint y: 369, endPoint x: 95, endPoint y: 236, distance: 423.9
click at [95, 236] on button "Devices Geolocation" at bounding box center [113, 241] width 137 height 28
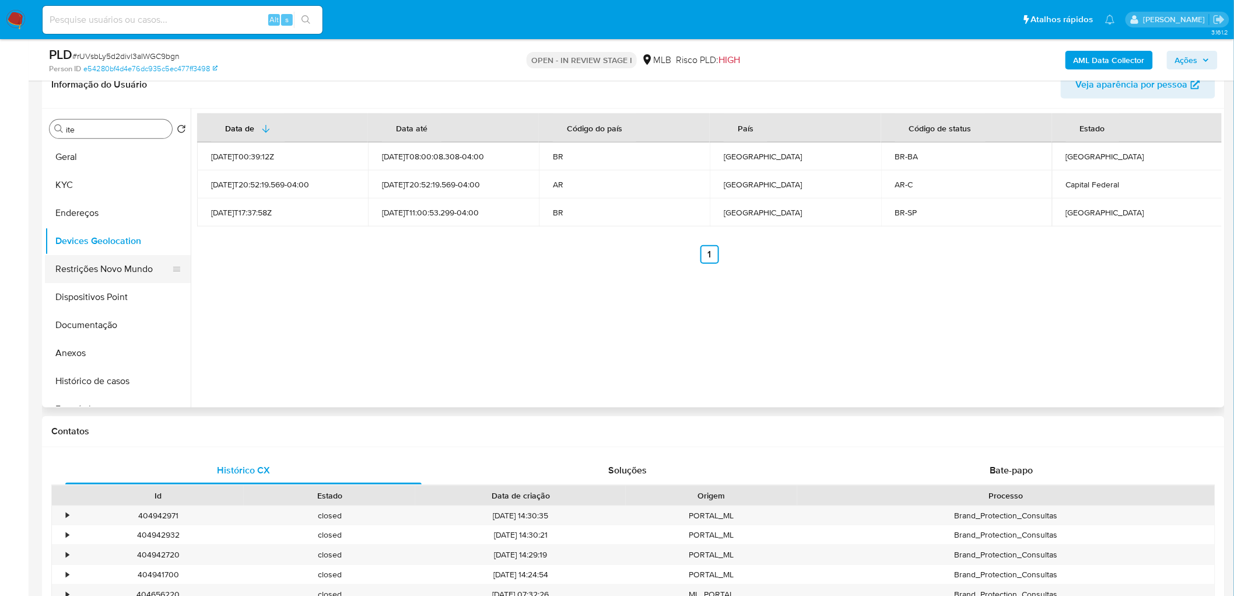
click at [74, 267] on button "Restrições Novo Mundo" at bounding box center [113, 269] width 137 height 28
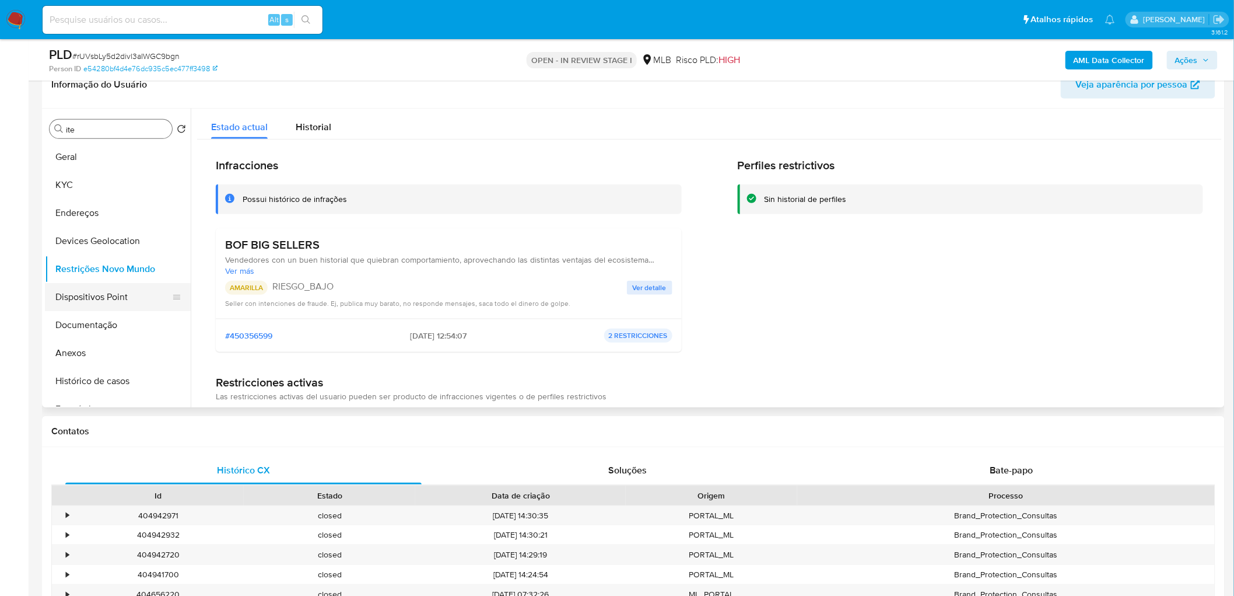
click at [93, 302] on button "Dispositivos Point" at bounding box center [113, 297] width 137 height 28
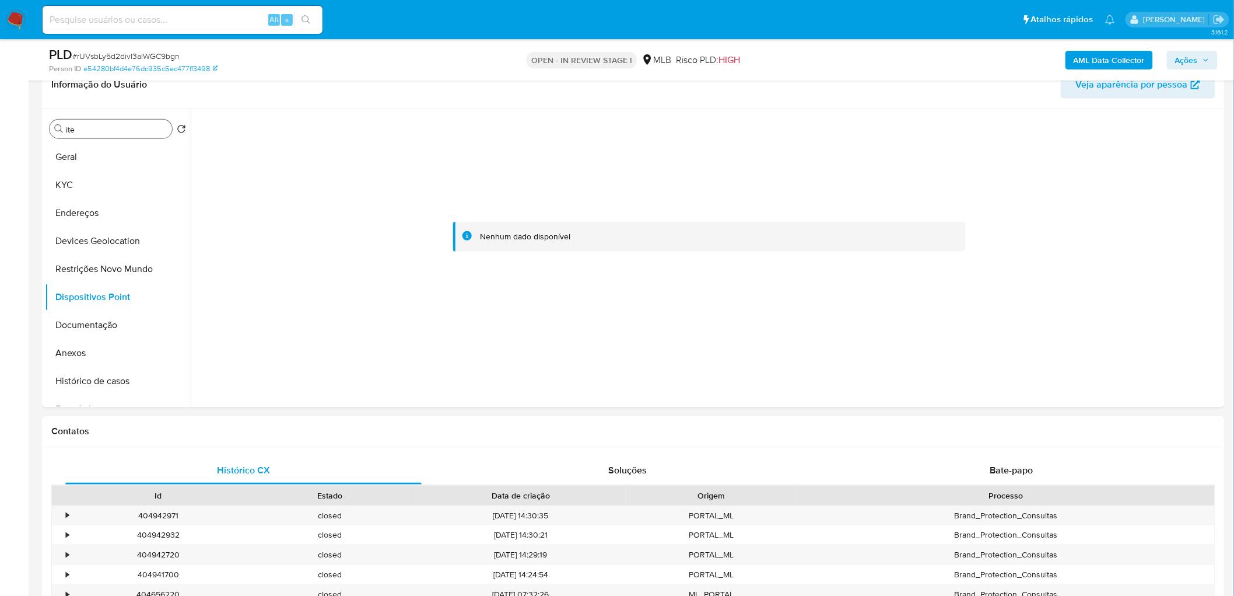
click at [1094, 60] on b "AML Data Collector" at bounding box center [1109, 60] width 71 height 19
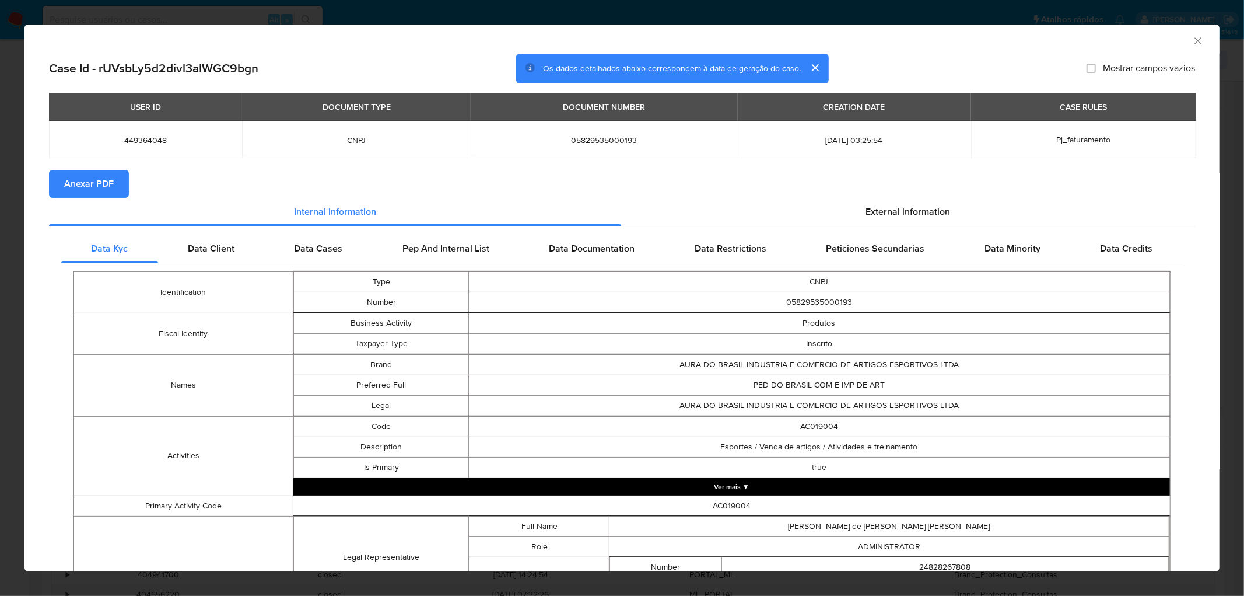
click at [88, 178] on span "Anexar PDF" at bounding box center [89, 184] width 50 height 26
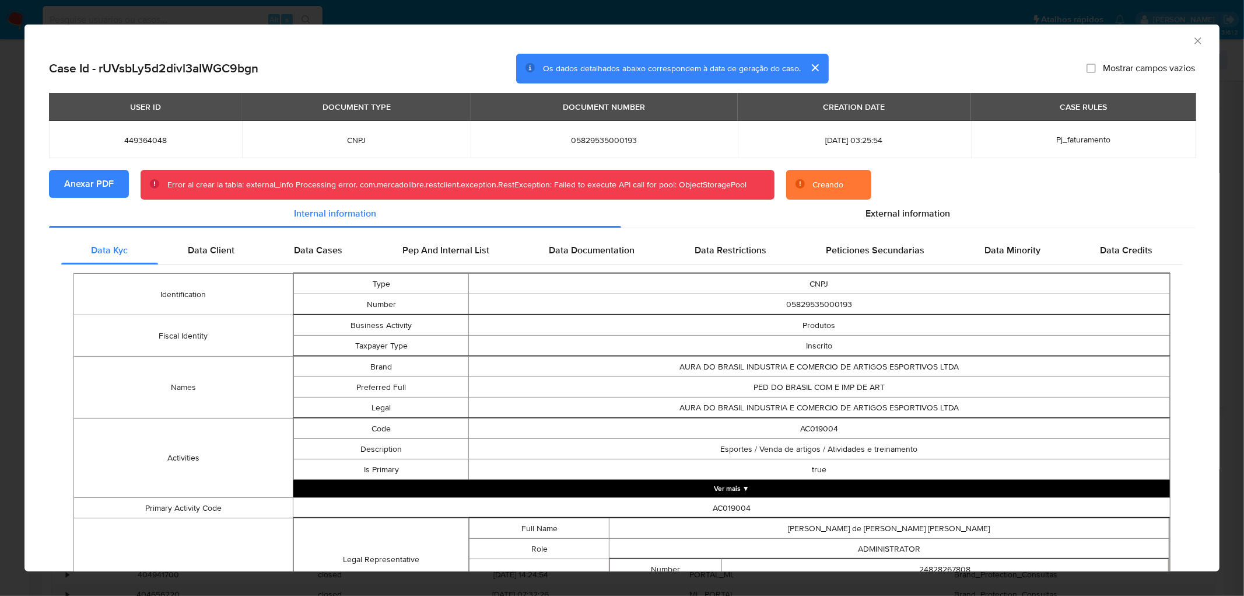
click at [1192, 40] on icon "Fechar a janela" at bounding box center [1198, 41] width 12 height 12
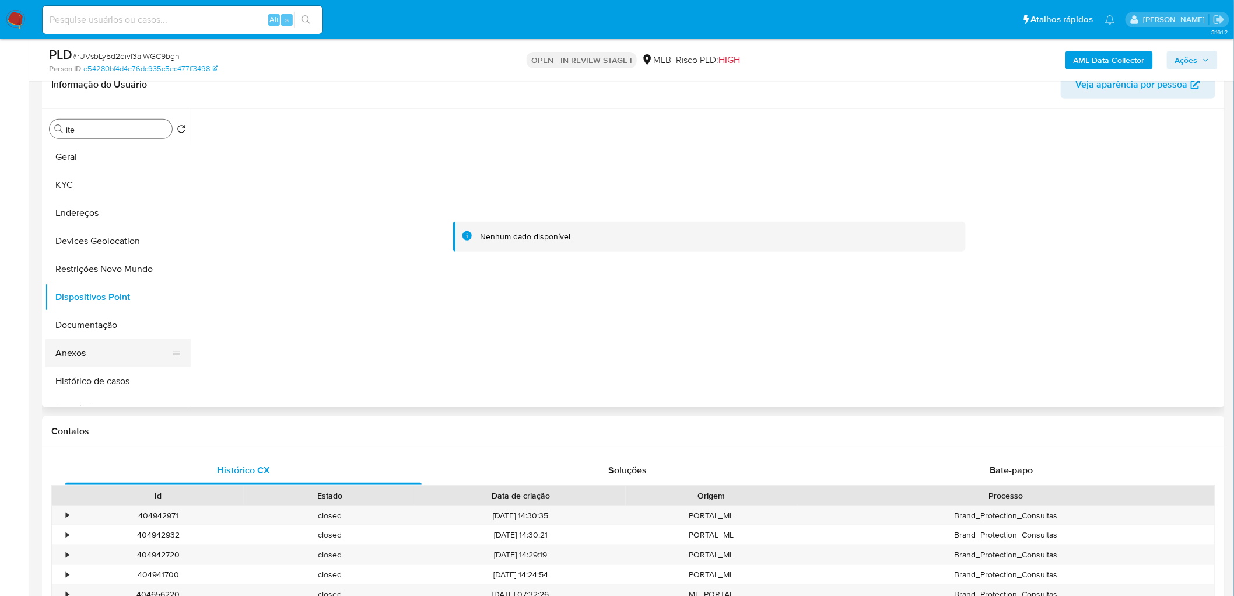
click at [74, 359] on button "Anexos" at bounding box center [113, 353] width 137 height 28
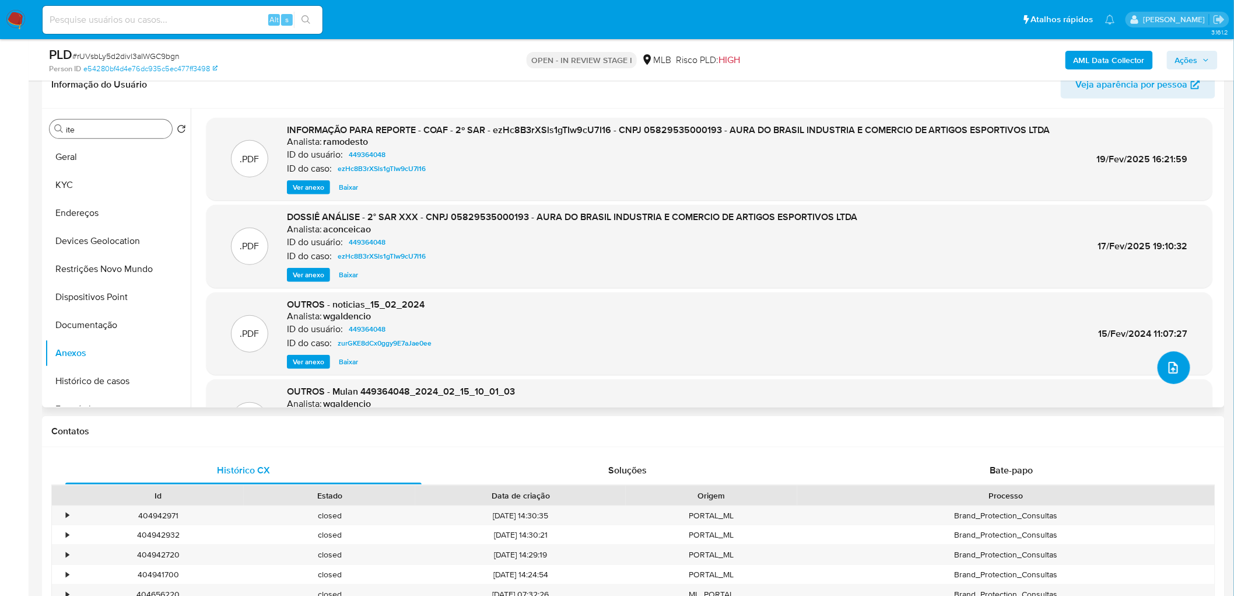
click at [1170, 369] on icon "upload-file" at bounding box center [1174, 368] width 14 height 14
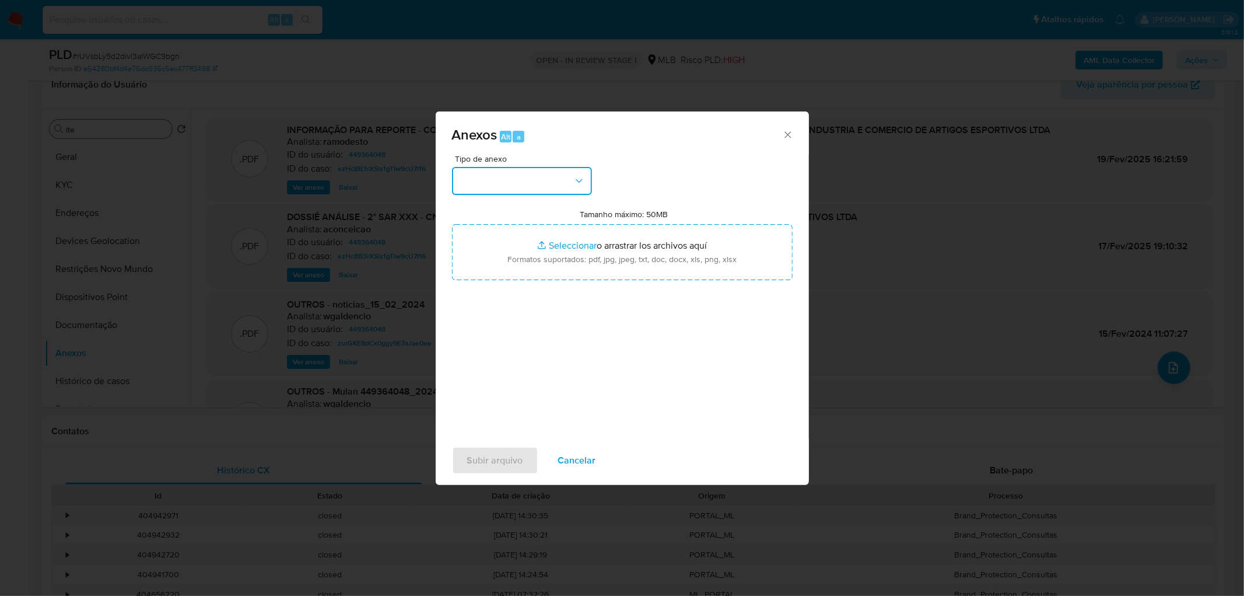
click at [572, 184] on button "button" at bounding box center [522, 181] width 140 height 28
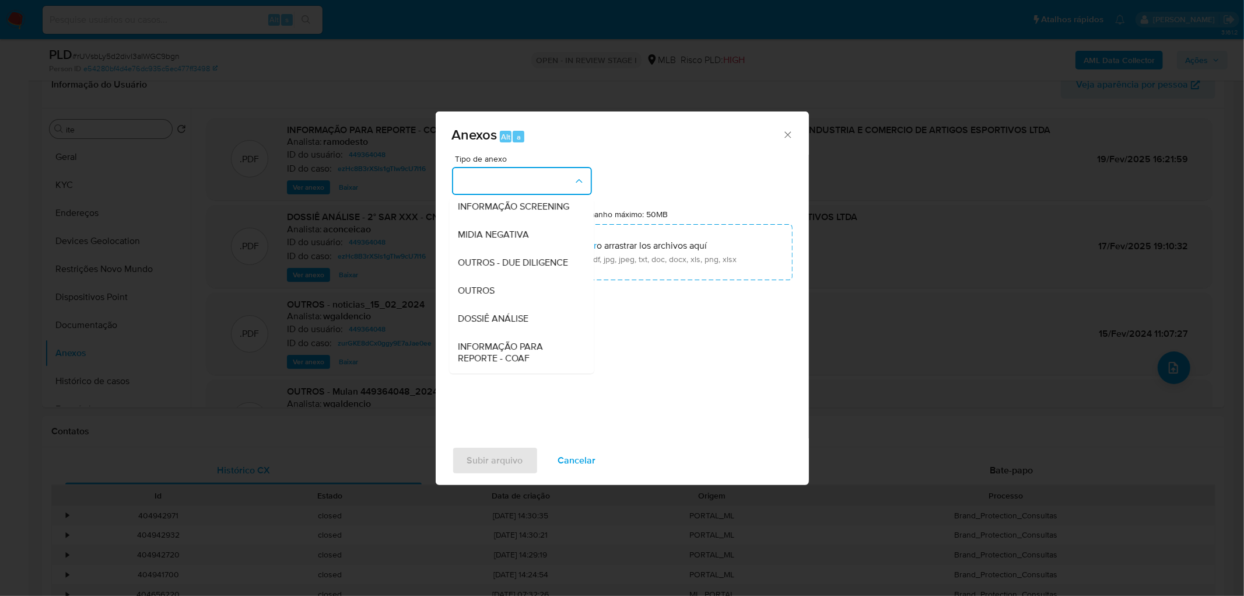
scroll to position [130, 0]
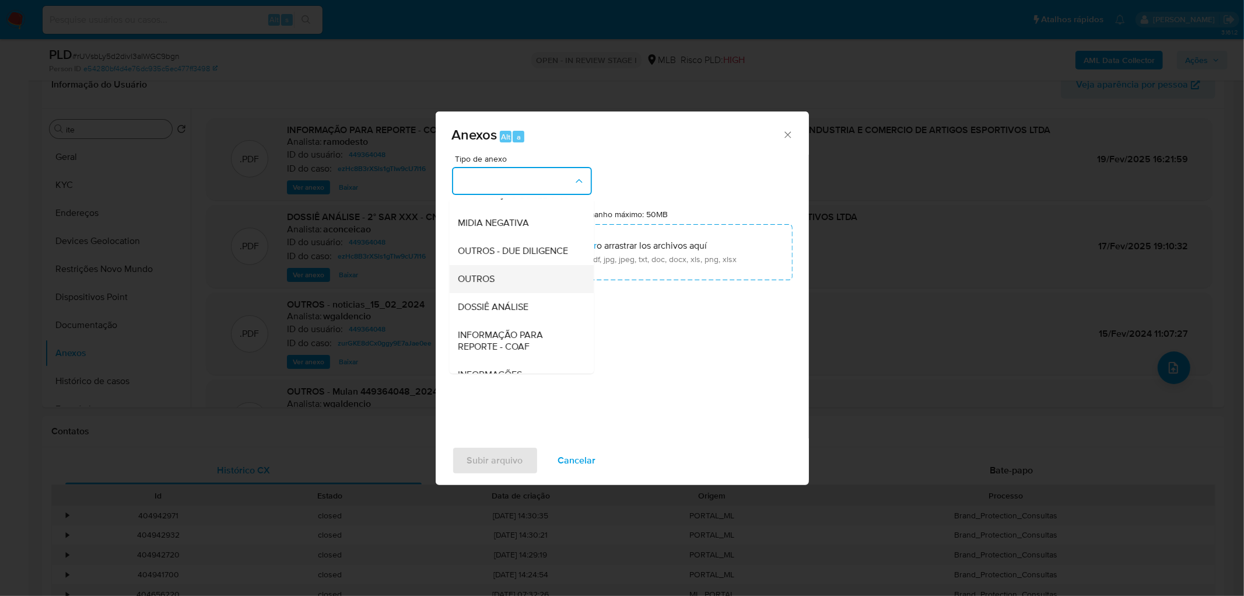
click at [504, 293] on div "OUTROS" at bounding box center [518, 279] width 119 height 28
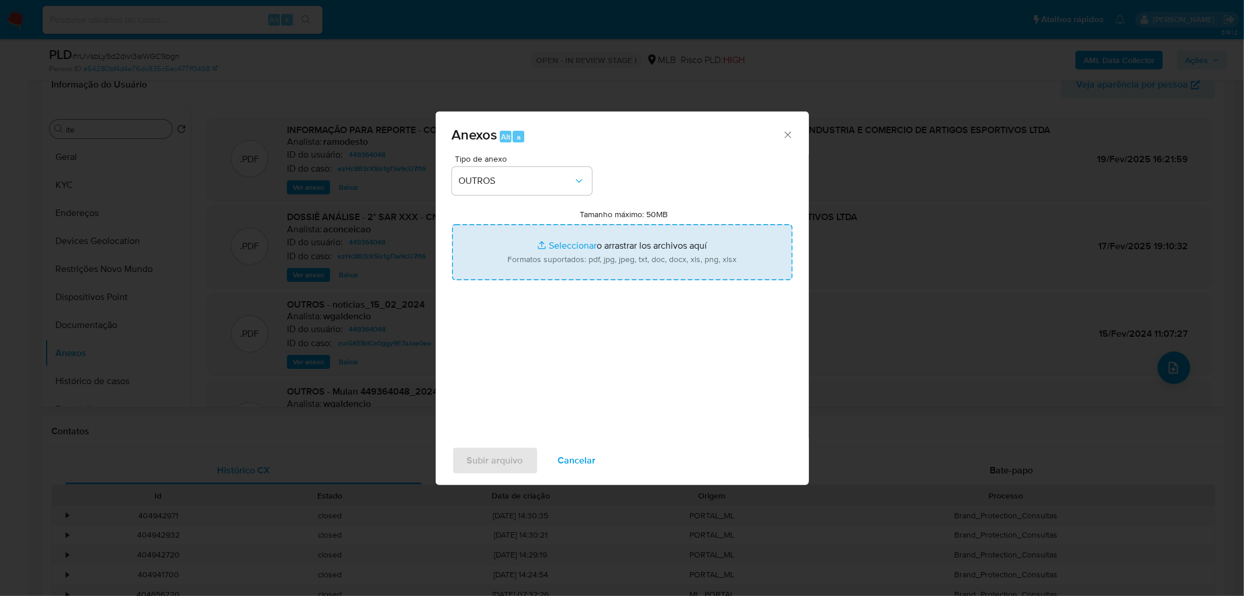
click at [568, 242] on input "Tamanho máximo: 50MB Seleccionar archivos" at bounding box center [622, 252] width 341 height 56
type input "C:\fakepath\3º SAR - XXXX - CNPJ 05829535000193 - AURA DO BRASIL INDUSTRIA E CO…"
click at [488, 462] on span "Subir arquivo" at bounding box center [495, 460] width 56 height 26
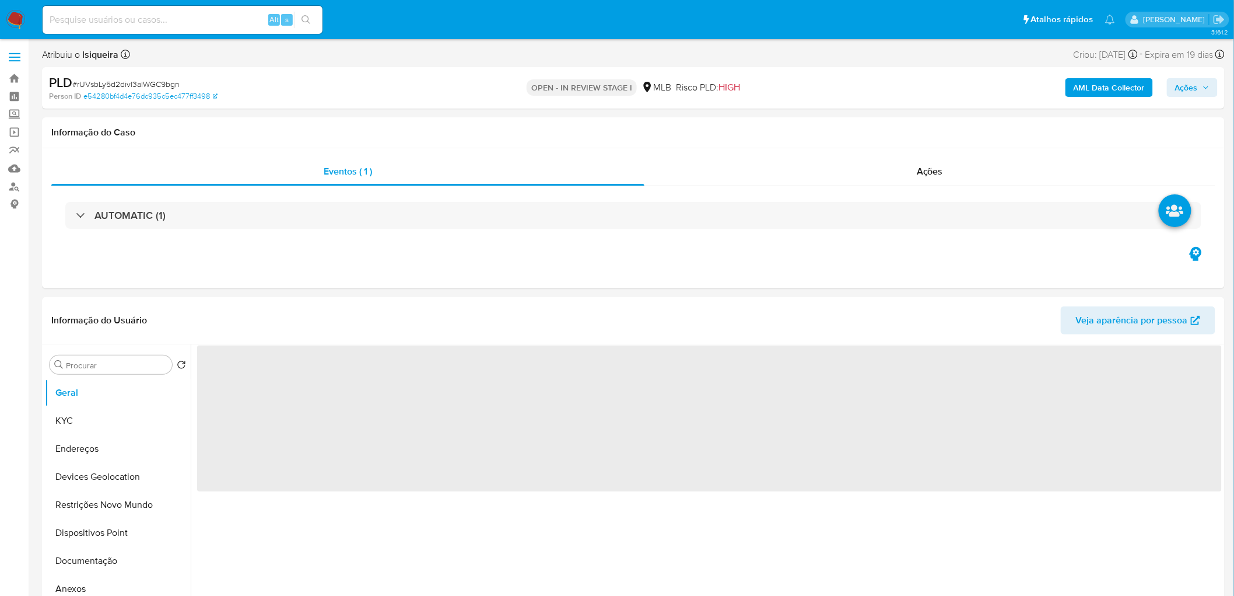
select select "10"
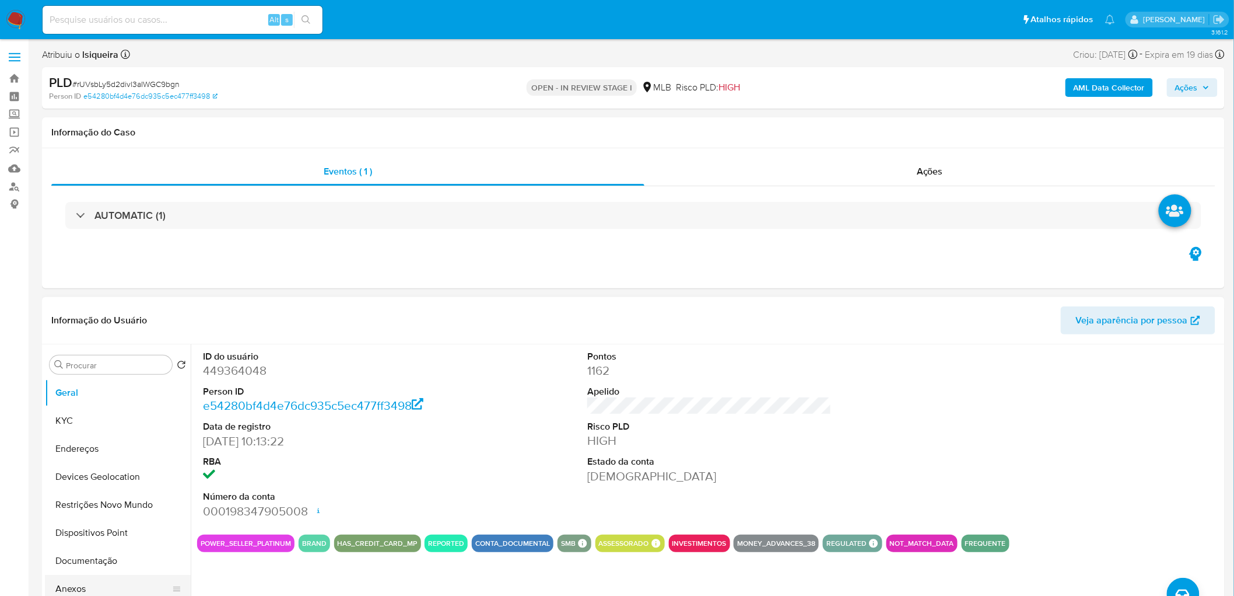
click at [106, 581] on button "Anexos" at bounding box center [113, 589] width 137 height 28
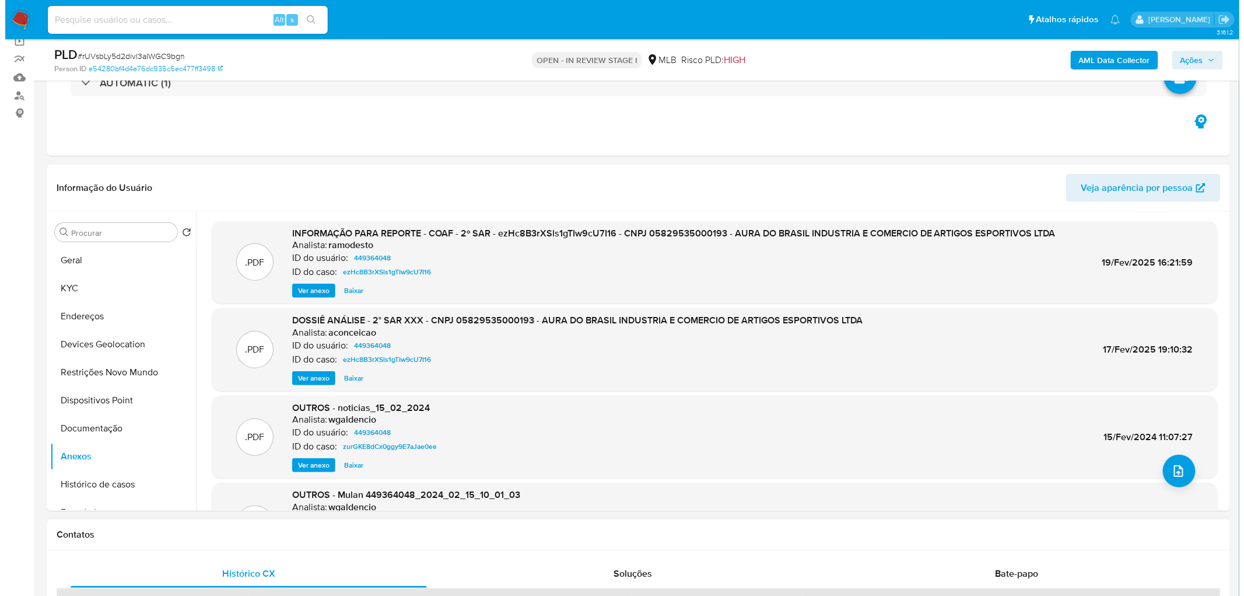
scroll to position [194, 0]
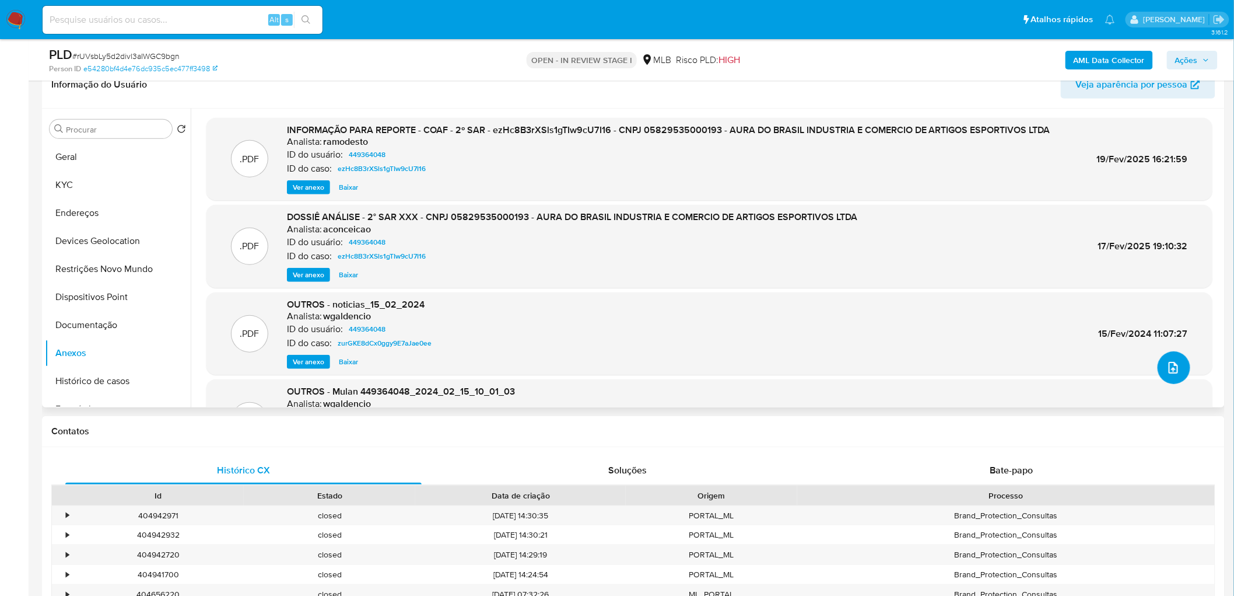
click at [1158, 374] on button "upload-file" at bounding box center [1174, 367] width 33 height 33
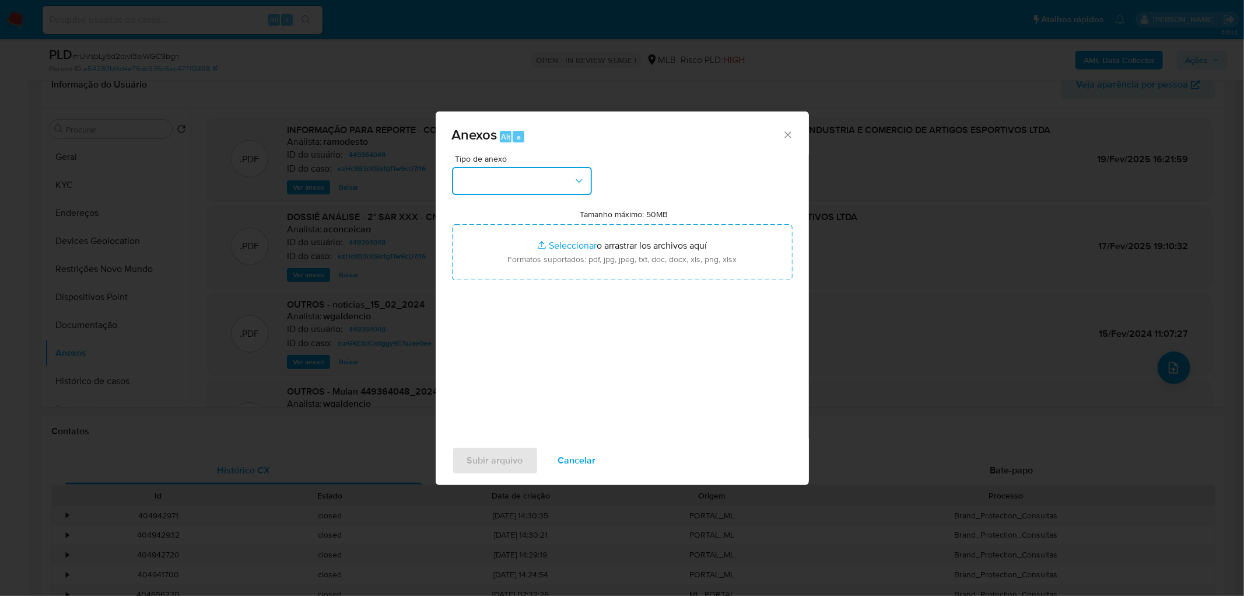
click at [555, 173] on button "button" at bounding box center [522, 181] width 140 height 28
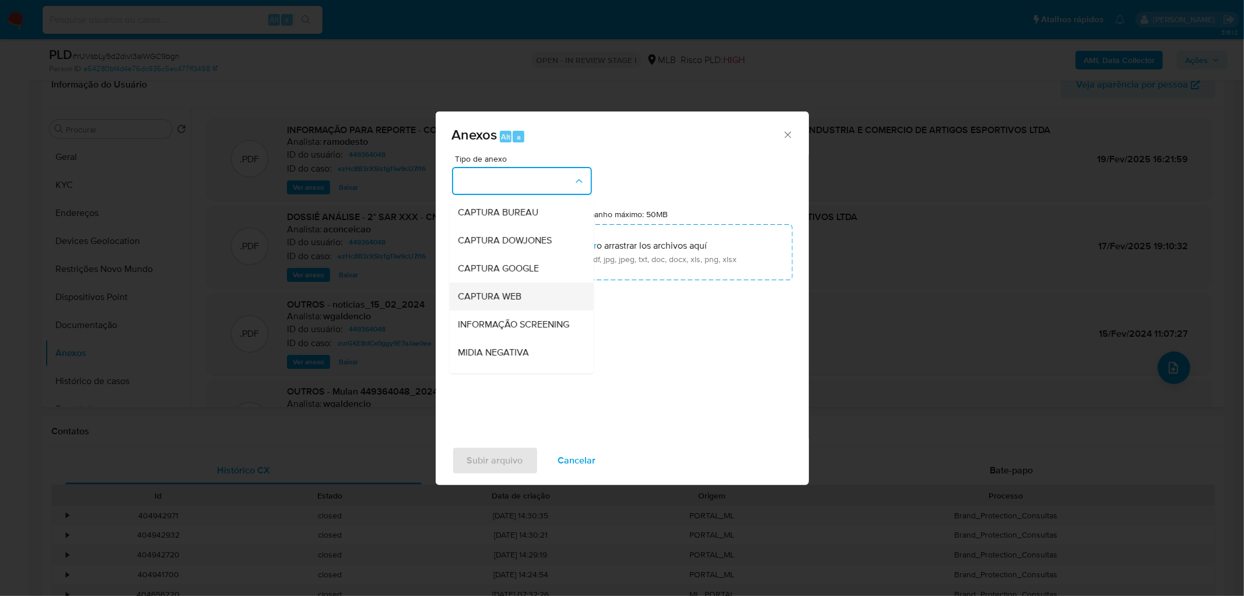
scroll to position [65, 0]
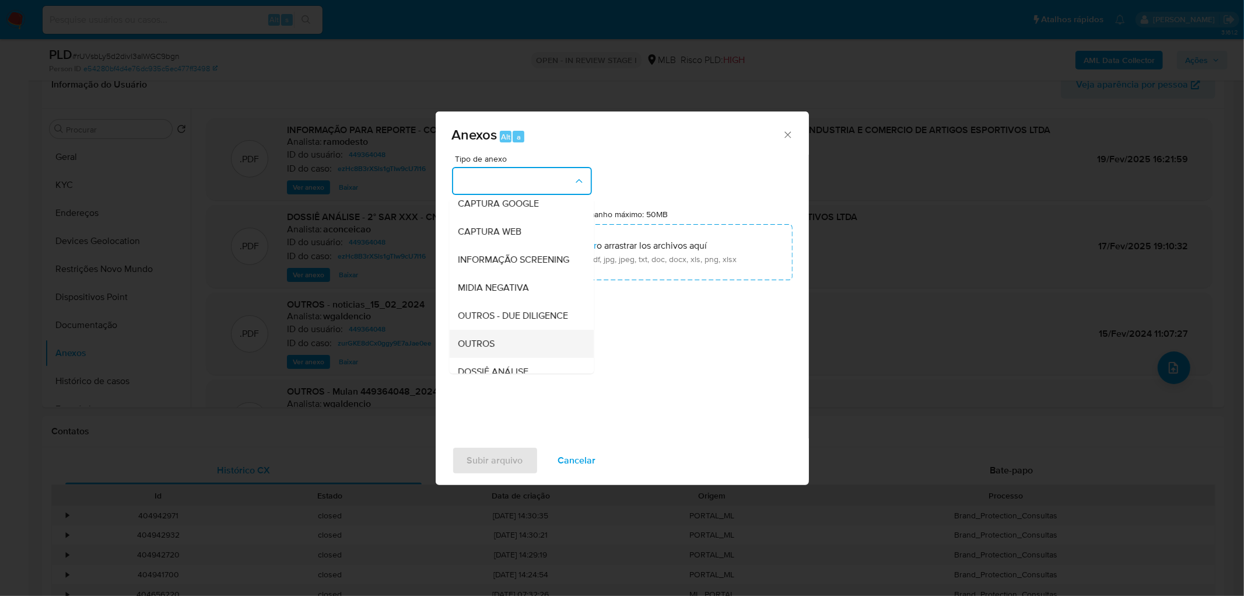
click at [485, 349] on span "OUTROS" at bounding box center [477, 344] width 37 height 12
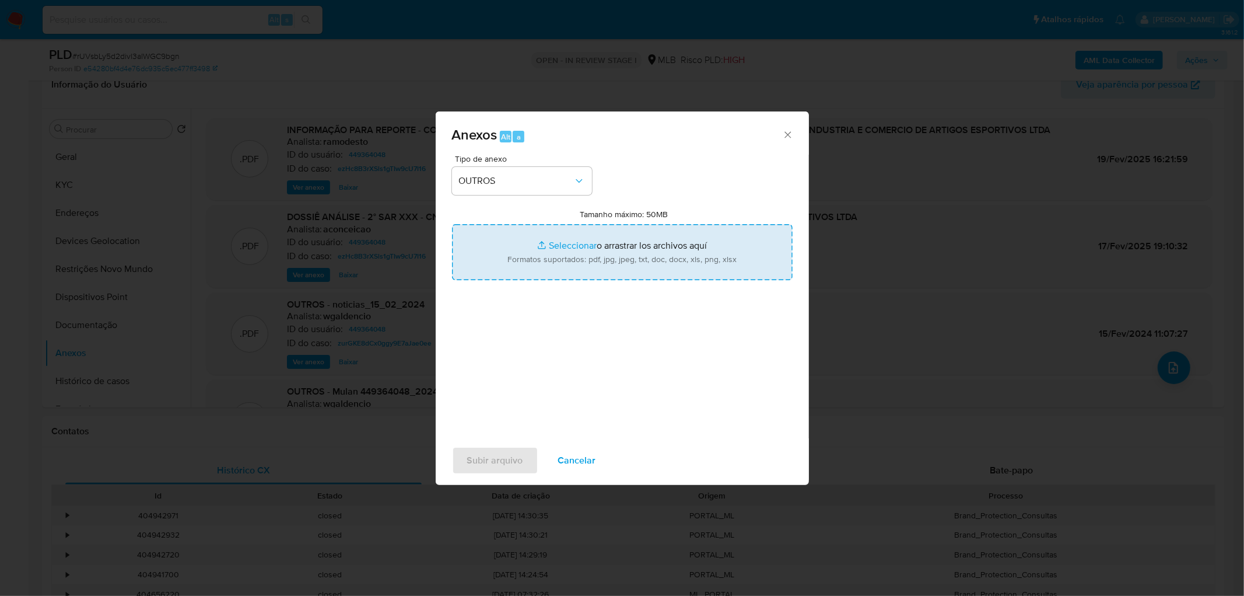
click at [596, 257] on input "Tamanho máximo: 50MB Seleccionar archivos" at bounding box center [622, 252] width 341 height 56
type input "C:\fakepath\3º SAR - XXXX - CNPJ 05829535000193 - AURA DO BRASIL INDUSTRIA E CO…"
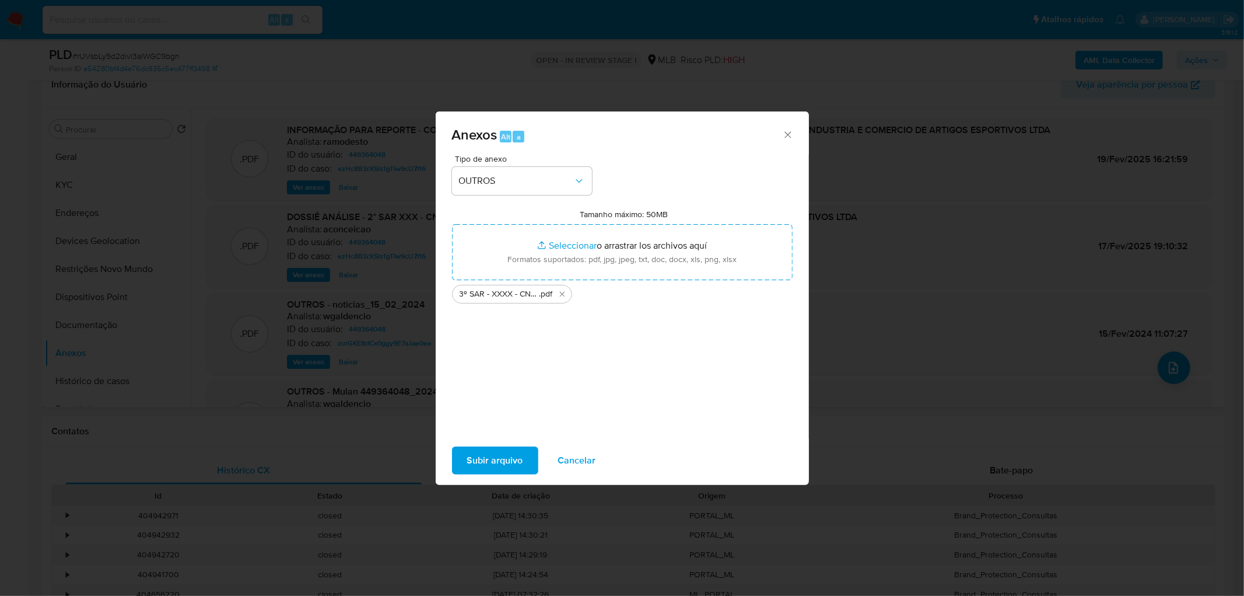
drag, startPoint x: 596, startPoint y: 257, endPoint x: 517, endPoint y: 450, distance: 209.1
click at [517, 450] on span "Subir arquivo" at bounding box center [495, 460] width 56 height 26
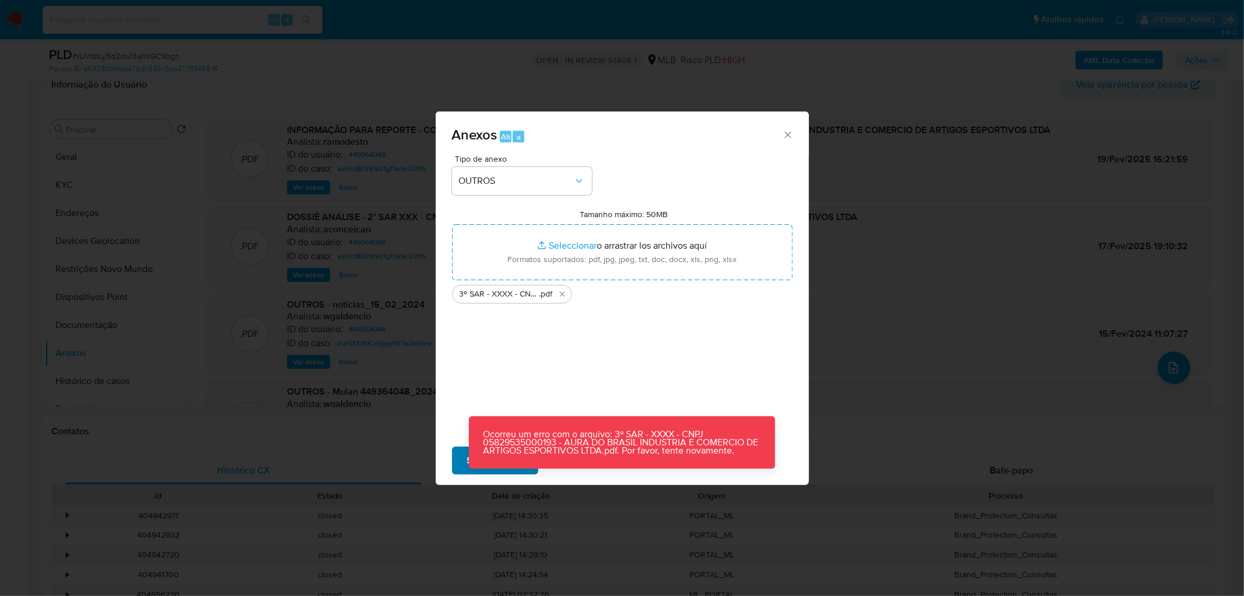
click at [517, 450] on p "Ocorreu um erro com o arquivo: 3º SAR - XXXX - CNPJ 05829535000193 - AURA DO BR…" at bounding box center [622, 442] width 306 height 53
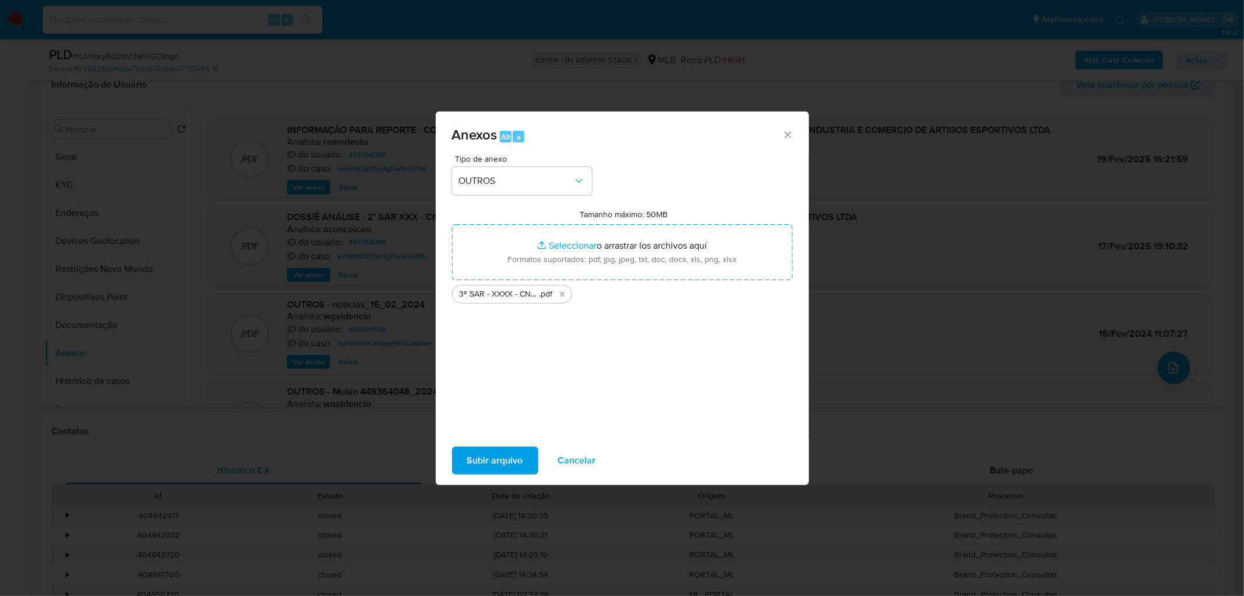
click at [509, 453] on span "Subir arquivo" at bounding box center [495, 460] width 56 height 26
click at [510, 463] on span "Subir arquivo" at bounding box center [495, 460] width 56 height 26
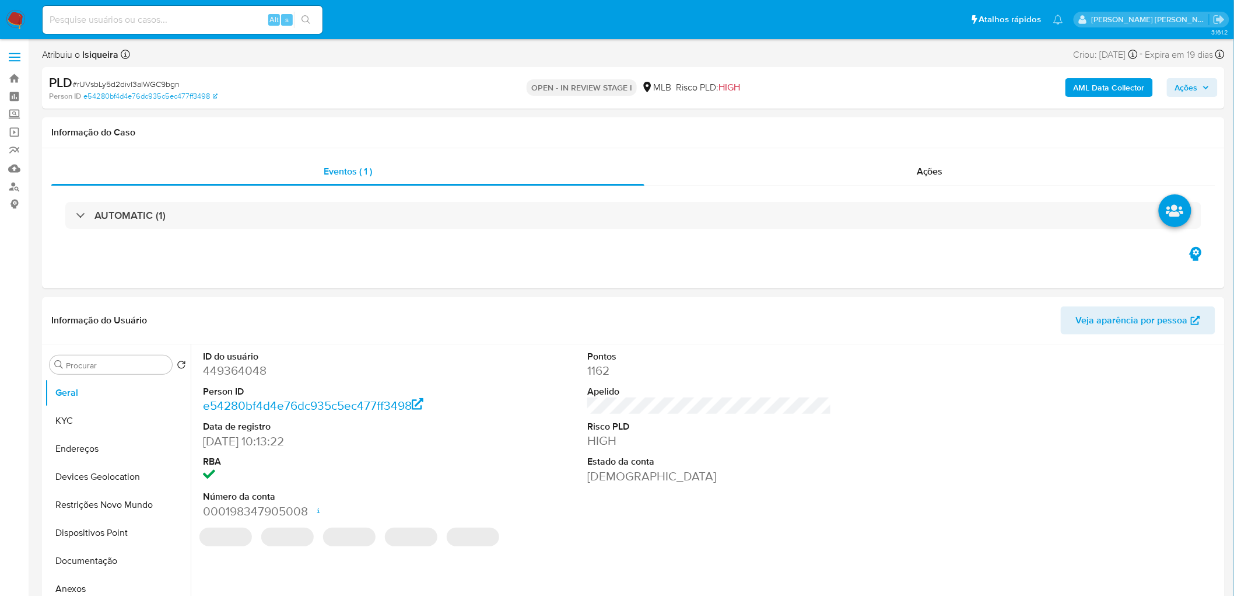
select select "10"
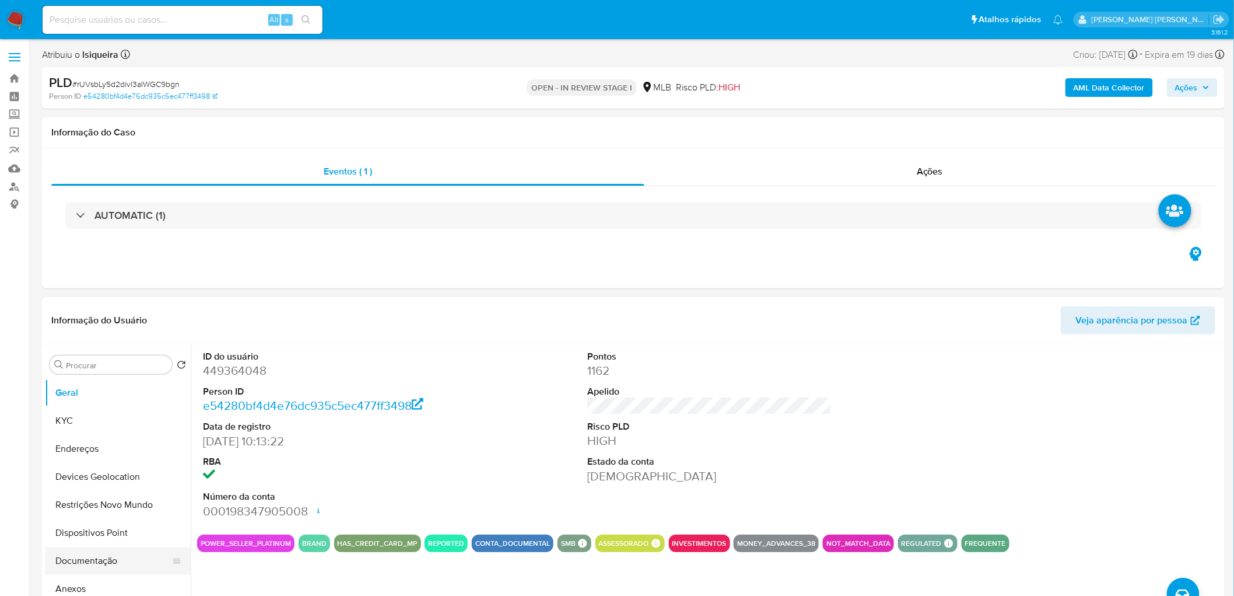
scroll to position [65, 0]
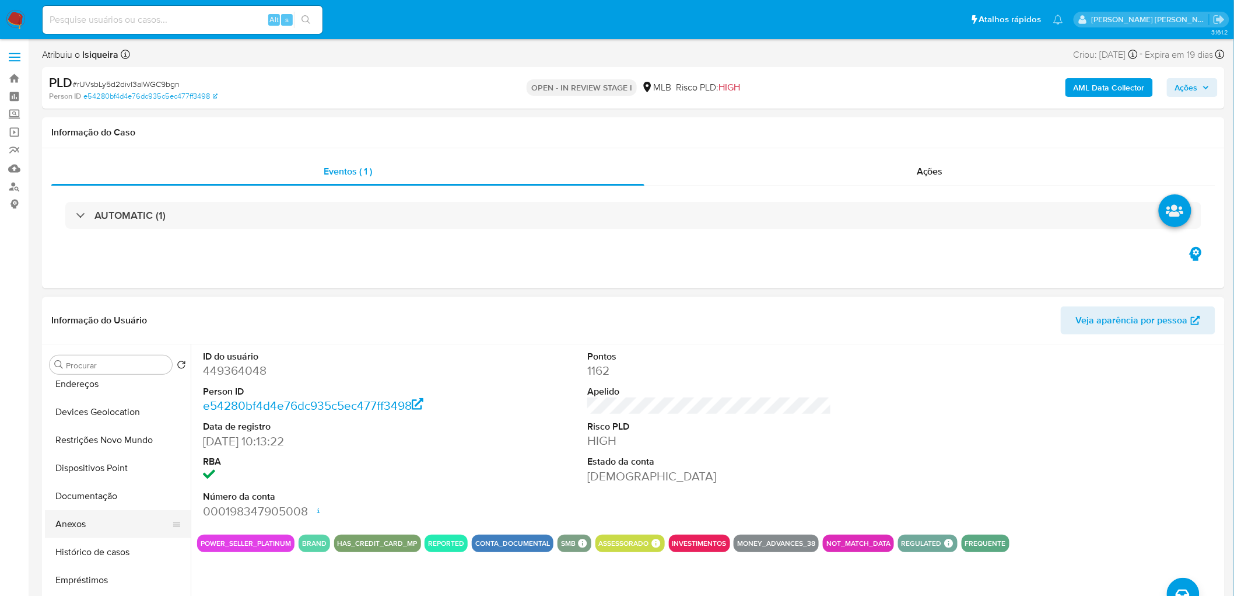
click at [106, 526] on button "Anexos" at bounding box center [113, 524] width 137 height 28
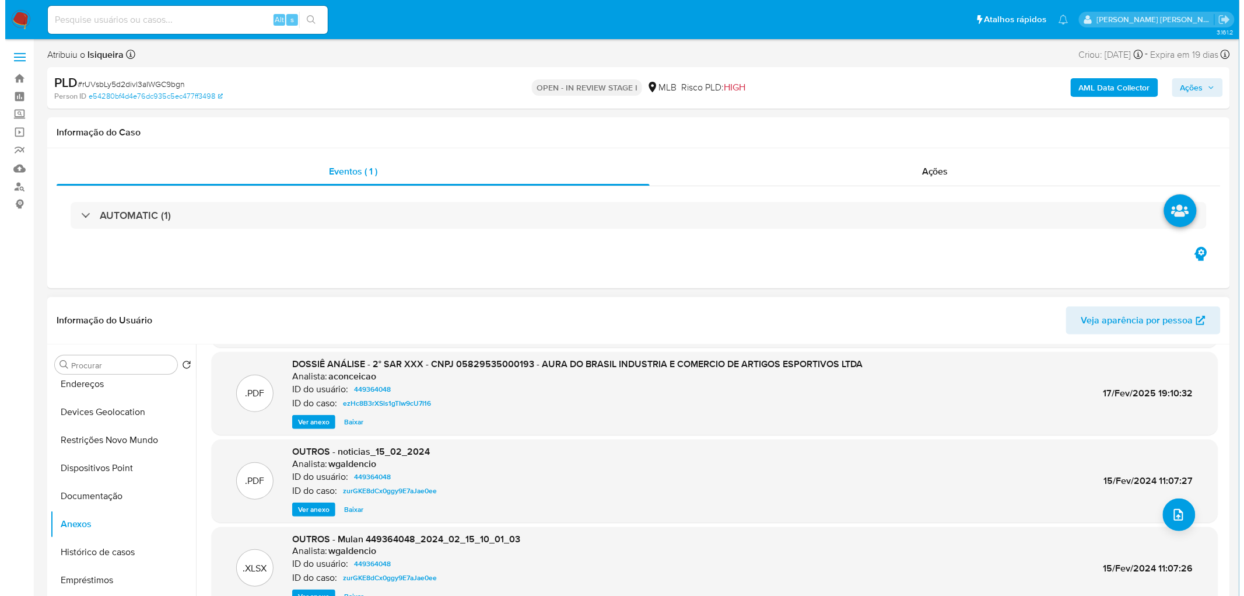
scroll to position [97, 0]
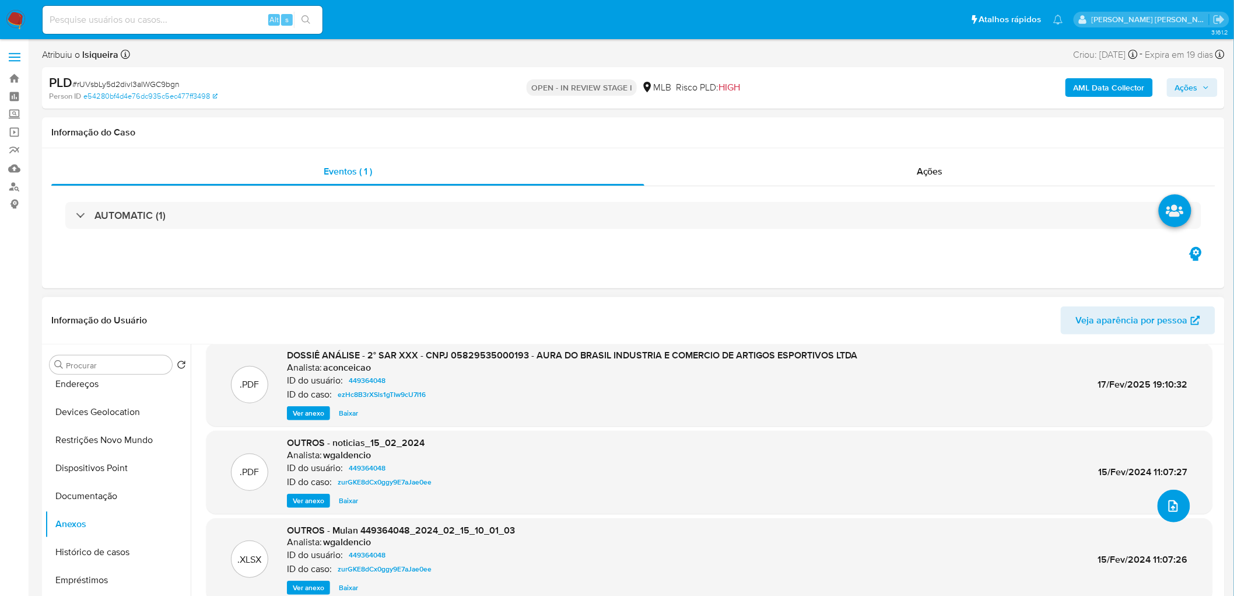
click at [1173, 503] on icon "upload-file" at bounding box center [1174, 506] width 14 height 14
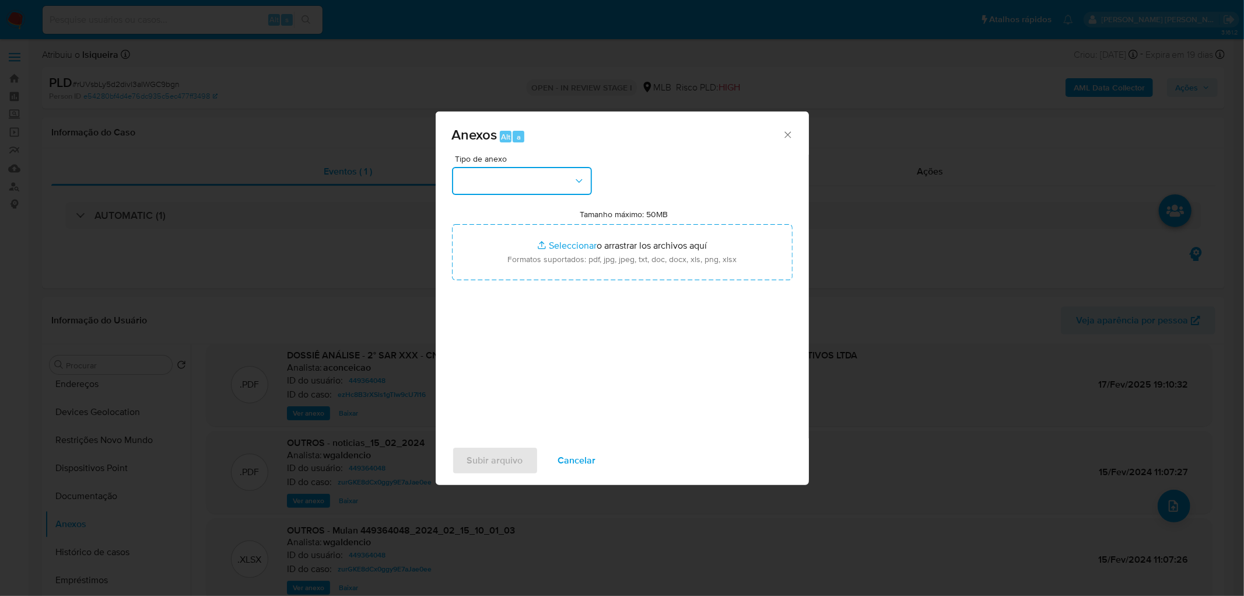
click at [524, 179] on button "button" at bounding box center [522, 181] width 140 height 28
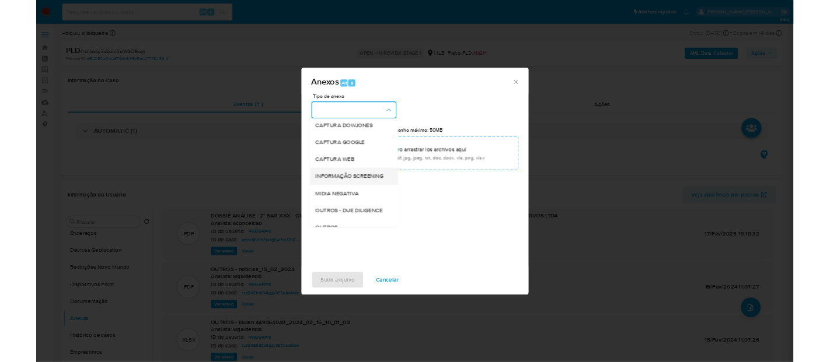
scroll to position [65, 0]
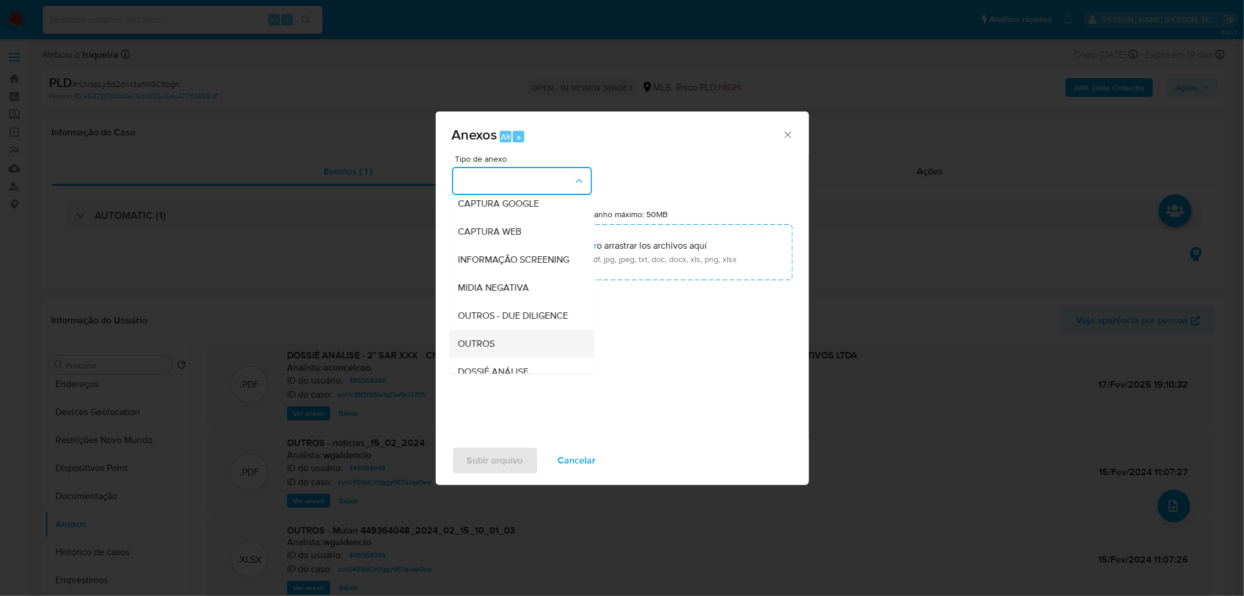
click at [481, 349] on span "OUTROS" at bounding box center [477, 344] width 37 height 12
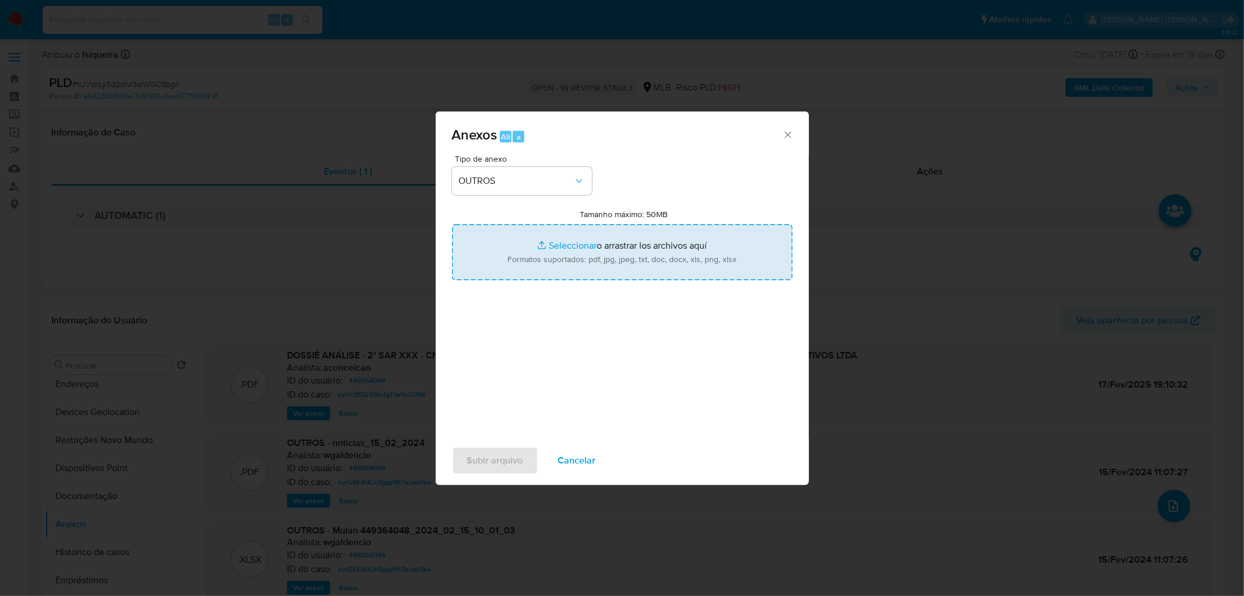
click at [596, 234] on input "Tamanho máximo: 50MB Seleccionar archivos" at bounding box center [622, 252] width 341 height 56
type input "C:\fakepath\3º SAR - XXXX - CNPJ 05829535000193 - AURA DO BRASIL INDUSTRIA E CO…"
click at [515, 454] on span "Subir arquivo" at bounding box center [495, 460] width 56 height 26
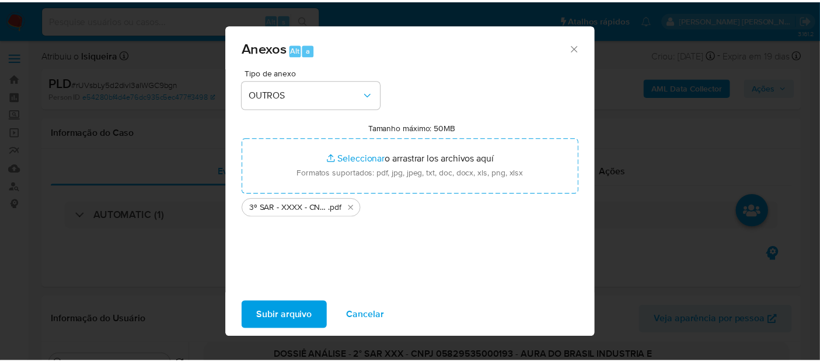
scroll to position [110, 0]
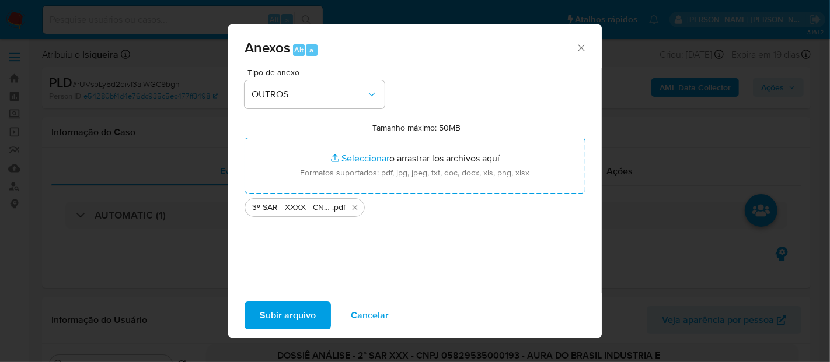
click at [375, 309] on span "Cancelar" at bounding box center [370, 316] width 38 height 26
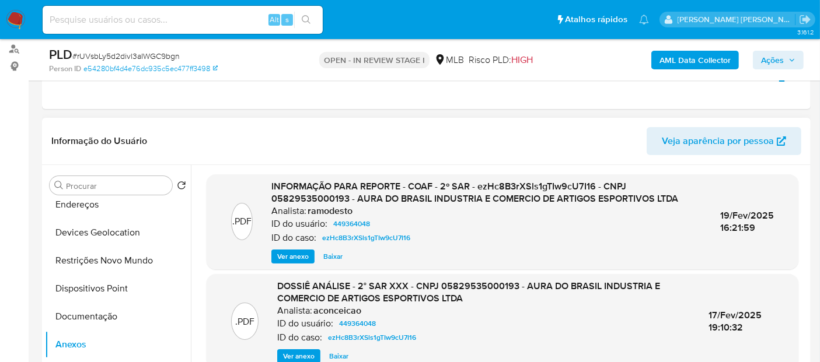
scroll to position [130, 0]
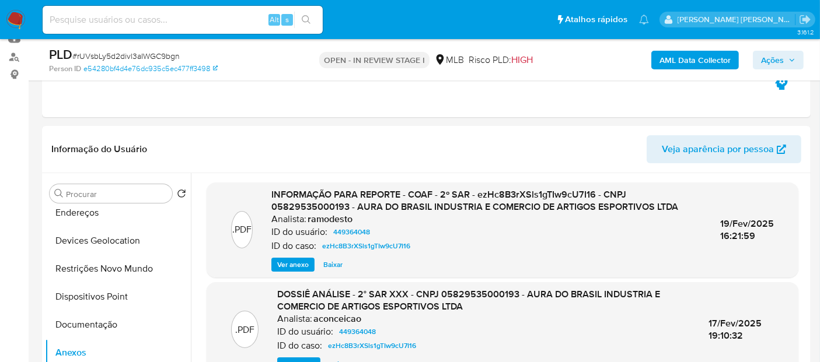
click at [782, 60] on span "Ações" at bounding box center [772, 60] width 23 height 19
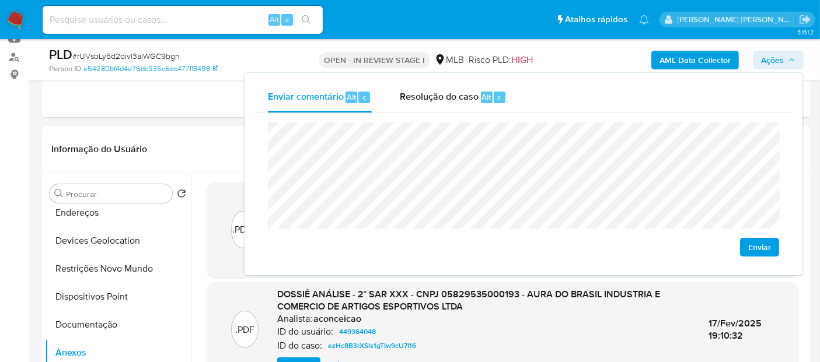
click at [760, 249] on span "Enviar" at bounding box center [759, 247] width 23 height 16
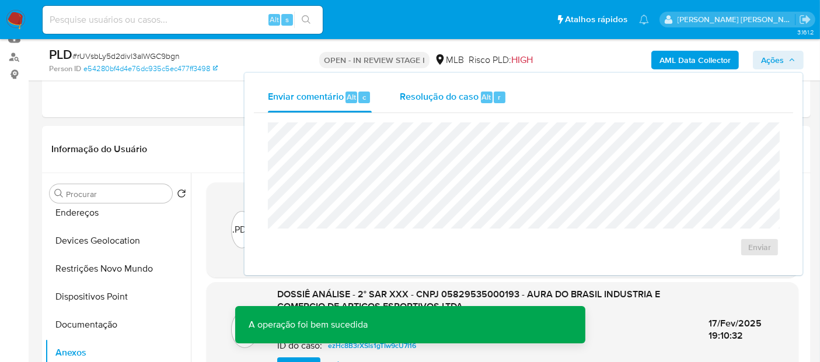
click at [446, 97] on span "Resolução do caso" at bounding box center [439, 96] width 79 height 13
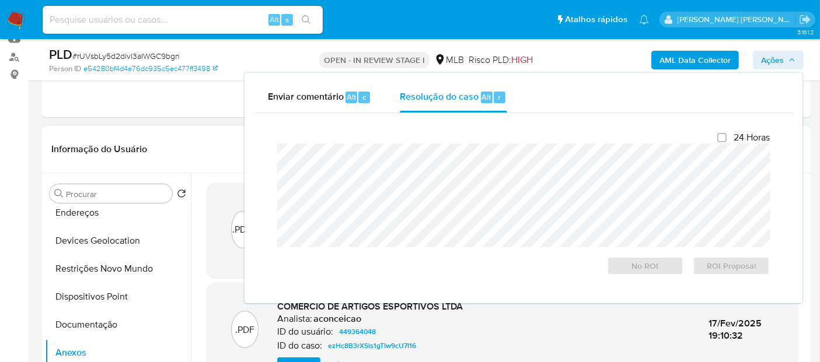
click at [222, 130] on div "Informação do Usuário Veja aparência por pessoa" at bounding box center [426, 149] width 768 height 47
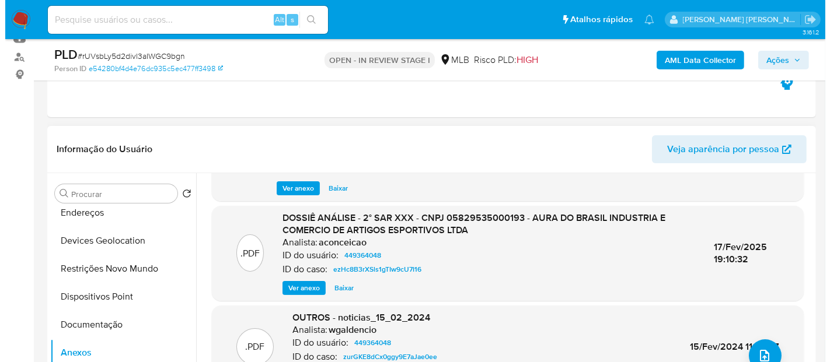
scroll to position [123, 0]
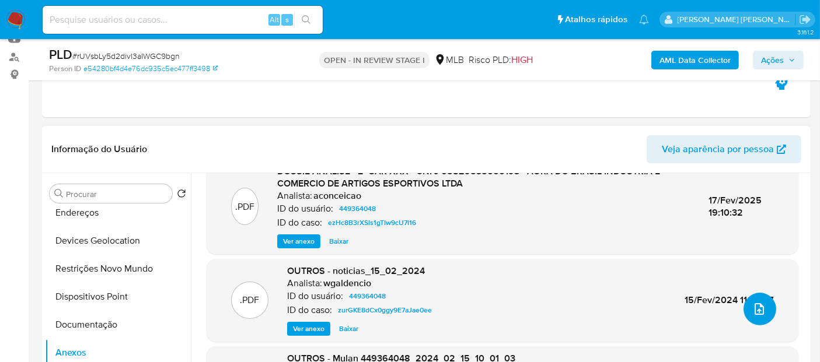
click at [752, 311] on icon "upload-file" at bounding box center [759, 309] width 14 height 14
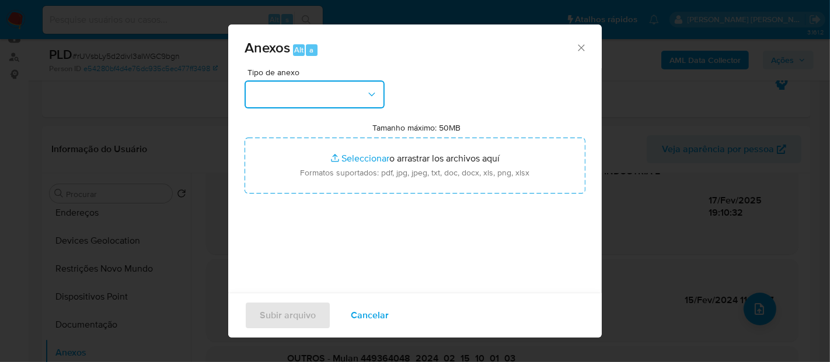
click at [324, 89] on button "button" at bounding box center [314, 95] width 140 height 28
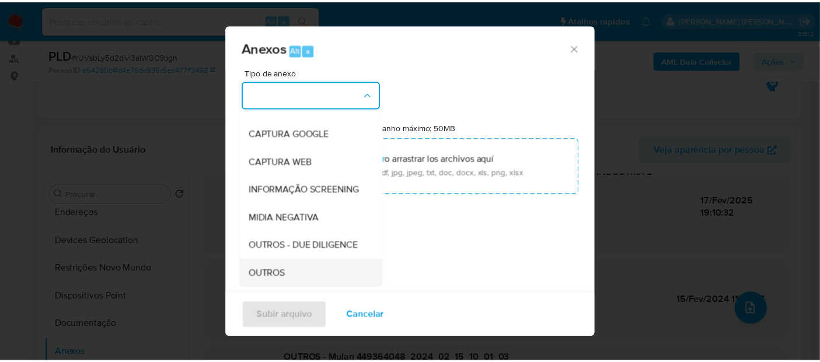
scroll to position [130, 0]
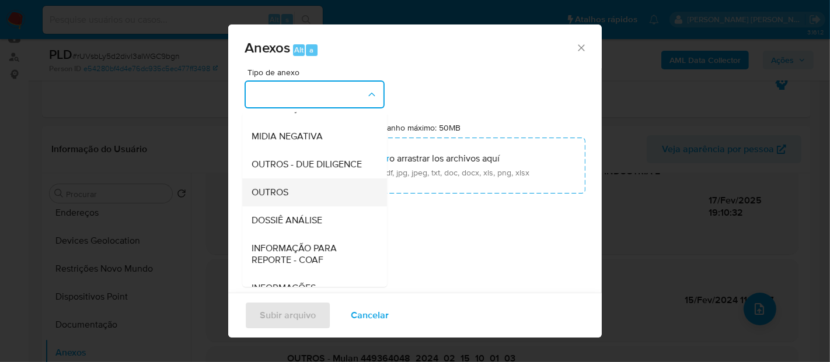
click at [304, 207] on div "OUTROS" at bounding box center [310, 193] width 119 height 28
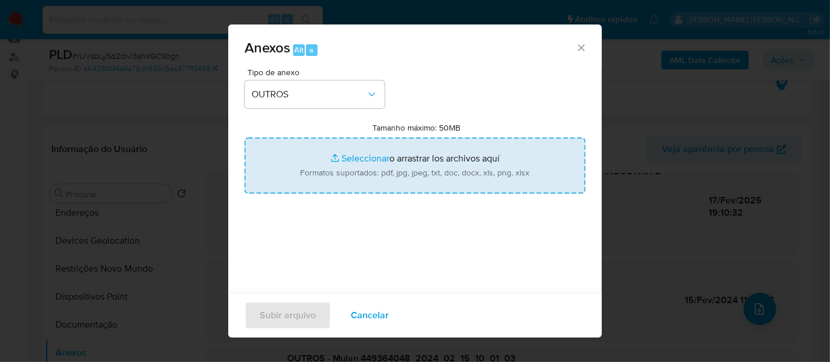
click at [369, 159] on input "Tamanho máximo: 50MB Seleccionar archivos" at bounding box center [414, 166] width 341 height 56
type input "C:\fakepath\3º SAR - XXXX - CNPJ 05829535000193 - AURA DO BRASIL INDUSTRIA E CO…"
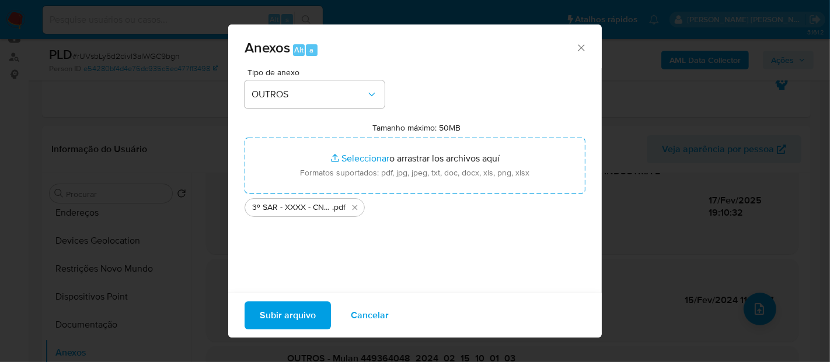
drag, startPoint x: 369, startPoint y: 159, endPoint x: 286, endPoint y: 312, distance: 174.1
click at [286, 312] on span "Subir arquivo" at bounding box center [288, 316] width 56 height 26
click at [363, 309] on span "Cancelar" at bounding box center [370, 316] width 38 height 26
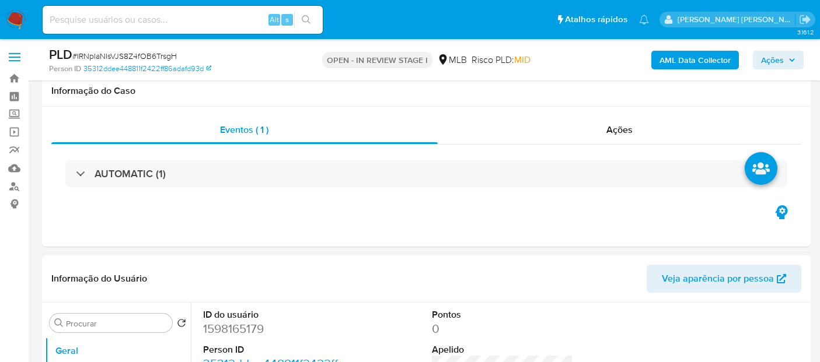
scroll to position [972, 0]
